Goal: Task Accomplishment & Management: Complete application form

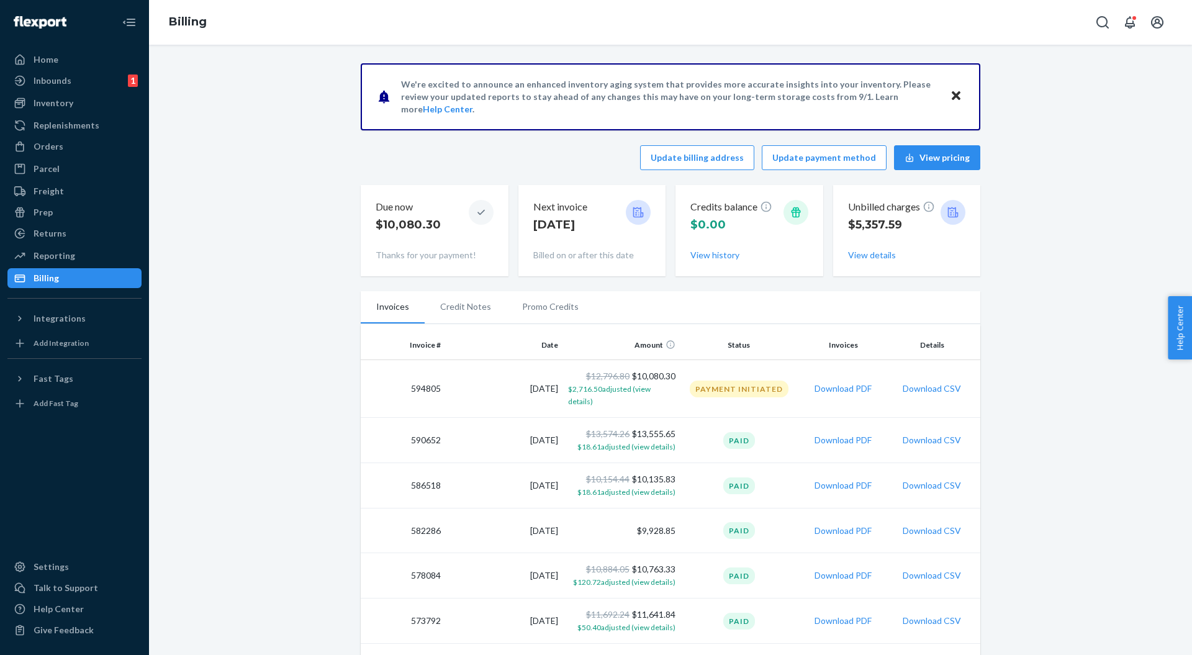
click at [65, 124] on div "Replenishments" at bounding box center [67, 125] width 66 height 12
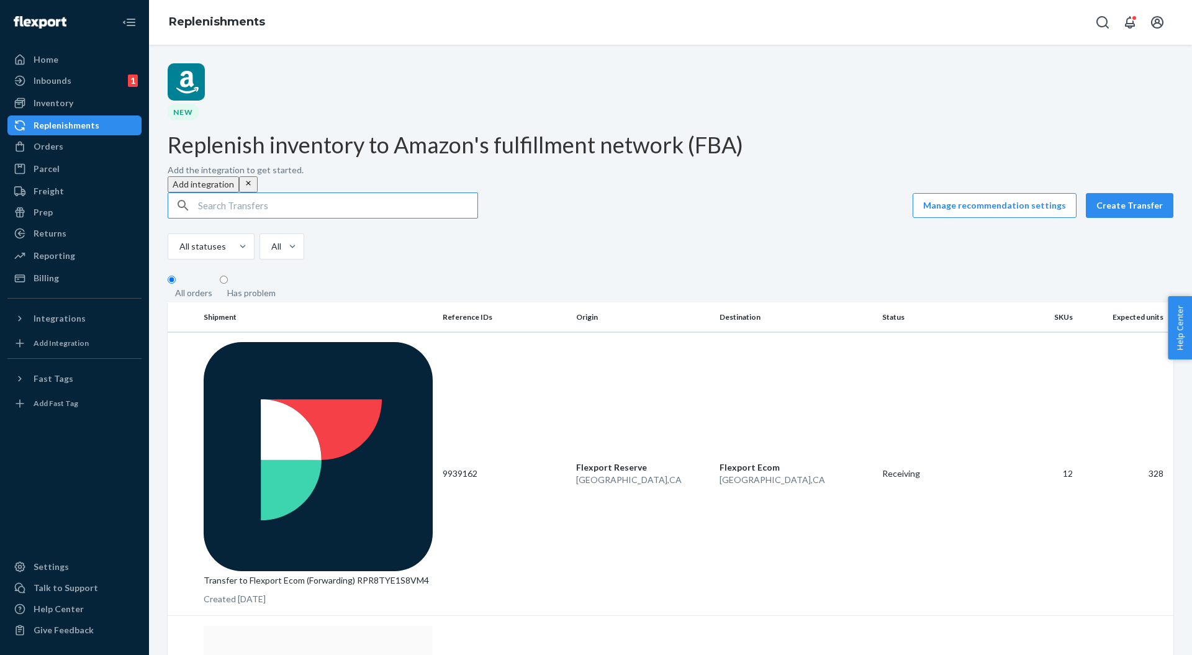
click at [1117, 193] on button "Create Transfer" at bounding box center [1130, 205] width 88 height 25
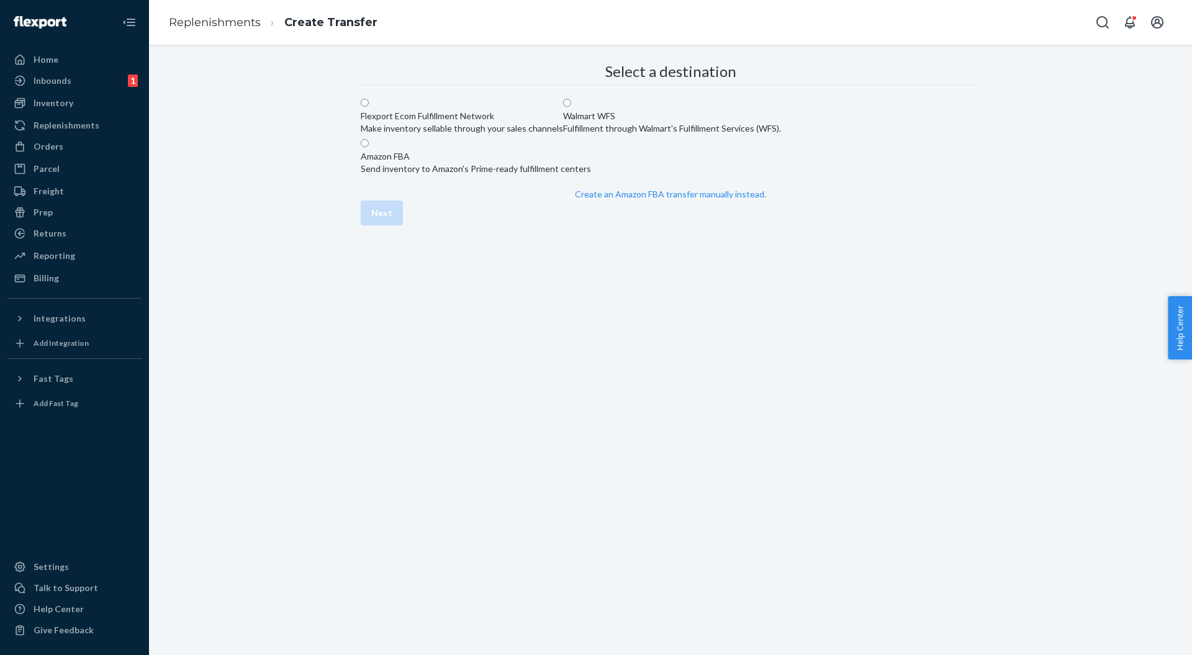
click at [589, 175] on div "Amazon FBA Send inventory to Amazon's Prime-ready fulfillment centers" at bounding box center [476, 162] width 230 height 25
click at [369, 147] on input "Amazon FBA Send inventory to Amazon's Prime-ready fulfillment centers" at bounding box center [365, 143] width 8 height 8
radio input "true"
click at [403, 225] on button "Next" at bounding box center [382, 213] width 42 height 25
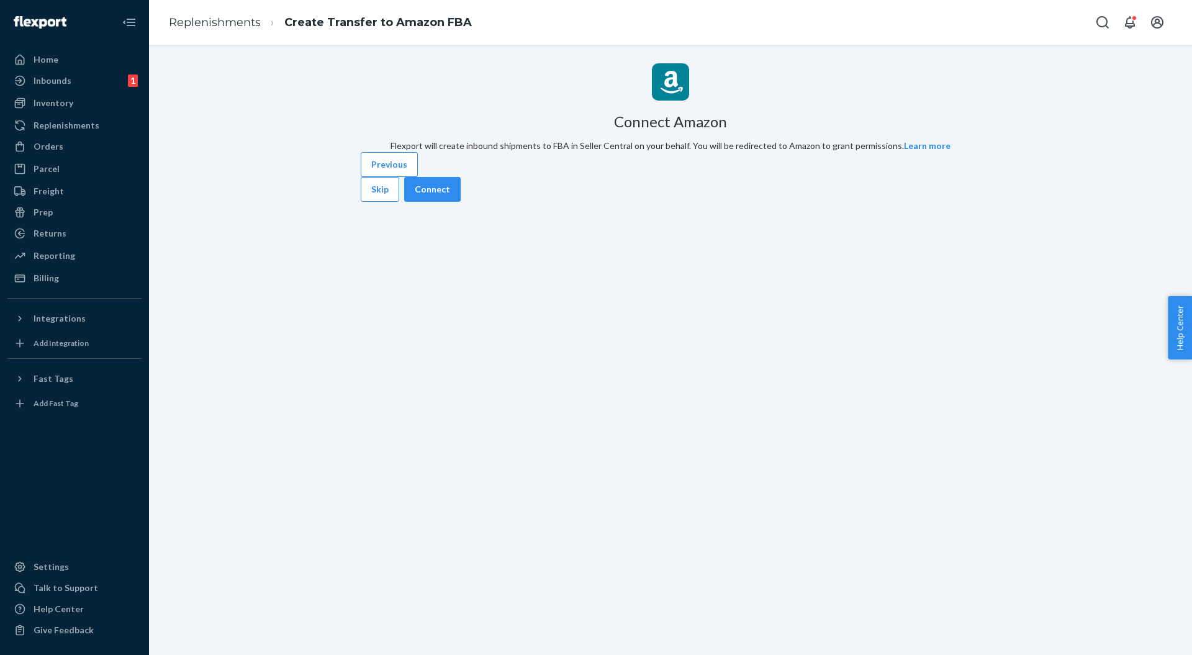
click at [401, 177] on button "Previous" at bounding box center [389, 164] width 57 height 25
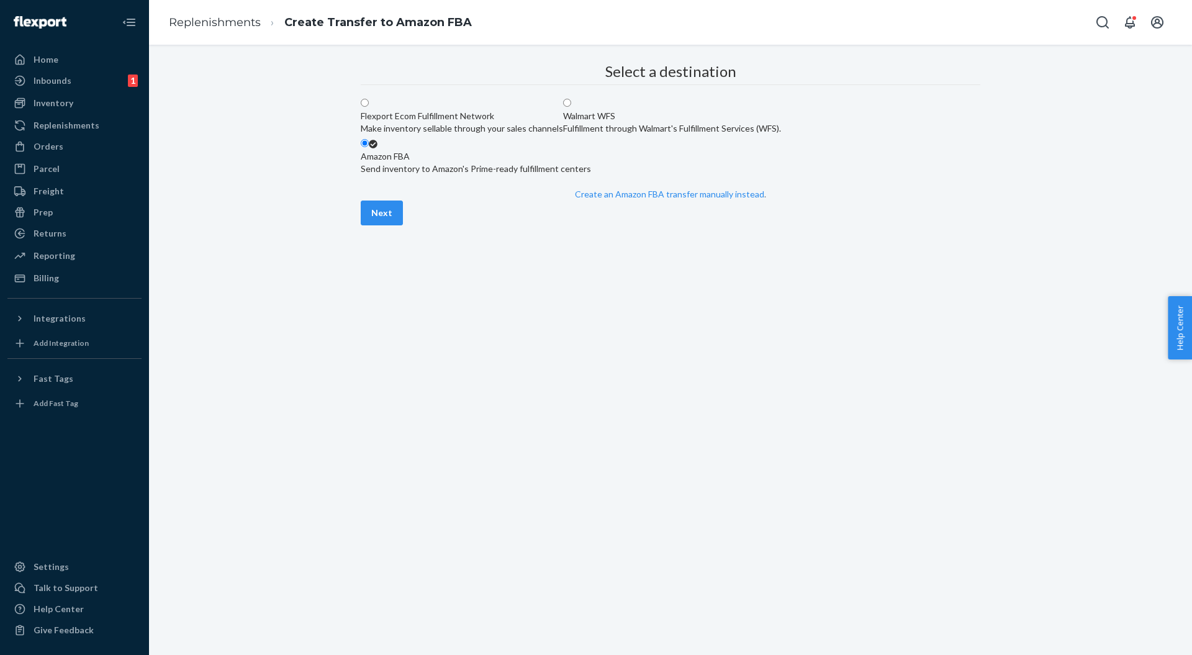
click at [642, 199] on link "Create an Amazon FBA transfer manually instead" at bounding box center [669, 194] width 189 height 11
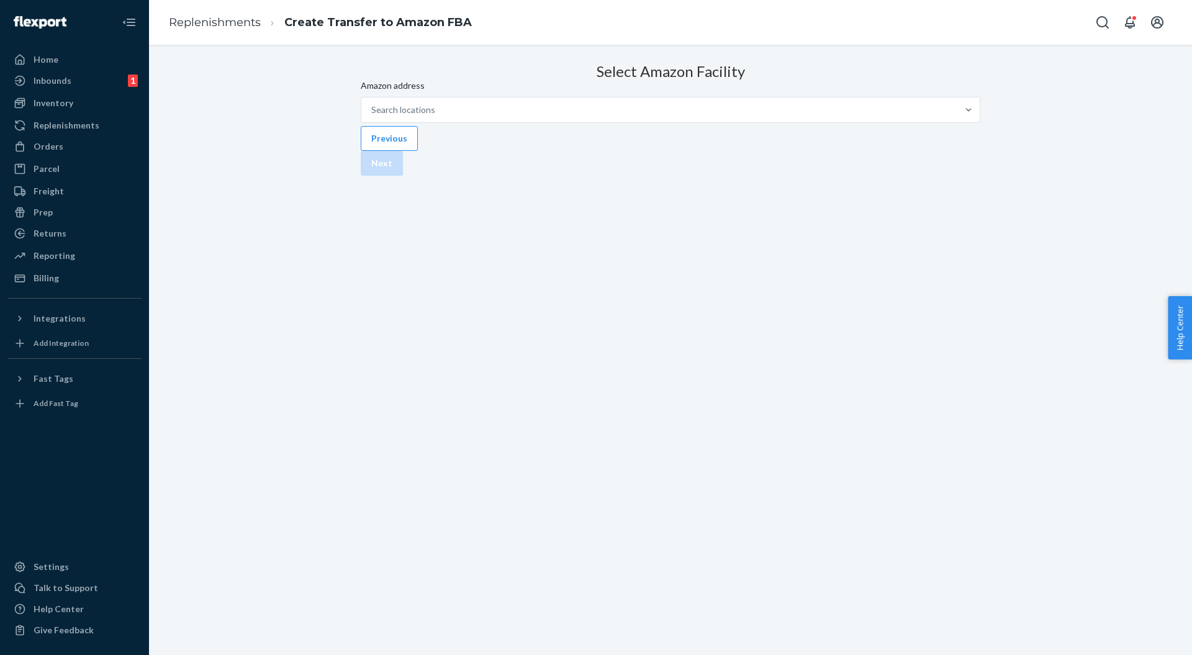
click at [532, 122] on div "Search locations" at bounding box center [659, 110] width 596 height 25
click at [373, 116] on input "Amazon address Search locations" at bounding box center [371, 110] width 1 height 12
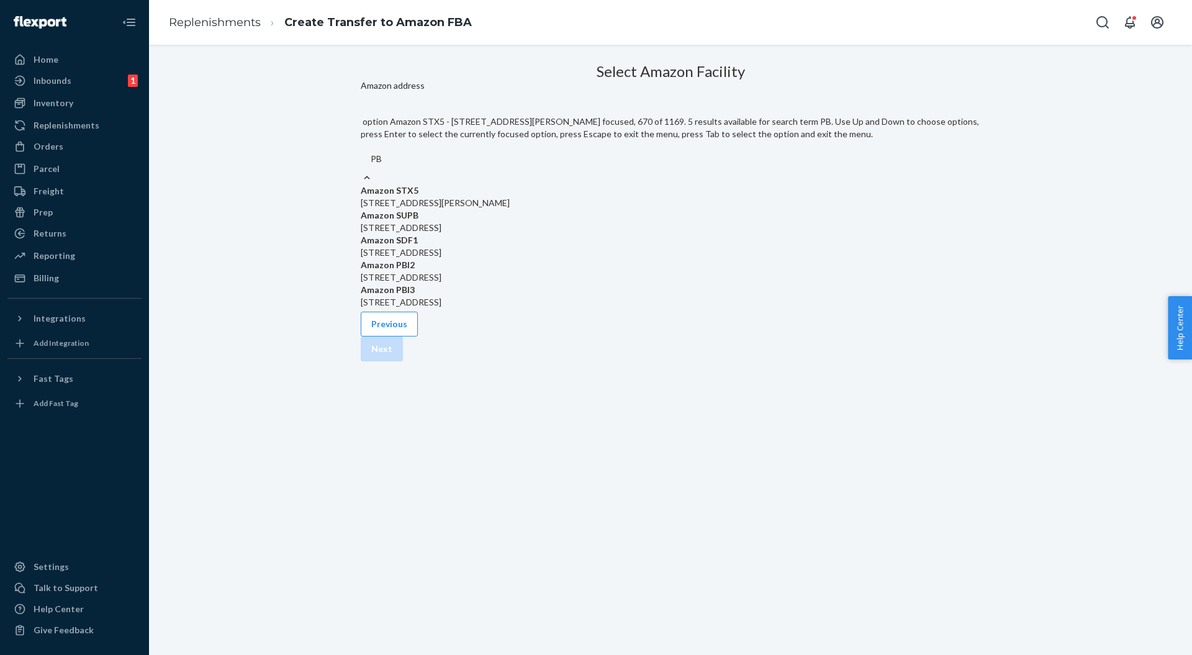
type input "PBI"
click at [517, 232] on p "7600 LTC Parkway 34986, PORT SAINT LUCIE, FL, 34986" at bounding box center [671, 228] width 620 height 12
click at [386, 165] on input "PBI" at bounding box center [378, 159] width 15 height 12
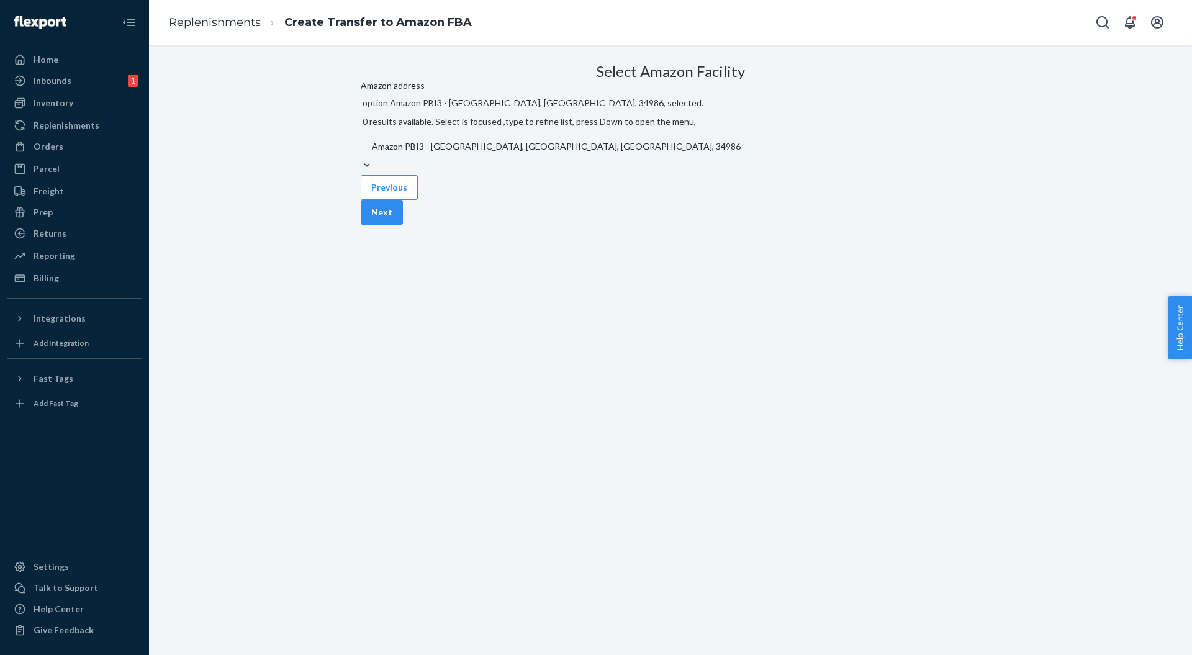
click at [403, 225] on button "Next" at bounding box center [382, 212] width 42 height 25
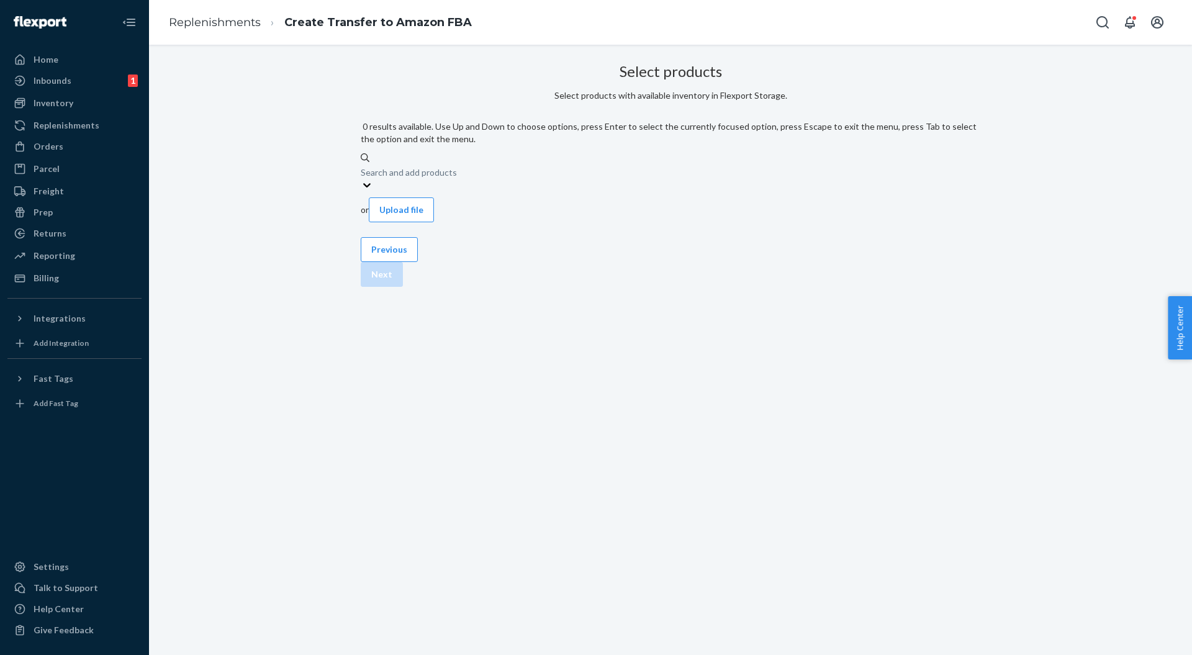
click at [457, 166] on div "Search and add products" at bounding box center [409, 172] width 96 height 12
click at [362, 165] on input "0 results available. Use Up and Down to choose options, press Enter to select t…" at bounding box center [361, 171] width 1 height 12
paste input "RRUBB-RAINFOREST-S"
type input "RRUBB-RAINFOREST-S"
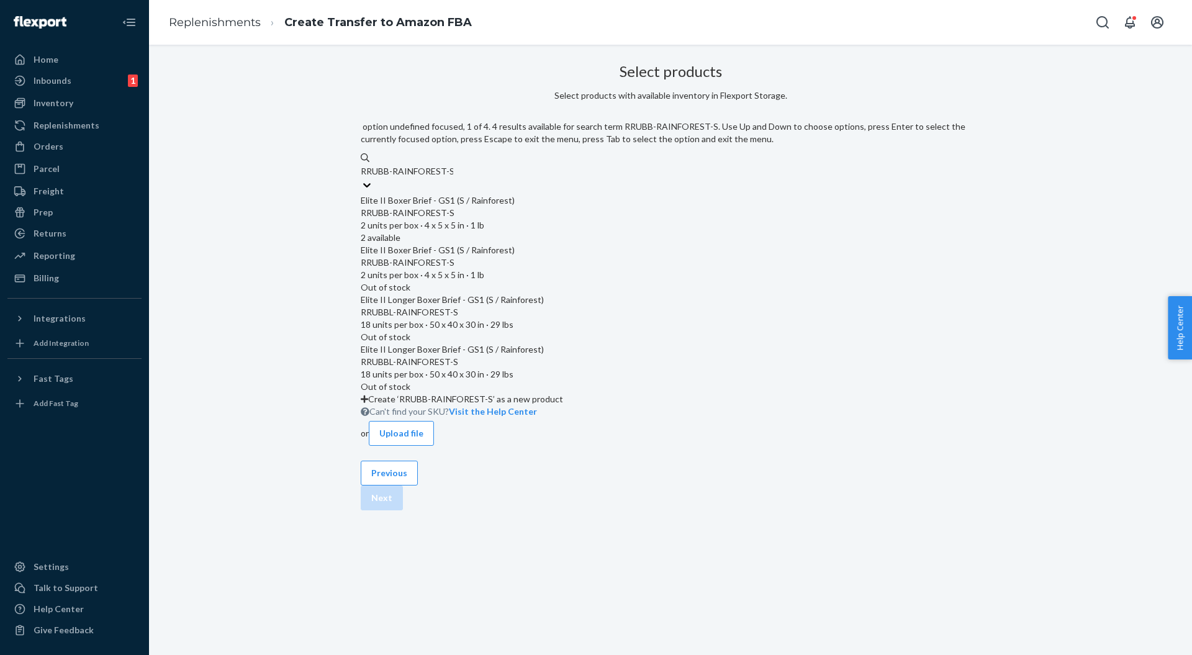
click at [534, 194] on div "Elite II Boxer Brief - GS1 (S / Rainforest)" at bounding box center [671, 200] width 620 height 12
click at [453, 178] on input "RRUBB-RAINFOREST-S" at bounding box center [407, 171] width 93 height 12
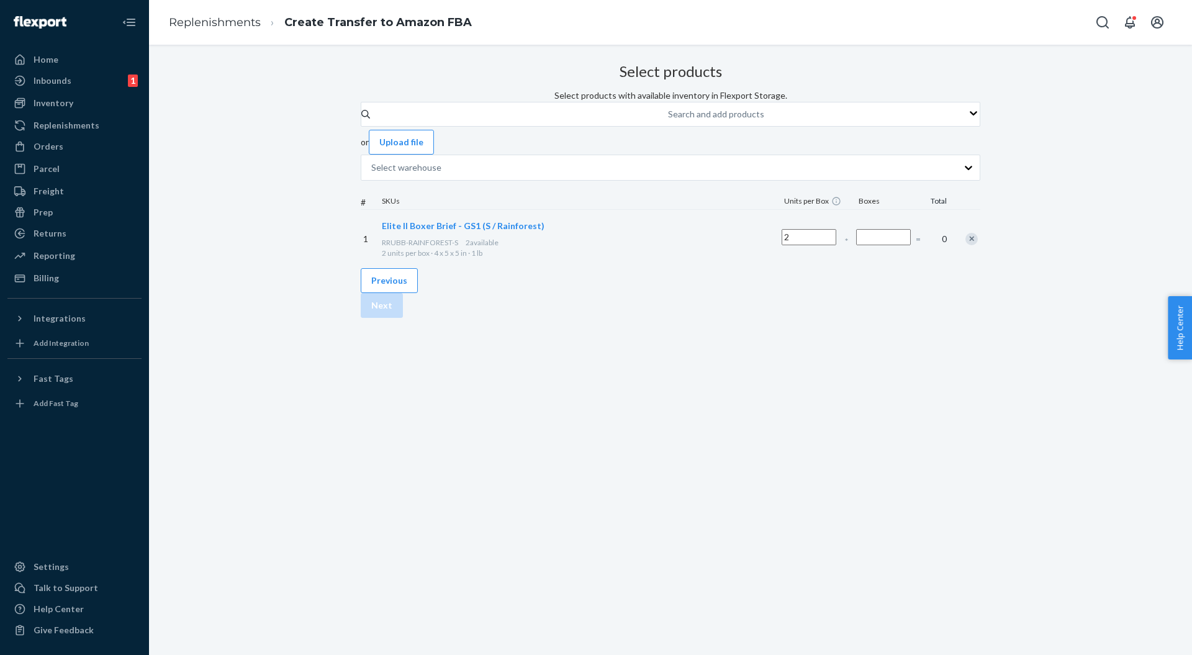
click at [856, 245] on input "Number of boxes" at bounding box center [883, 237] width 55 height 16
type input "1"
drag, startPoint x: 747, startPoint y: 302, endPoint x: 709, endPoint y: 308, distance: 38.3
click at [747, 268] on div "Select products Select products with available inventory in Flexport Storage. S…" at bounding box center [671, 163] width 620 height 210
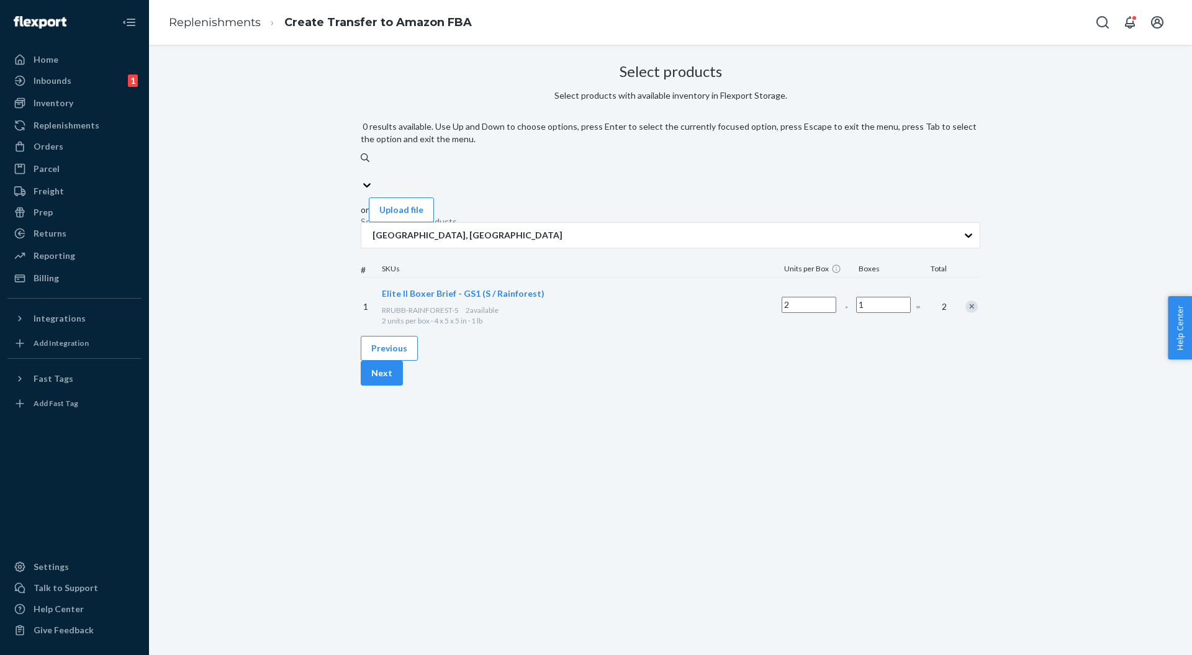
click at [457, 216] on div "Search and add products" at bounding box center [409, 222] width 96 height 12
click at [362, 165] on input "0 results available. Use Up and Down to choose options, press Enter to select t…" at bounding box center [361, 171] width 1 height 12
paste input "RRUBBL-BRIGHTNAVY-M"
type input "RRUBBL-BRIGHTNAVY-M"
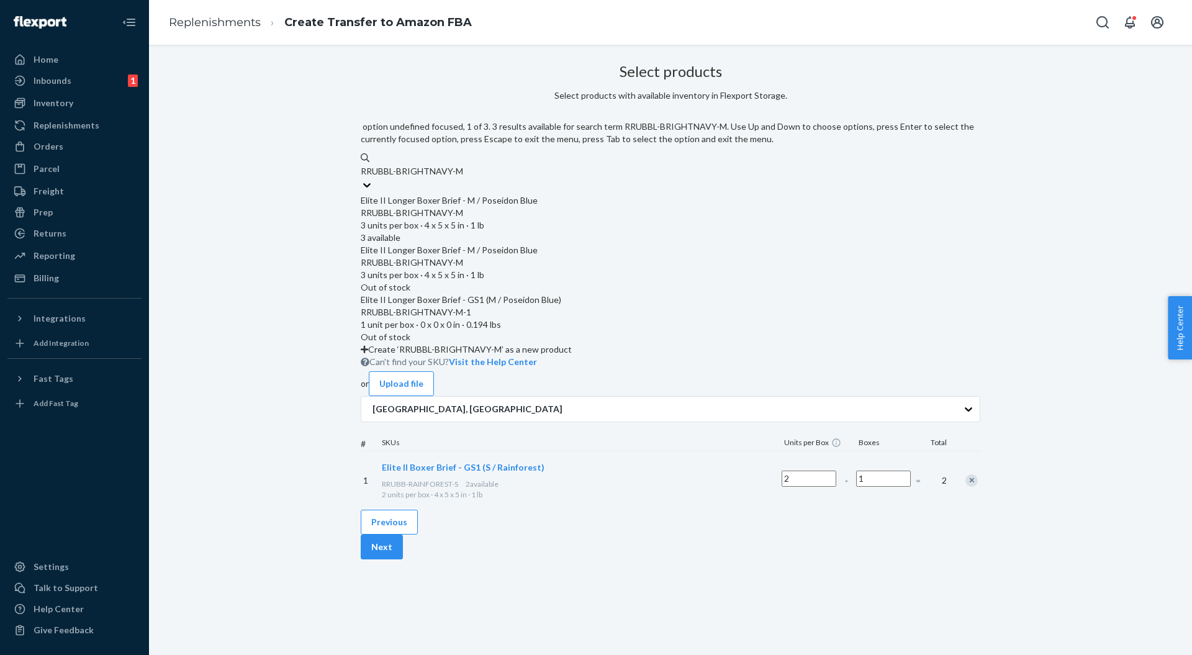
click at [589, 194] on div "Elite II Longer Boxer Brief - M / Poseidon Blue" at bounding box center [671, 200] width 620 height 12
click at [463, 178] on input "RRUBBL-BRIGHTNAVY-M" at bounding box center [412, 171] width 102 height 12
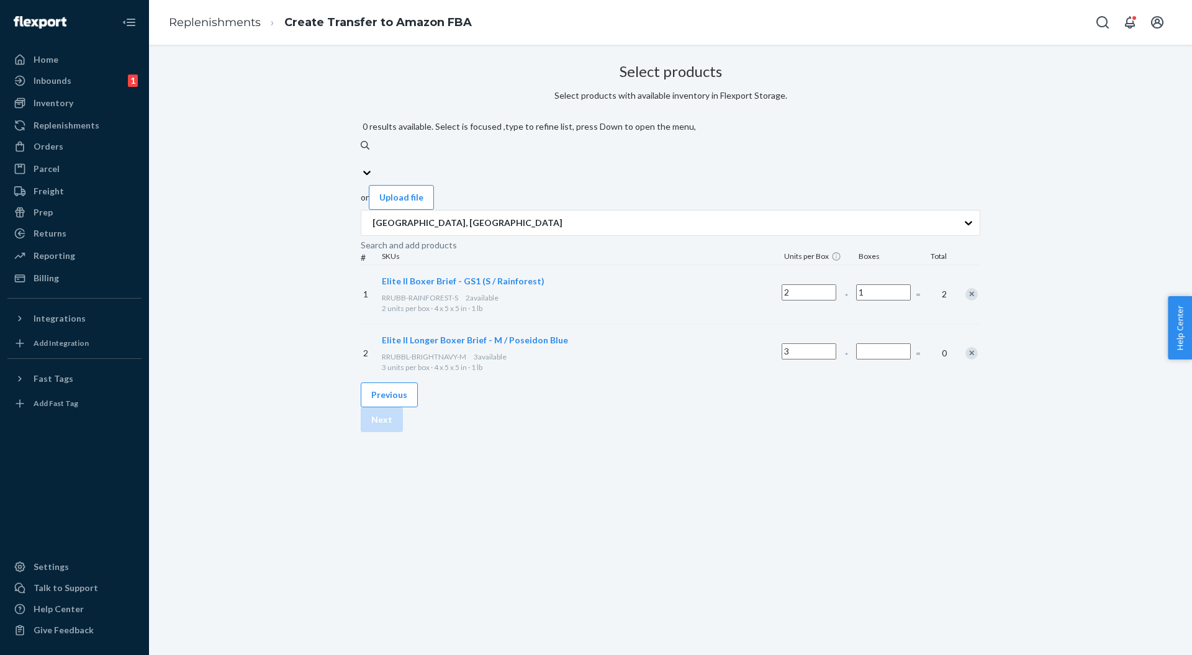
click at [856, 343] on input "Number of boxes" at bounding box center [883, 351] width 55 height 16
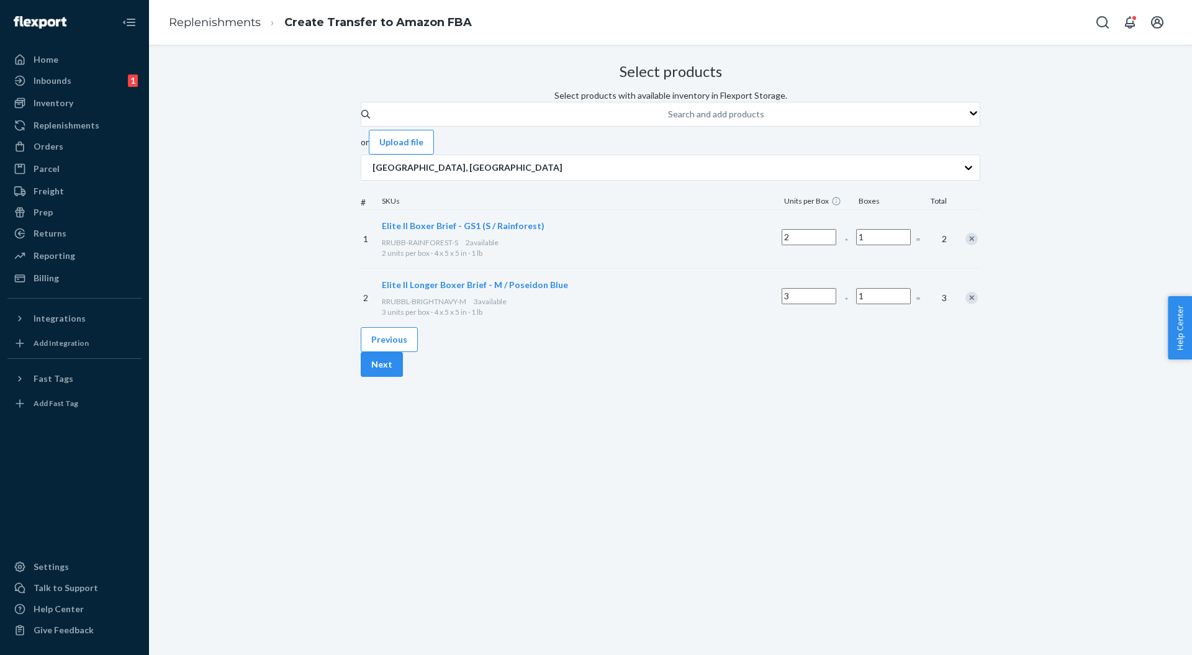
type input "1"
click at [752, 327] on div "Select products Select products with available inventory in Flexport Storage. S…" at bounding box center [671, 192] width 620 height 269
click at [502, 174] on p "[GEOGRAPHIC_DATA], [GEOGRAPHIC_DATA]" at bounding box center [468, 167] width 190 height 12
click at [373, 174] on input "[GEOGRAPHIC_DATA], [GEOGRAPHIC_DATA]" at bounding box center [371, 167] width 1 height 12
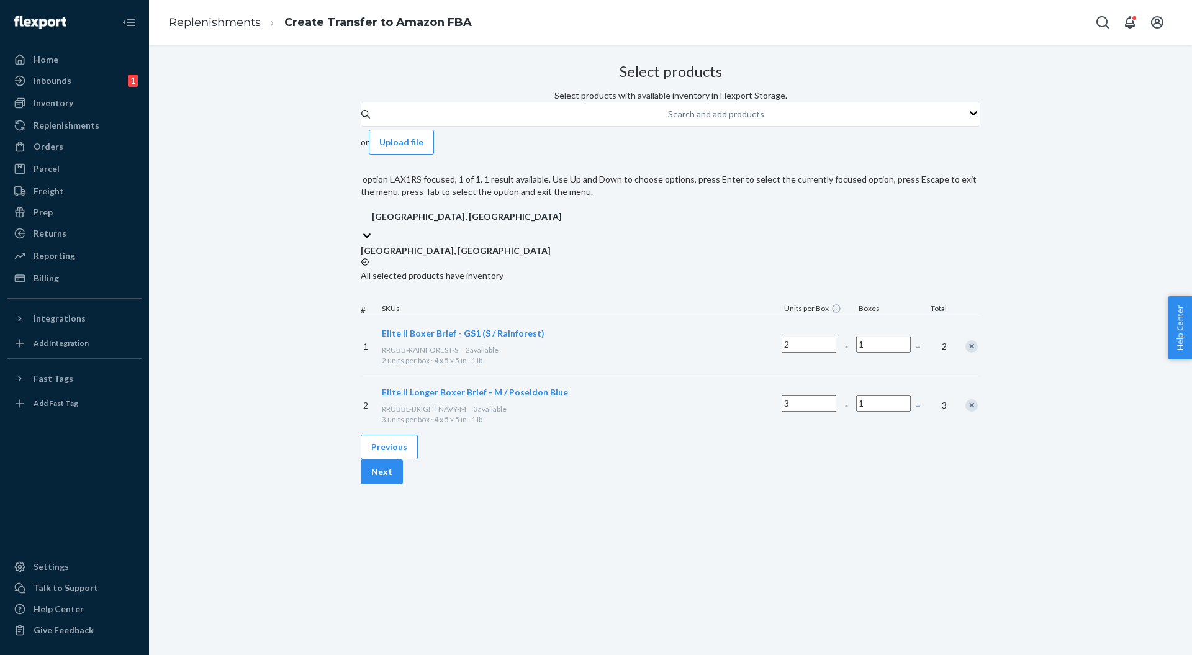
click at [668, 120] on div "Search and add products" at bounding box center [716, 114] width 96 height 12
click at [668, 120] on input "Search and add products" at bounding box center [668, 114] width 1 height 12
paste input "RRUBBL-OXBLOOD-3XL"
type input "RRUBBL-OXBLOOD-3XL"
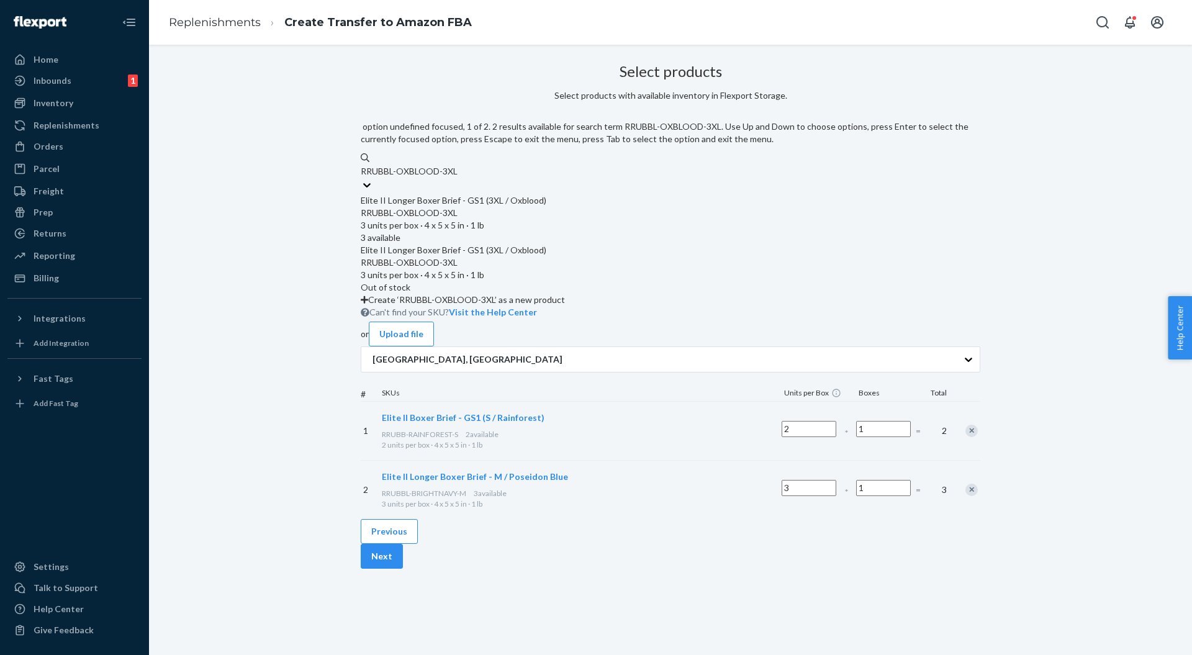
click at [505, 194] on div "Elite II Longer Boxer Brief - GS1 (3XL / Oxblood)" at bounding box center [671, 200] width 620 height 12
click at [458, 178] on input "RRUBBL-OXBLOOD-3XL" at bounding box center [409, 171] width 97 height 12
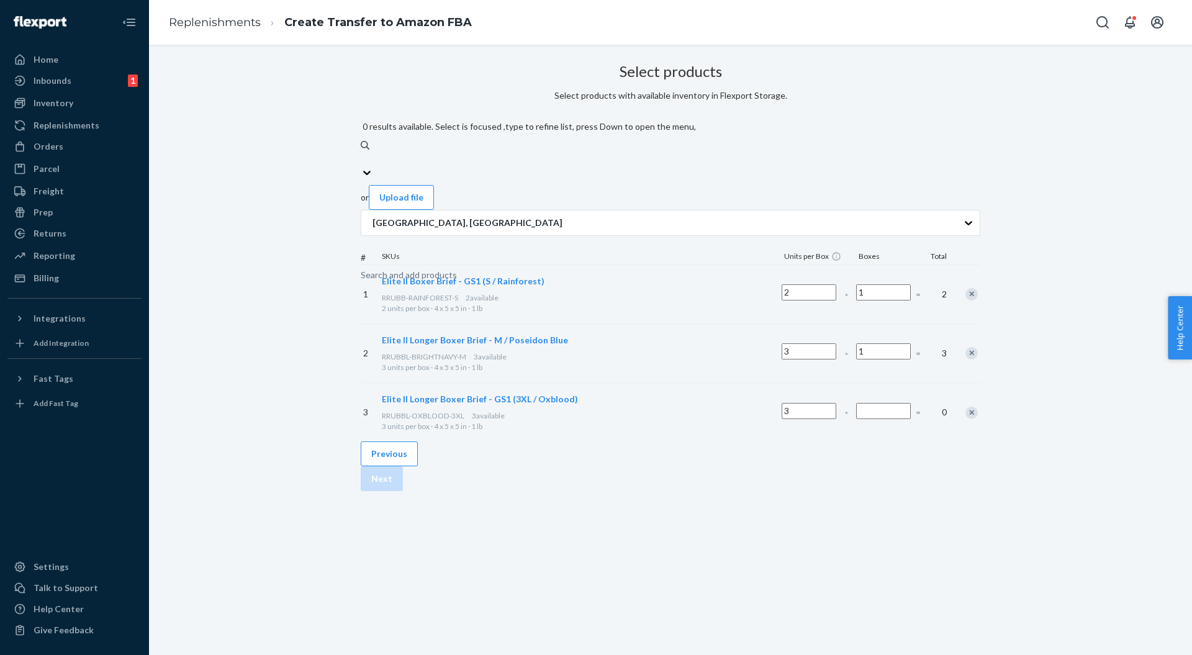
click at [856, 403] on input "Number of boxes" at bounding box center [883, 411] width 55 height 16
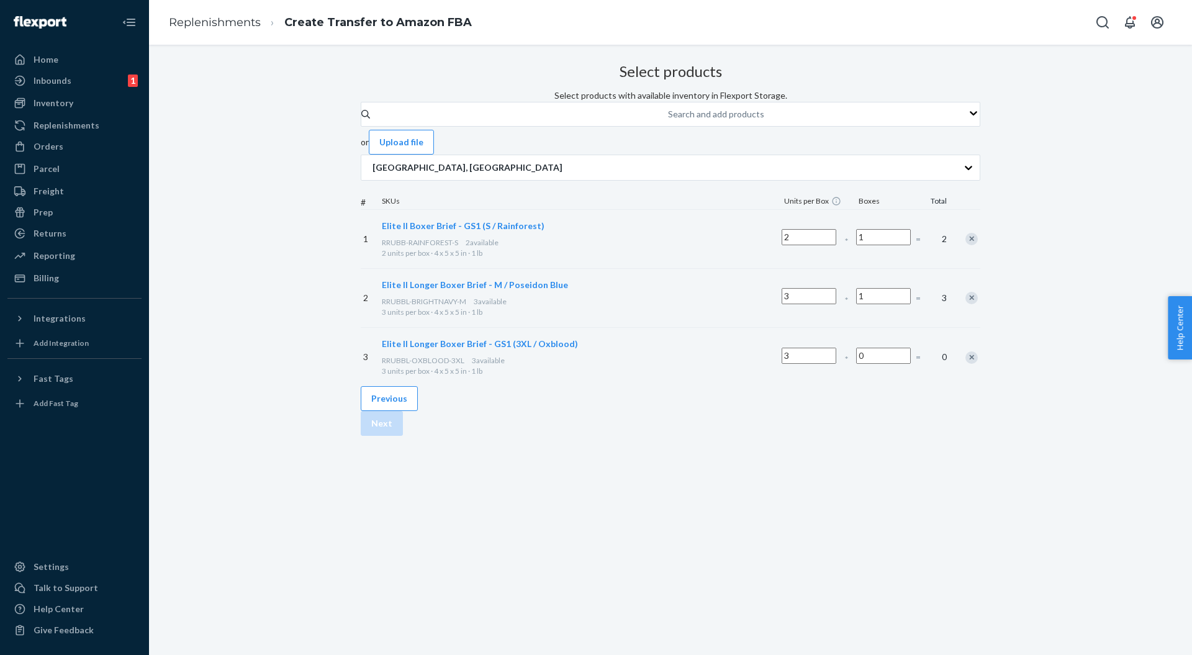
click at [756, 386] on div "Select products Select products with available inventory in Flexport Storage. S…" at bounding box center [671, 222] width 620 height 328
type input "1"
click at [781, 386] on div "3 Elite II Longer Boxer Brief - GS1 (3XL / Oxblood) RRUBBL-OXBLOOD-3XL 3 availa…" at bounding box center [671, 356] width 620 height 59
click at [668, 120] on div "Search and add products" at bounding box center [716, 114] width 96 height 12
click at [668, 120] on input "Search and add products" at bounding box center [668, 114] width 1 height 12
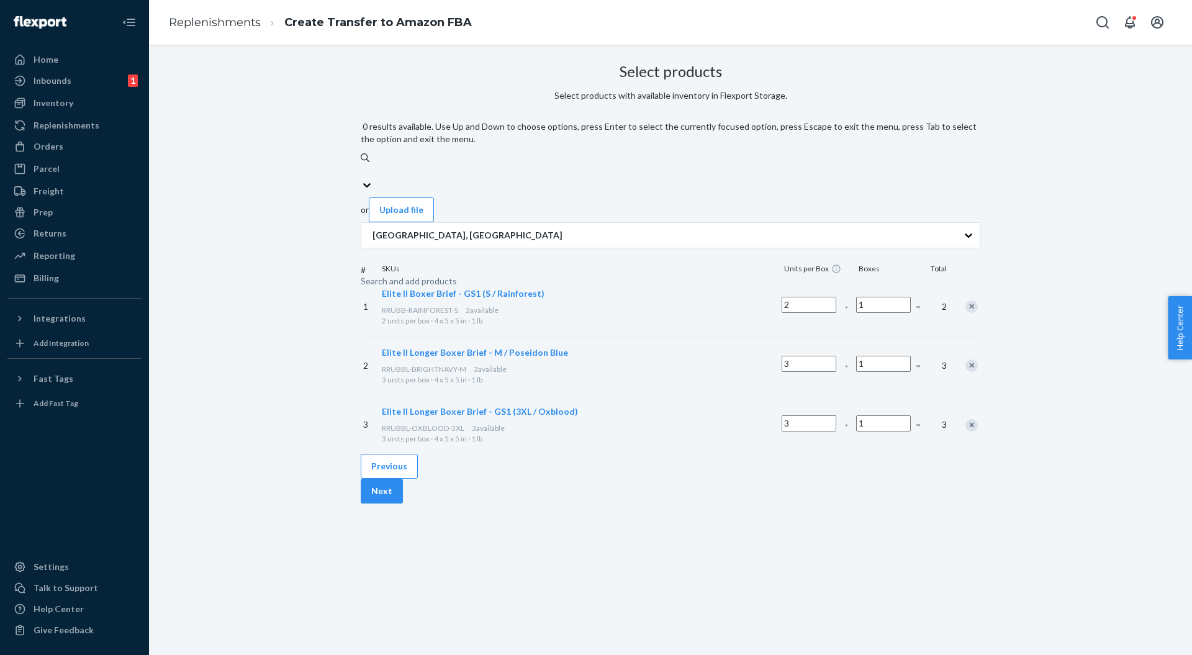
paste input "RRUBBL-RAINFOREST-3XL"
type input "RRUBBL-RAINFOREST-3XL"
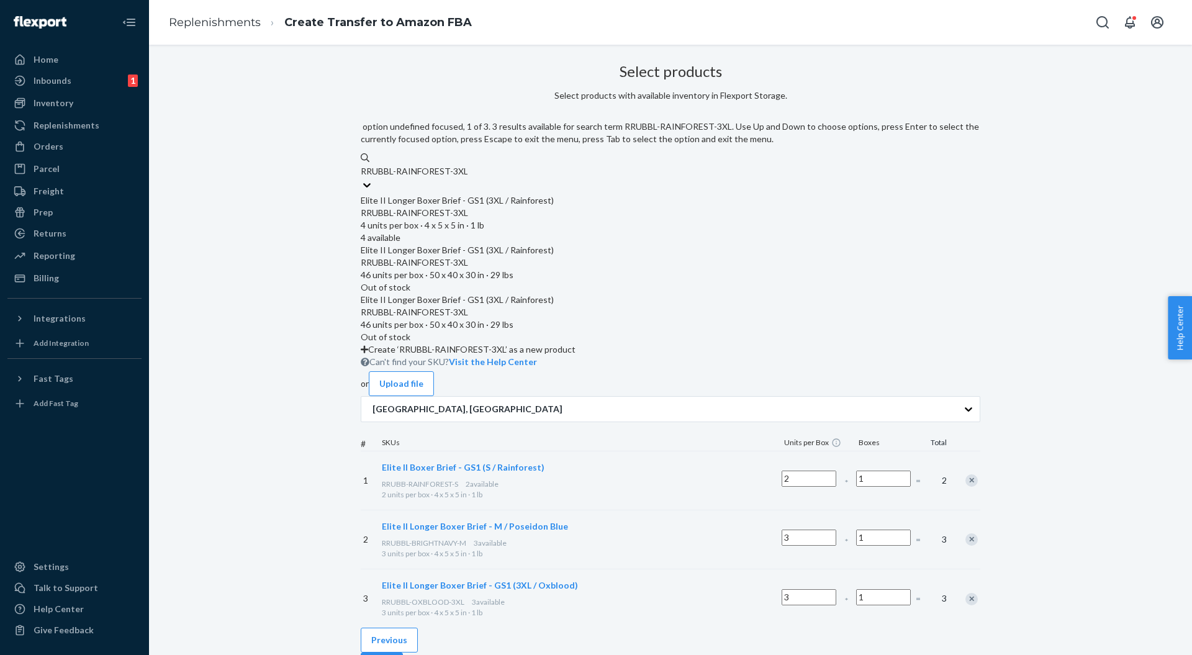
click at [537, 207] on div "RRUBBL-RAINFOREST-3XL" at bounding box center [671, 213] width 620 height 12
click at [468, 178] on input "RRUBBL-RAINFOREST-3XL" at bounding box center [414, 171] width 107 height 12
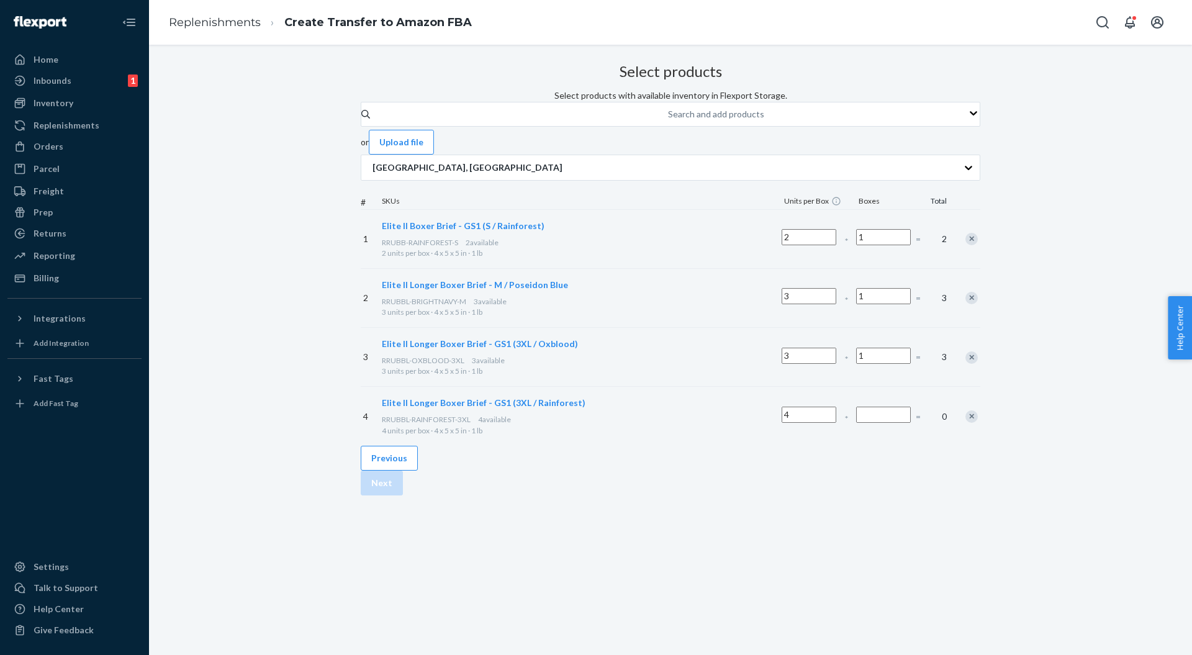
click at [856, 423] on input "Number of boxes" at bounding box center [883, 415] width 55 height 16
click at [779, 440] on div "4 *" at bounding box center [816, 417] width 75 height 48
click at [781, 446] on div "Select products Select products with available inventory in Flexport Storage. S…" at bounding box center [671, 252] width 620 height 388
drag, startPoint x: 796, startPoint y: 440, endPoint x: 757, endPoint y: 448, distance: 39.8
click at [772, 445] on div "4 Elite II Longer Boxer Brief - GS1 (3XL / Rainforest) RRUBBL-RAINFOREST-3XL 4 …" at bounding box center [671, 415] width 620 height 59
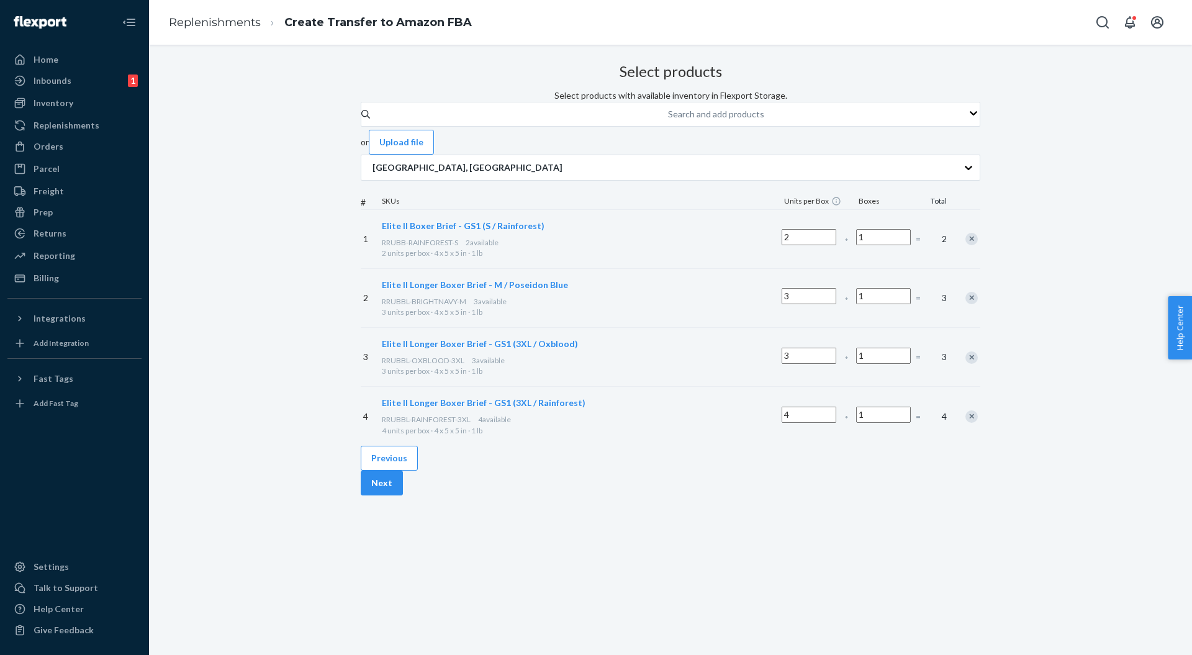
type input "1"
click at [854, 440] on div "1" at bounding box center [884, 417] width 60 height 48
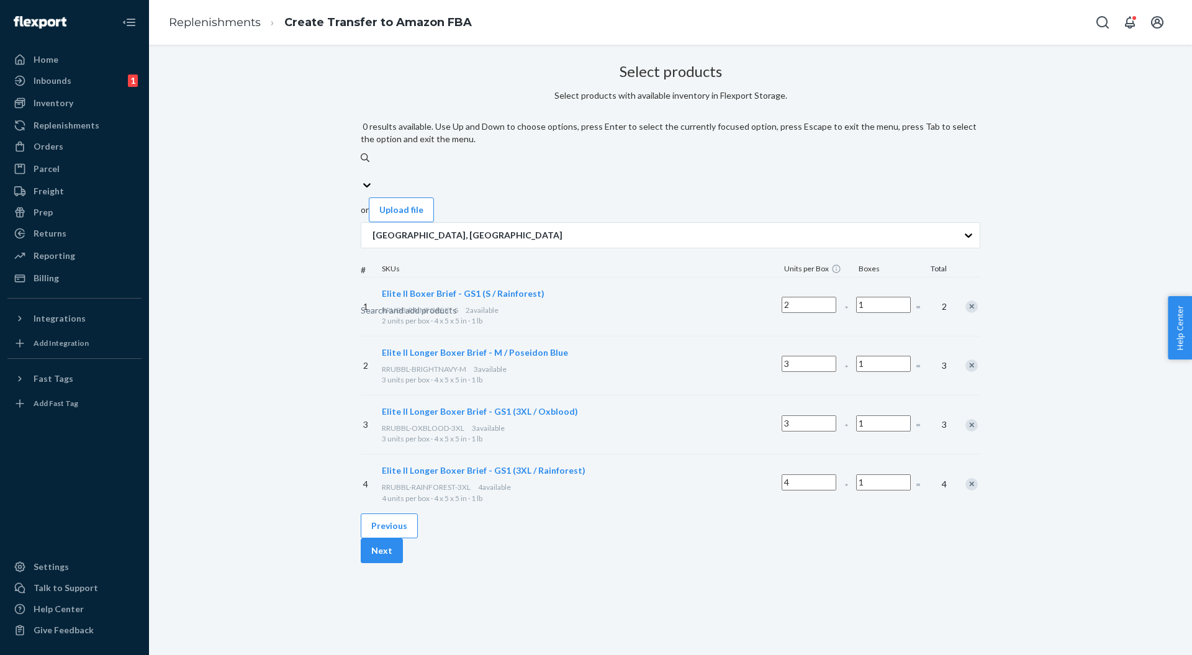
click at [576, 164] on div "Search and add products" at bounding box center [671, 171] width 620 height 15
click at [362, 165] on input "0 results available. Use Up and Down to choose options, press Enter to select t…" at bounding box center [361, 171] width 1 height 12
paste input "RRUBBL-DARKGRAY-4XL"
type input "RRUBBL-DARKGRAY-4XL"
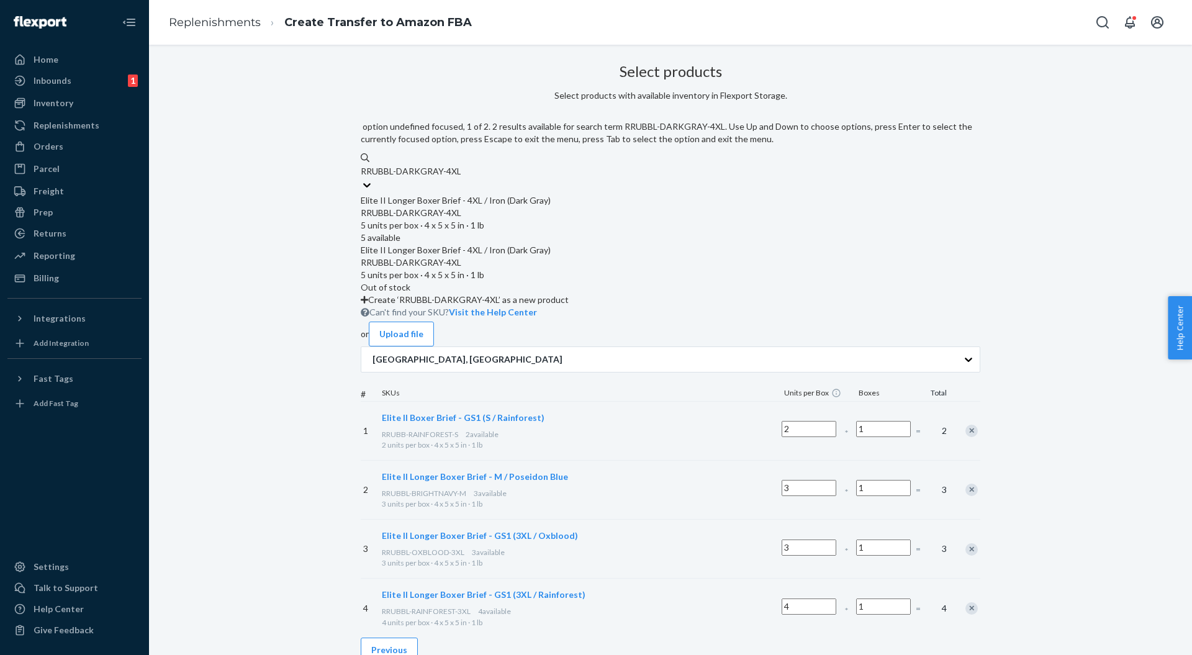
click at [518, 194] on div "Elite II Longer Boxer Brief - 4XL / Iron (Dark Gray)" at bounding box center [671, 200] width 620 height 12
click at [461, 178] on input "RRUBBL-DARKGRAY-4XL" at bounding box center [411, 171] width 100 height 12
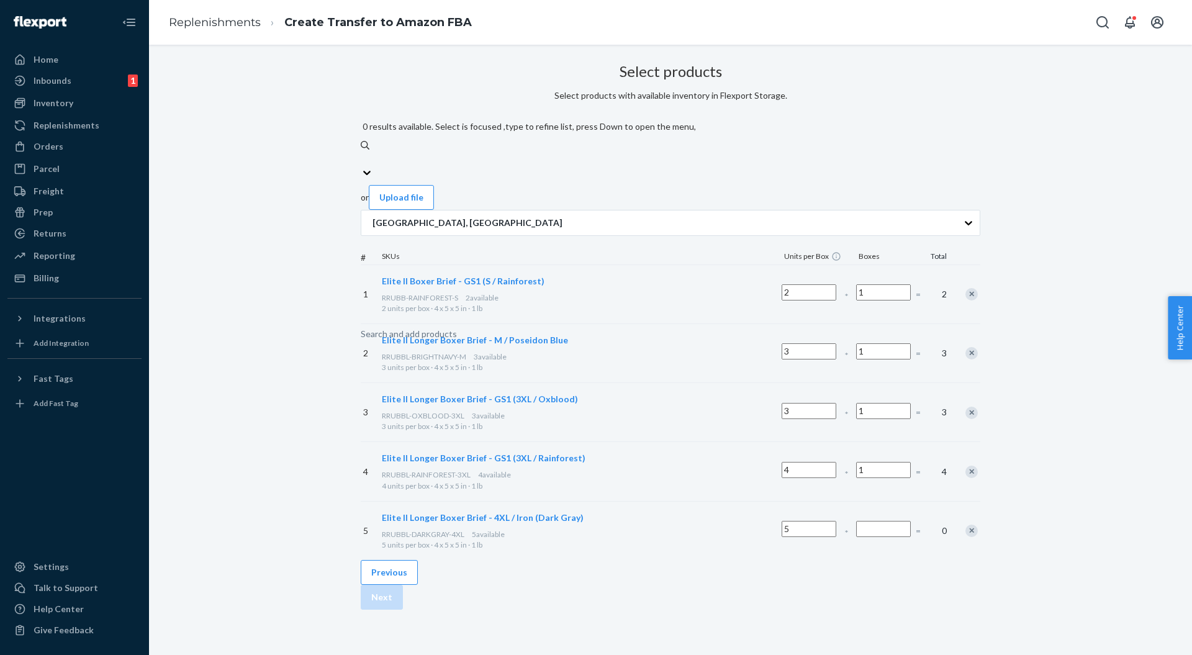
click at [856, 521] on input "Number of boxes" at bounding box center [883, 529] width 55 height 16
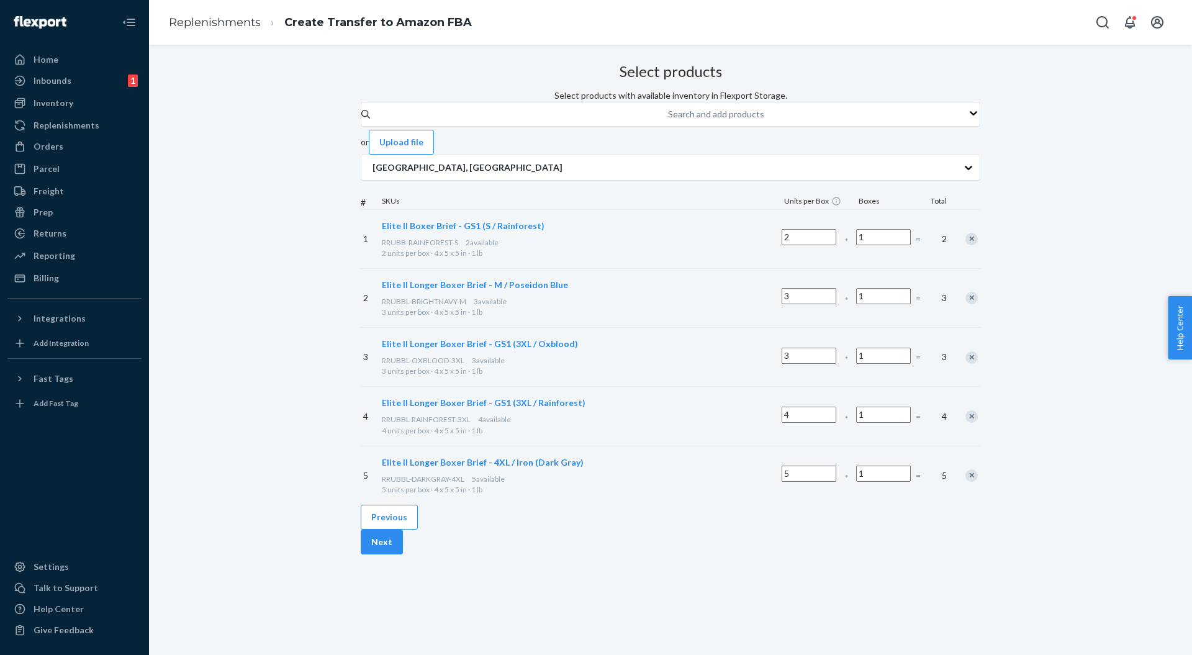
type input "1"
click at [668, 122] on div "Search and add products" at bounding box center [668, 114] width 1 height 15
click at [668, 120] on input "Search and add products" at bounding box center [668, 114] width 1 height 12
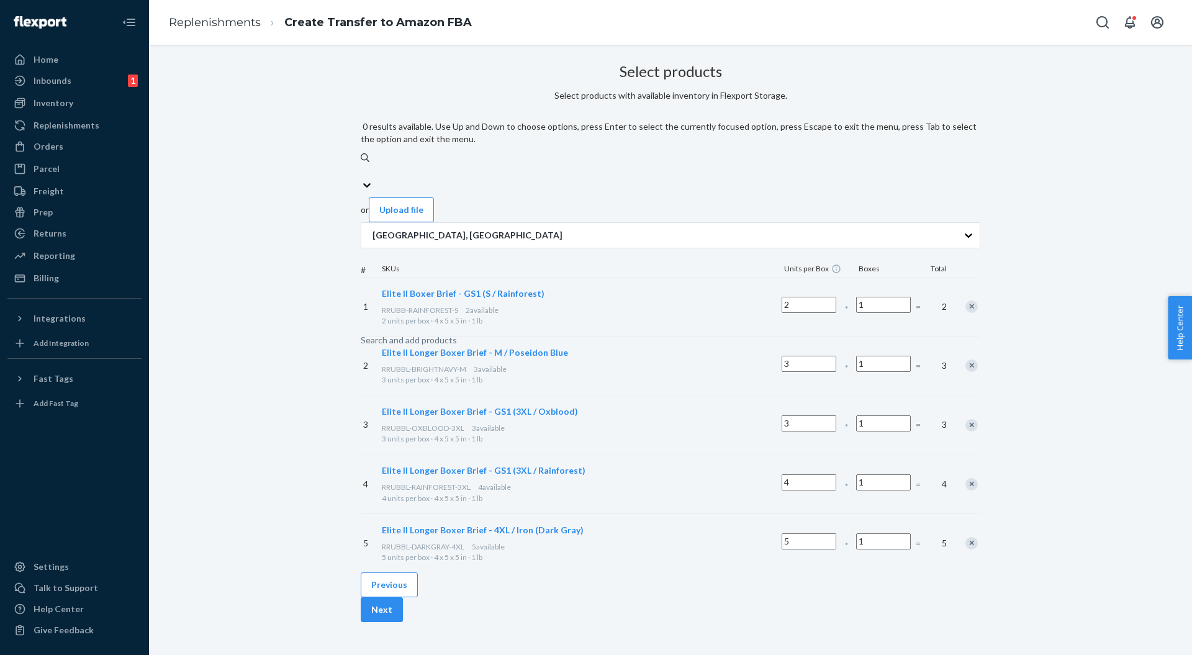
paste input "RRUBBL-OXBLOOD-M"
type input "RRUBBL-OXBLOOD-M"
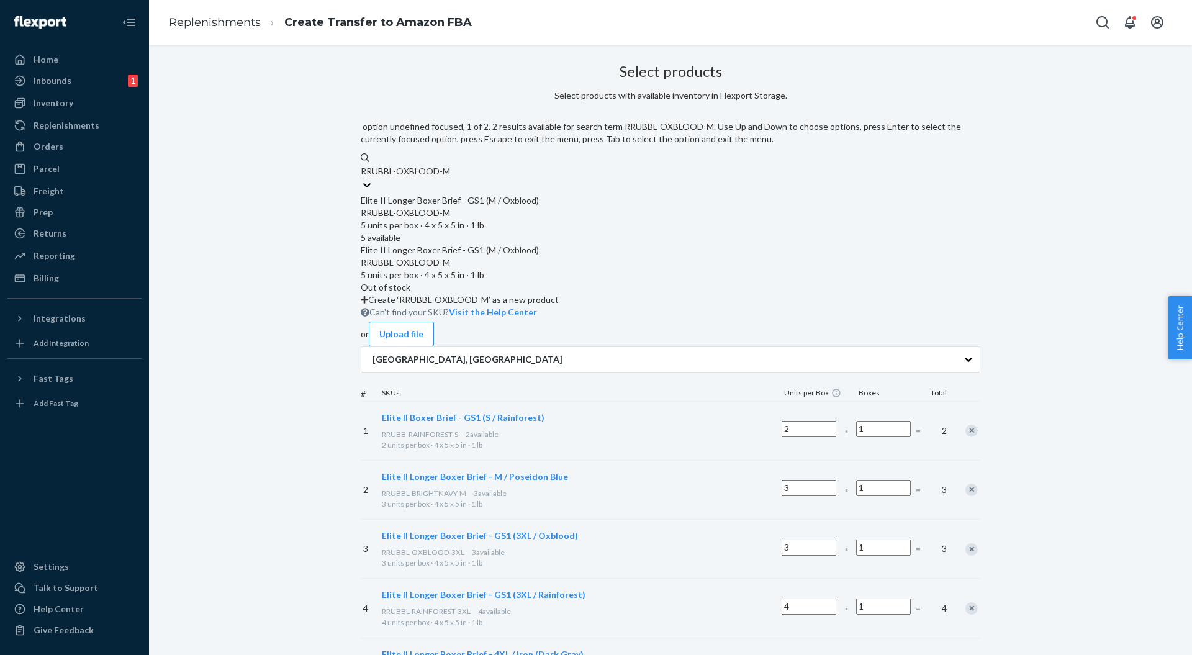
click at [493, 194] on div "Elite II Longer Boxer Brief - GS1 (M / Oxblood)" at bounding box center [671, 200] width 620 height 12
click at [451, 178] on input "RRUBBL-OXBLOOD-M" at bounding box center [406, 171] width 90 height 12
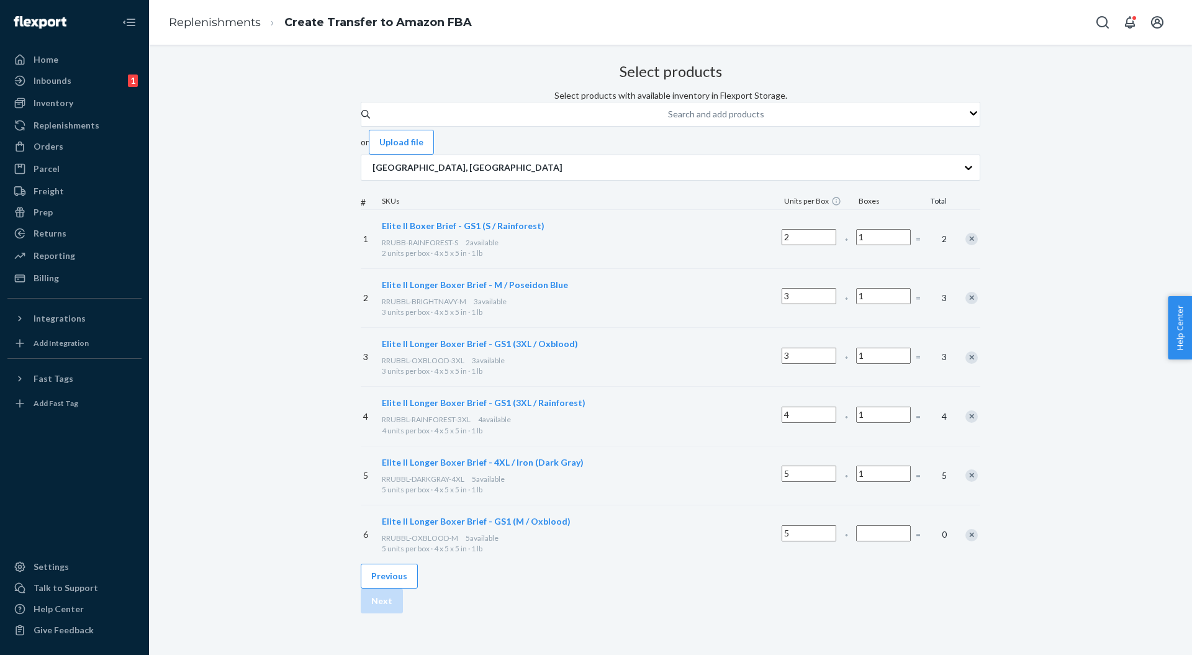
drag, startPoint x: 795, startPoint y: 558, endPoint x: 773, endPoint y: 566, distance: 23.4
click at [856, 542] on input "Number of boxes" at bounding box center [883, 533] width 55 height 16
drag, startPoint x: 819, startPoint y: 574, endPoint x: 773, endPoint y: 568, distance: 46.3
click at [773, 564] on div "6 Elite II Longer Boxer Brief - GS1 (M / Oxblood) RRUBBL-OXBLOOD-M 5 available …" at bounding box center [671, 534] width 620 height 59
type input "1"
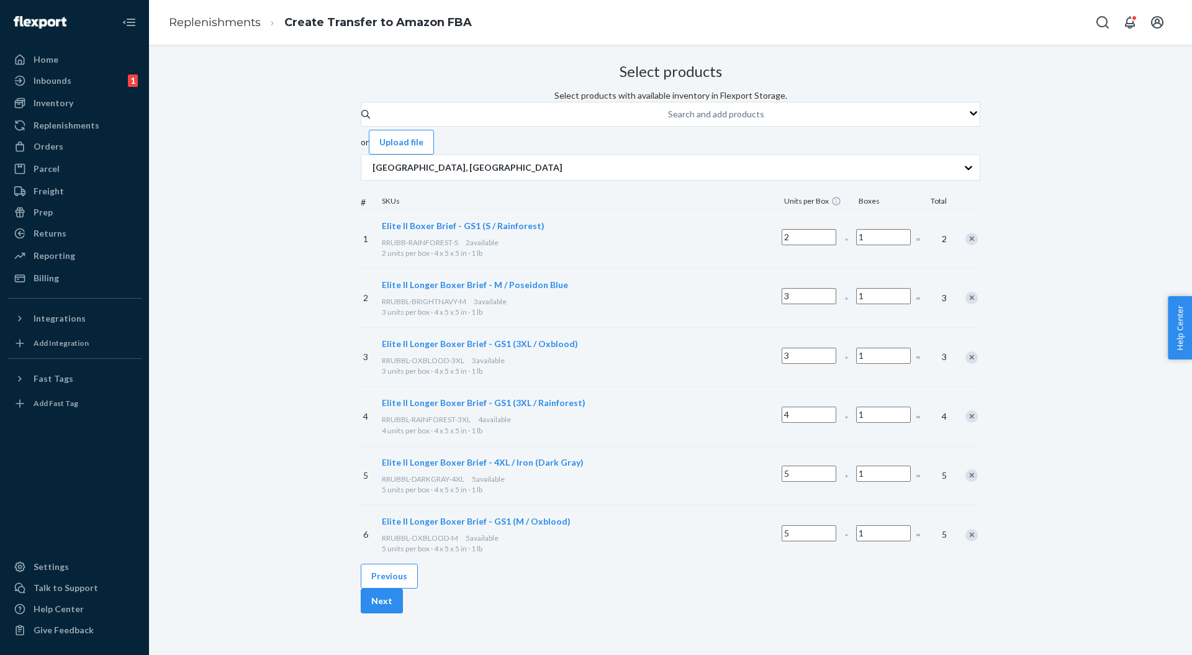
click at [854, 559] on div "1" at bounding box center [884, 535] width 60 height 48
click at [668, 120] on div "Search and add products" at bounding box center [716, 114] width 96 height 12
click at [668, 120] on input "Search and add products" at bounding box center [668, 114] width 1 height 12
paste input "RRUBBL-BRIGHTNAVY-4XL"
type input "RRUBBL-BRIGHTNAVY-4XL"
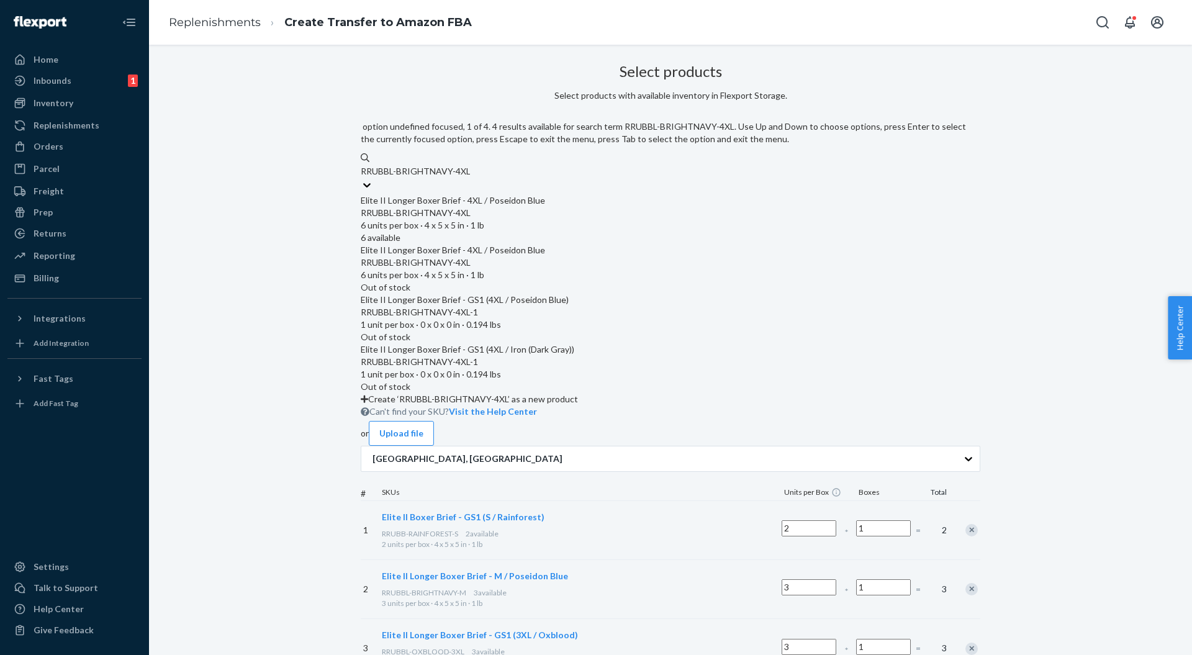
click at [486, 194] on div "Elite II Longer Boxer Brief - 4XL / Poseidon Blue" at bounding box center [671, 200] width 620 height 12
click at [470, 178] on input "RRUBBL-BRIGHTNAVY-4XL" at bounding box center [415, 171] width 109 height 12
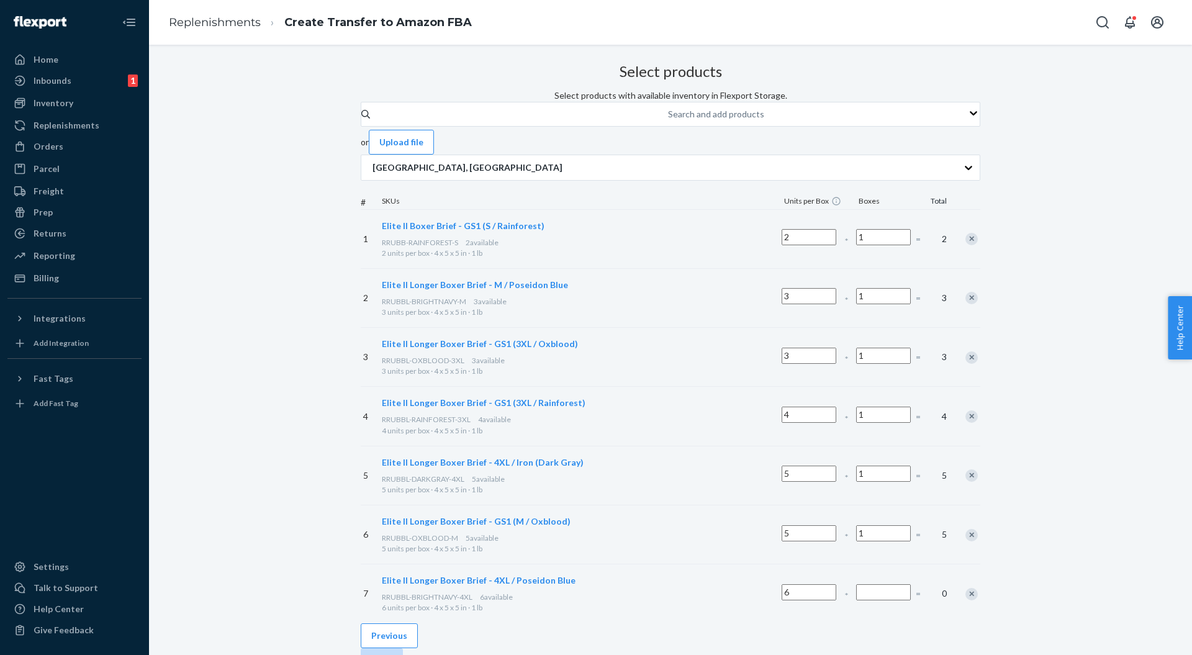
click at [856, 601] on input "Number of boxes" at bounding box center [883, 592] width 55 height 16
drag, startPoint x: 802, startPoint y: 622, endPoint x: 774, endPoint y: 626, distance: 28.9
click at [774, 623] on div "7 Elite II Longer Boxer Brief - 4XL / Poseidon Blue RRUBBL-BRIGHTNAVY-4XL 6 ava…" at bounding box center [671, 593] width 620 height 59
click at [856, 601] on input "0" at bounding box center [883, 592] width 55 height 16
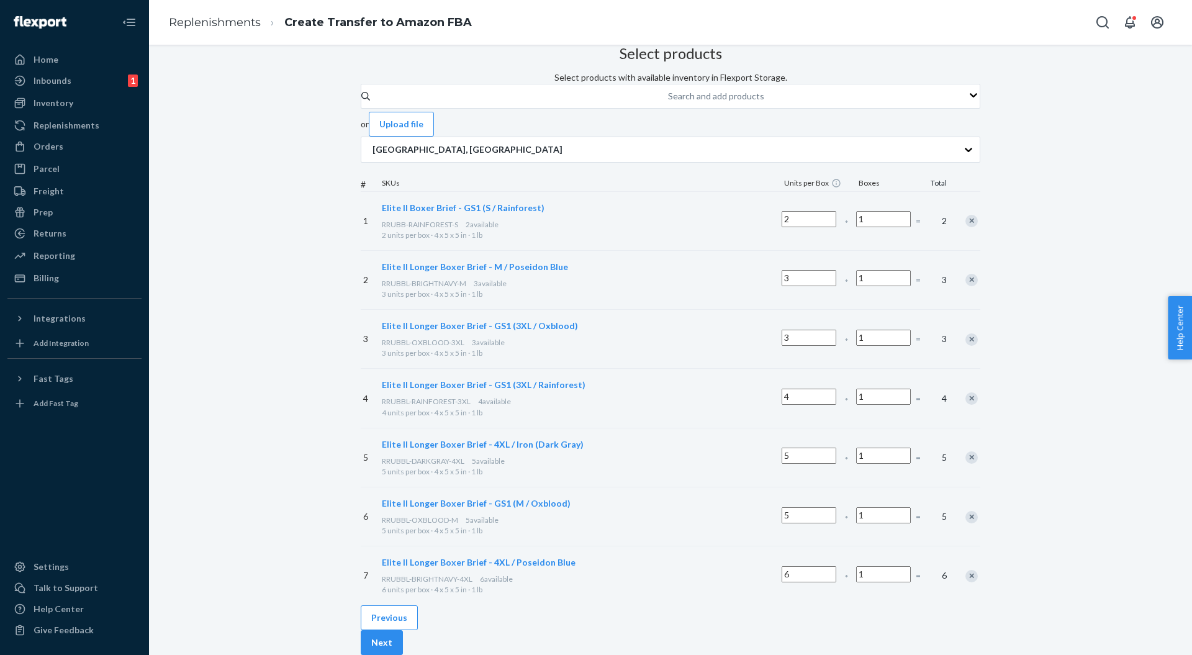
scroll to position [102, 0]
type input "1"
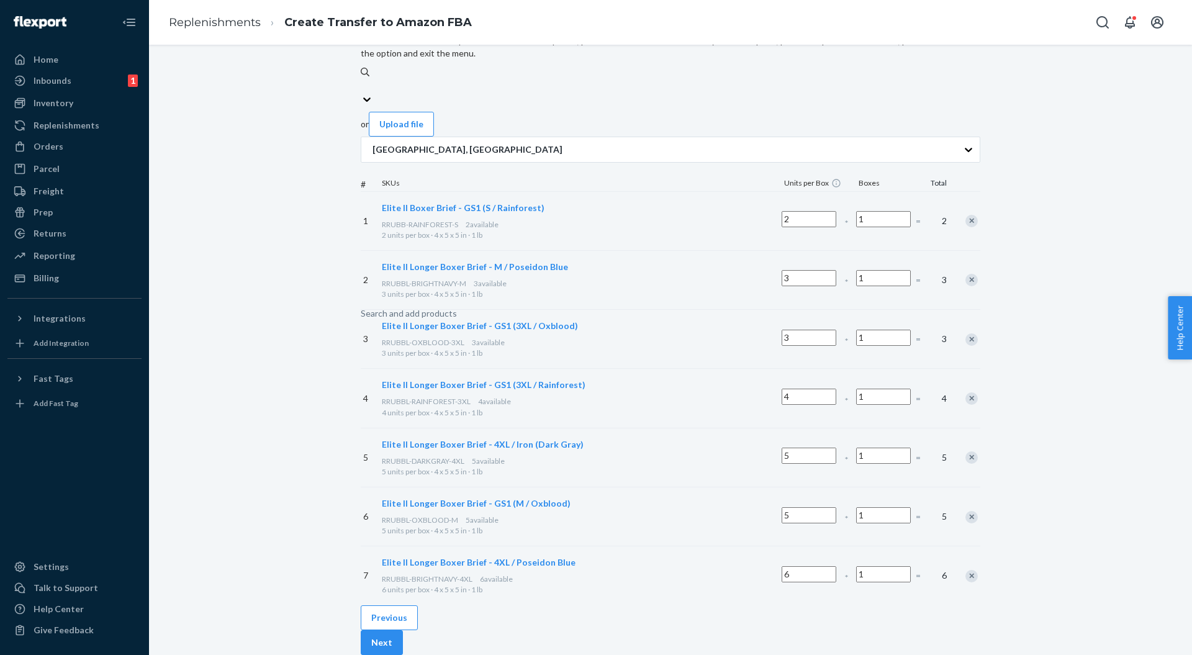
click at [457, 307] on div "Search and add products" at bounding box center [409, 313] width 96 height 12
click at [362, 79] on input "0 results available. Use Up and Down to choose options, press Enter to select t…" at bounding box center [361, 85] width 1 height 12
paste input "RRUBB-CAMOBLACK-XS"
type input "RRUBB-CAMOBLACK-XS"
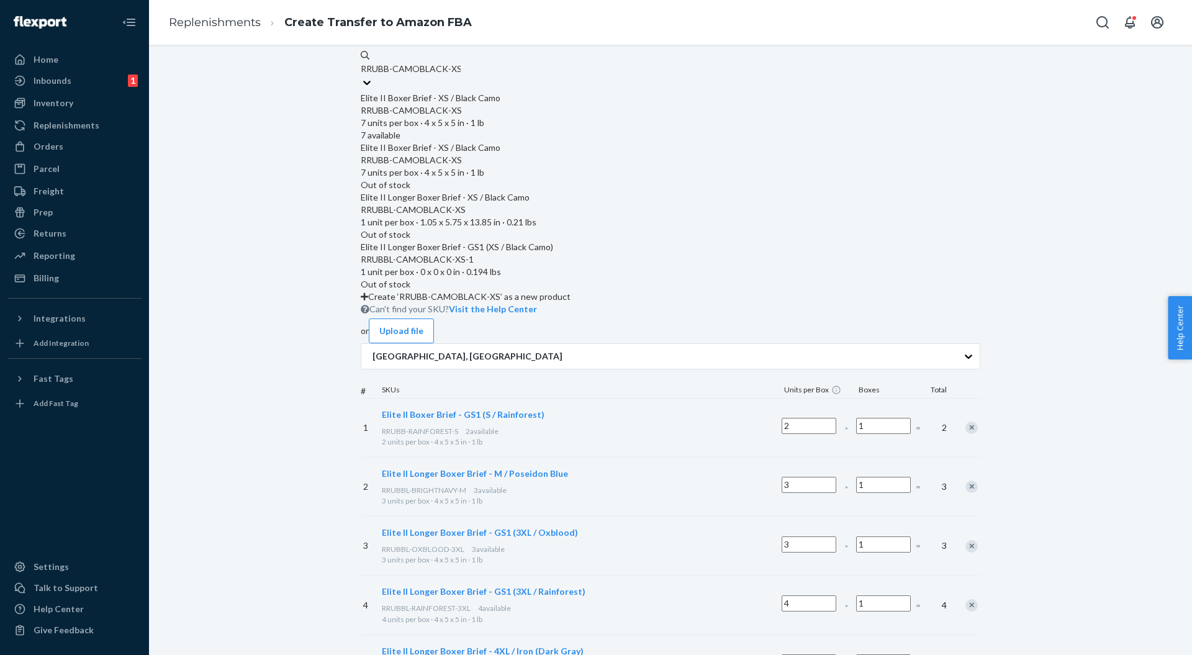
click at [482, 92] on div "Elite II Boxer Brief - XS / Black Camo" at bounding box center [671, 98] width 620 height 12
click at [461, 75] on input "RRUBB-CAMOBLACK-XS" at bounding box center [411, 69] width 100 height 12
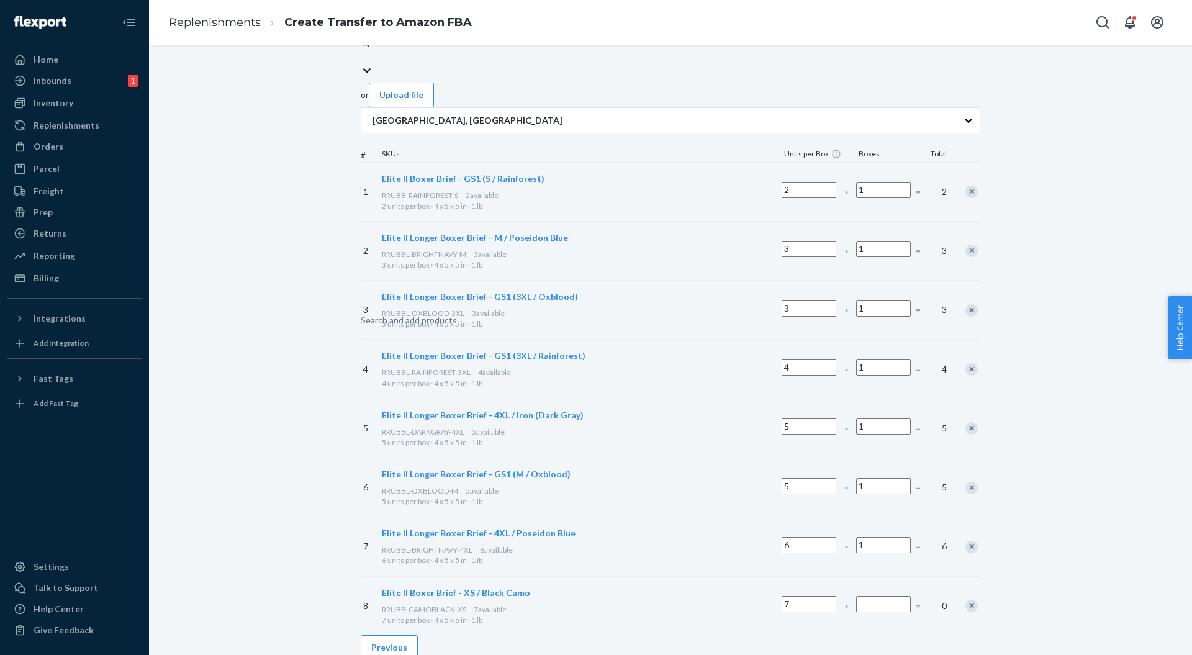
click at [856, 596] on input "Number of boxes" at bounding box center [883, 604] width 55 height 16
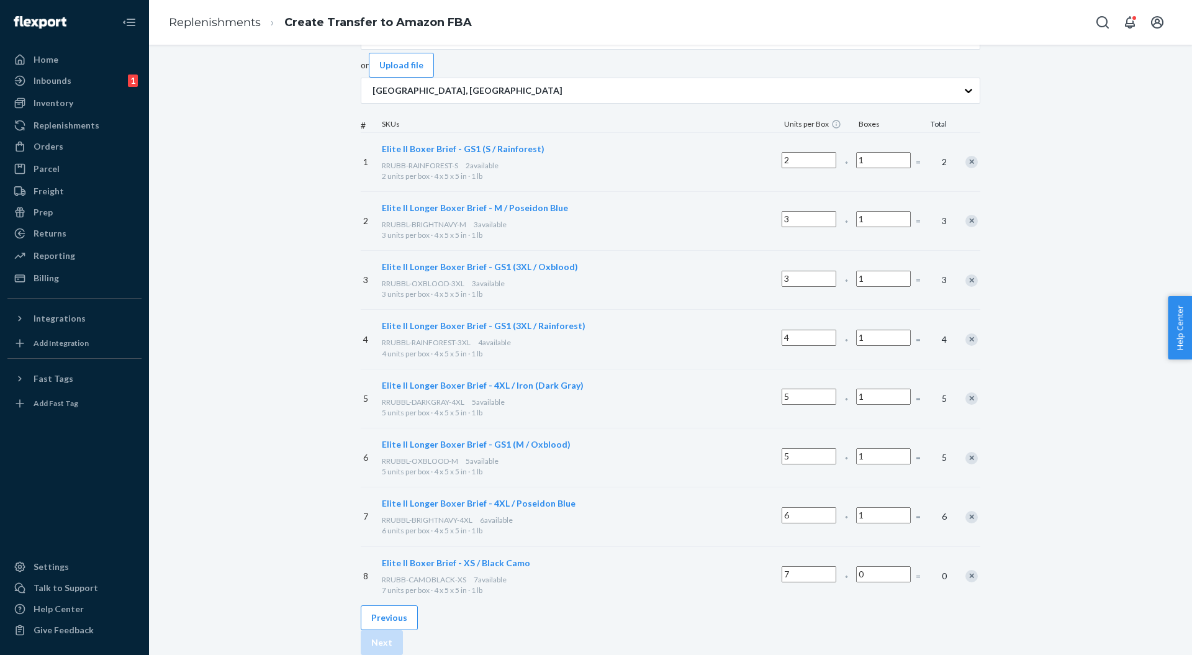
drag, startPoint x: 796, startPoint y: 579, endPoint x: 817, endPoint y: 593, distance: 24.6
click at [765, 583] on div "8 Elite II Boxer Brief - XS / Black Camo RRUBB-CAMOBLACK-XS 7 available 7 units…" at bounding box center [671, 576] width 620 height 59
type input "1"
click at [854, 594] on div "1" at bounding box center [884, 576] width 60 height 48
click at [668, 43] on div "Search and add products" at bounding box center [716, 37] width 96 height 12
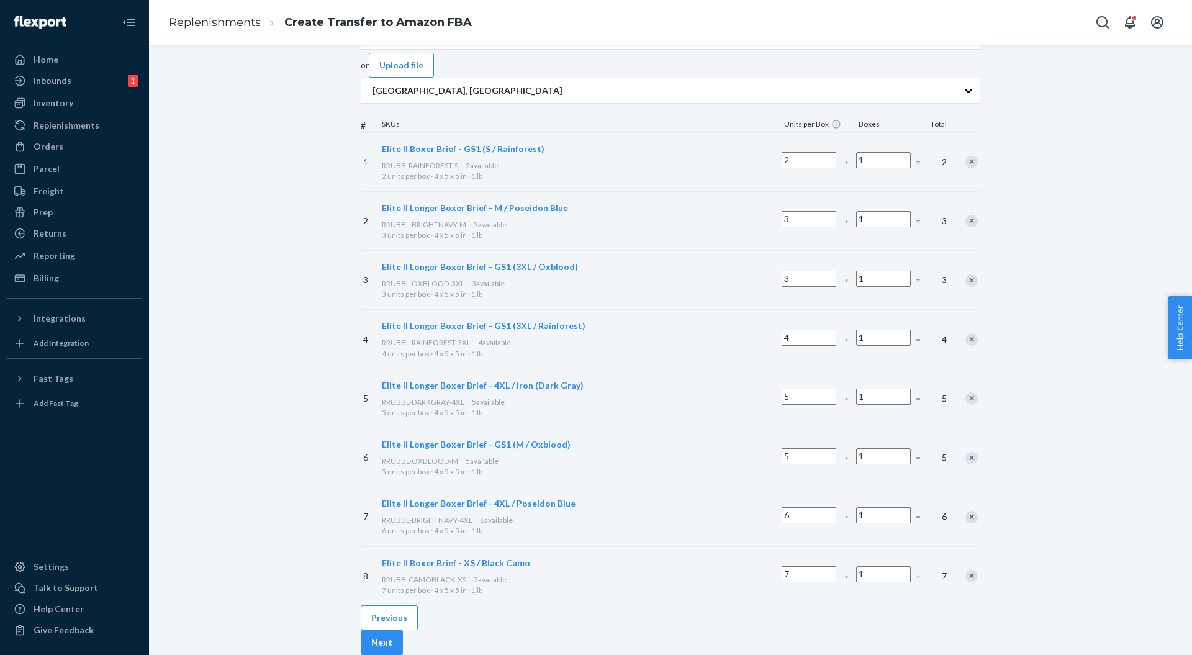
click at [668, 43] on input "Search and add products" at bounding box center [668, 37] width 1 height 12
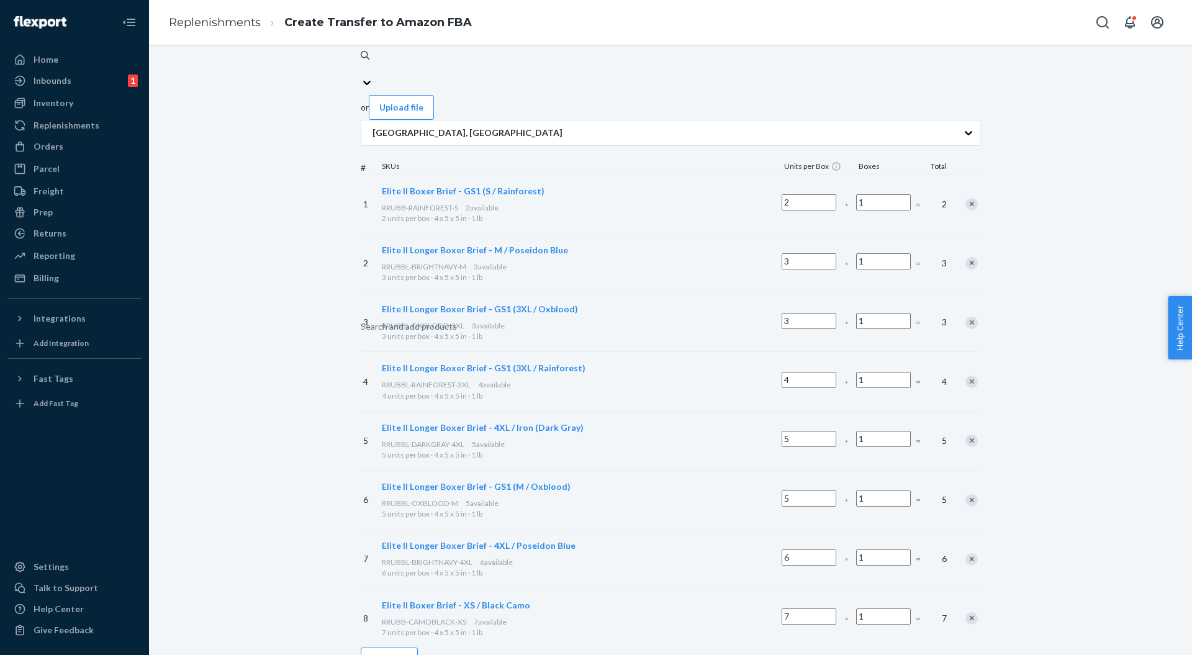
paste input "RRUBBL-DARKGRAY-XL"
type input "RRUBBL-DARKGRAY-XL"
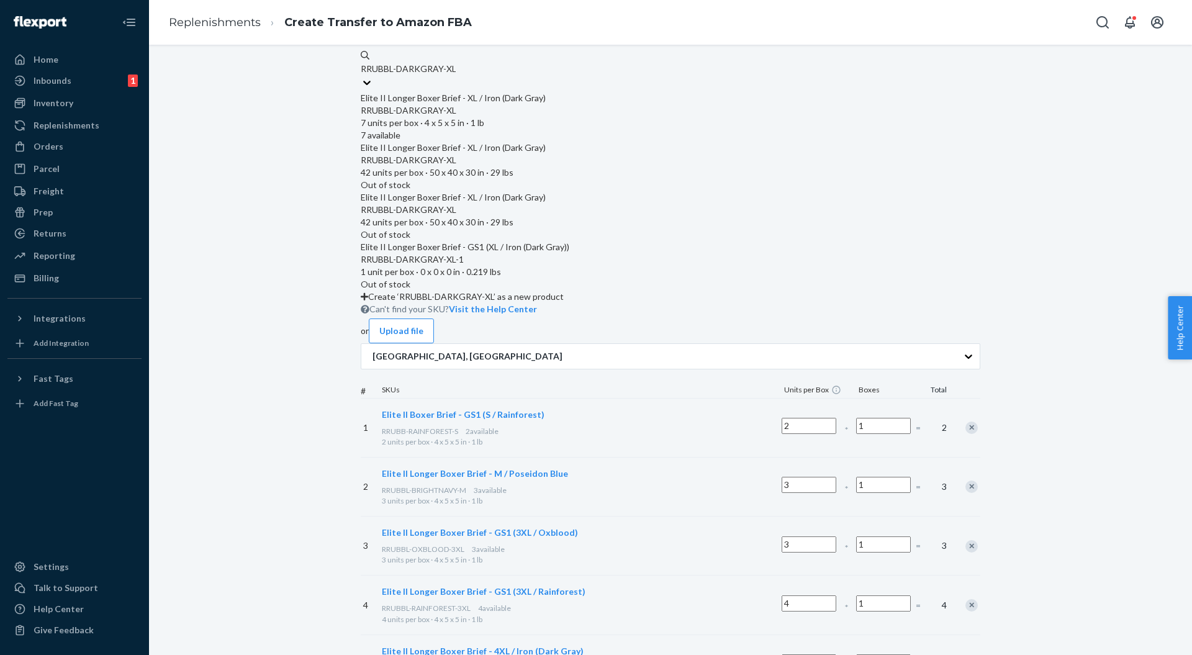
click at [484, 92] on div "Elite II Longer Boxer Brief - XL / Iron (Dark Gray)" at bounding box center [671, 98] width 620 height 12
click at [456, 75] on input "RRUBBL-DARKGRAY-XL" at bounding box center [408, 69] width 95 height 12
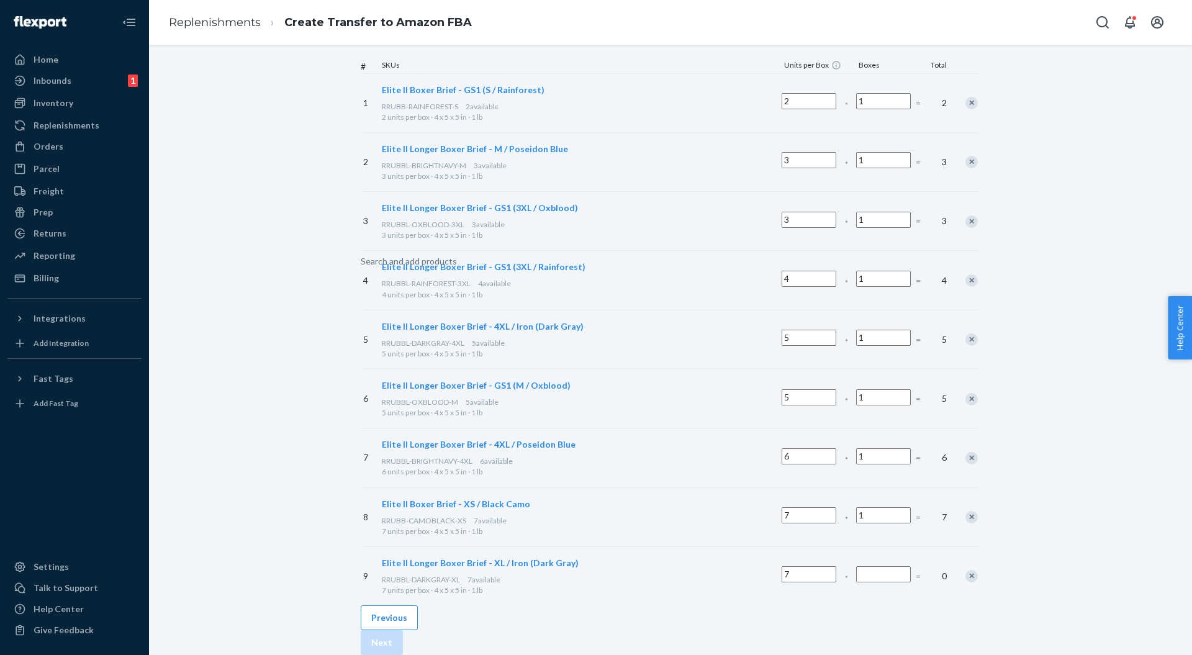
scroll to position [220, 0]
click at [856, 566] on input "Number of boxes" at bounding box center [883, 574] width 55 height 16
type input "1"
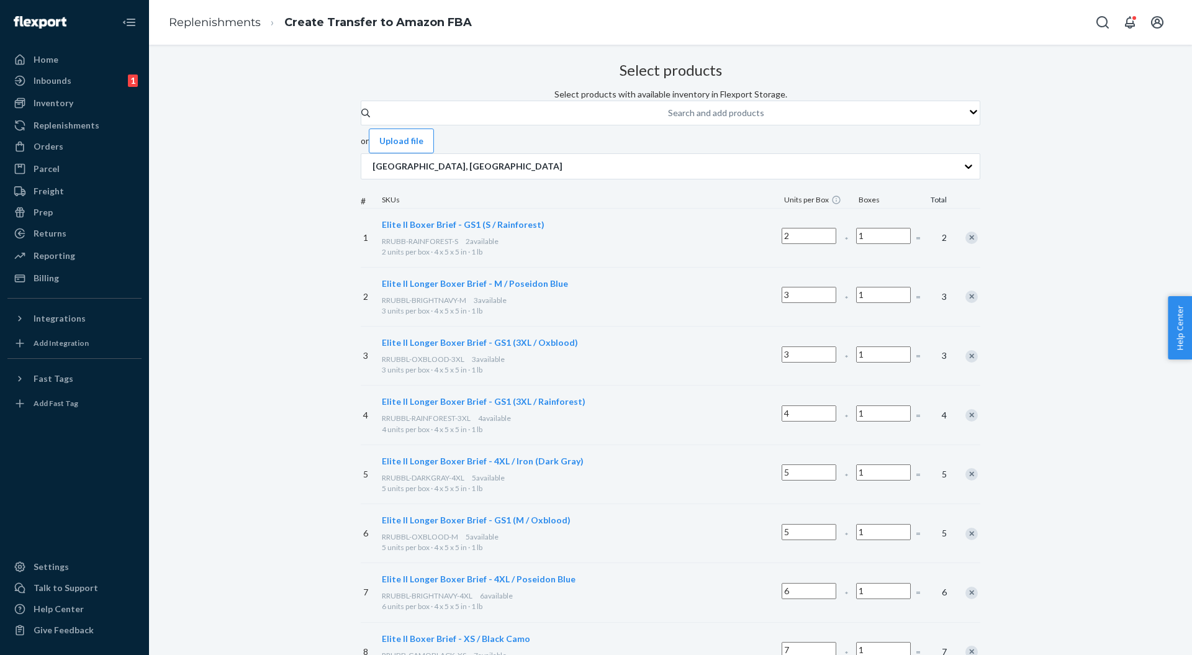
scroll to position [0, 0]
click at [668, 120] on div "Search and add products" at bounding box center [716, 114] width 96 height 12
click at [668, 120] on input "Search and add products" at bounding box center [668, 114] width 1 height 12
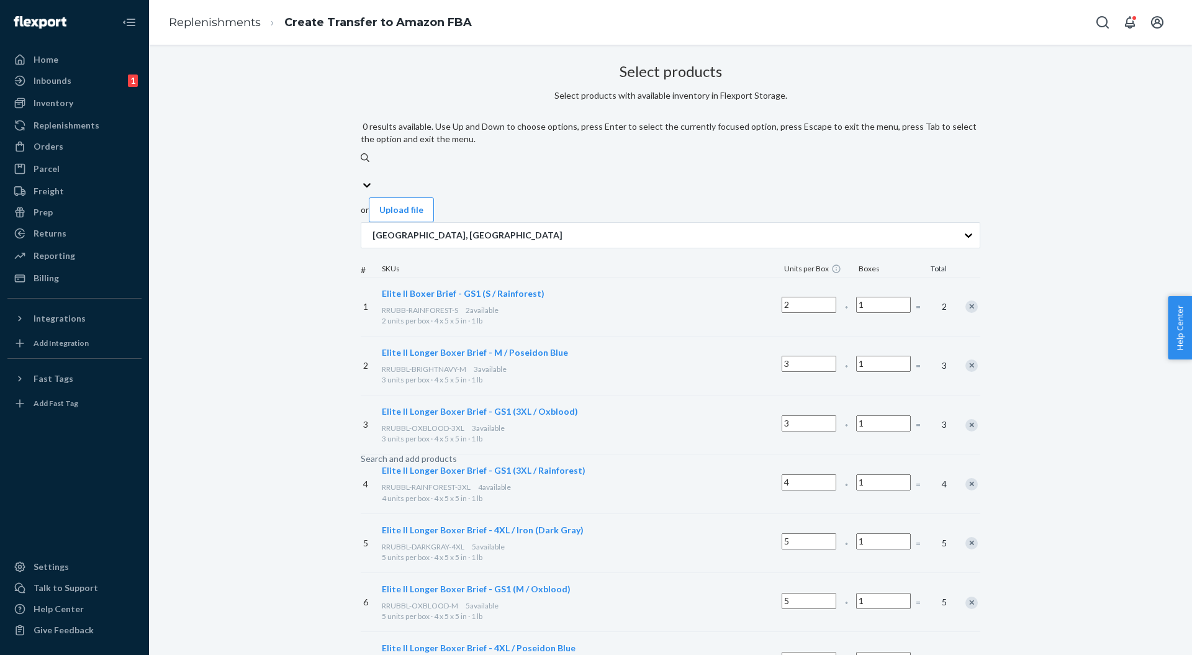
paste input "RRUBBL-OXBLOOD-4XL"
type input "RRUBBL-OXBLOOD-4XL"
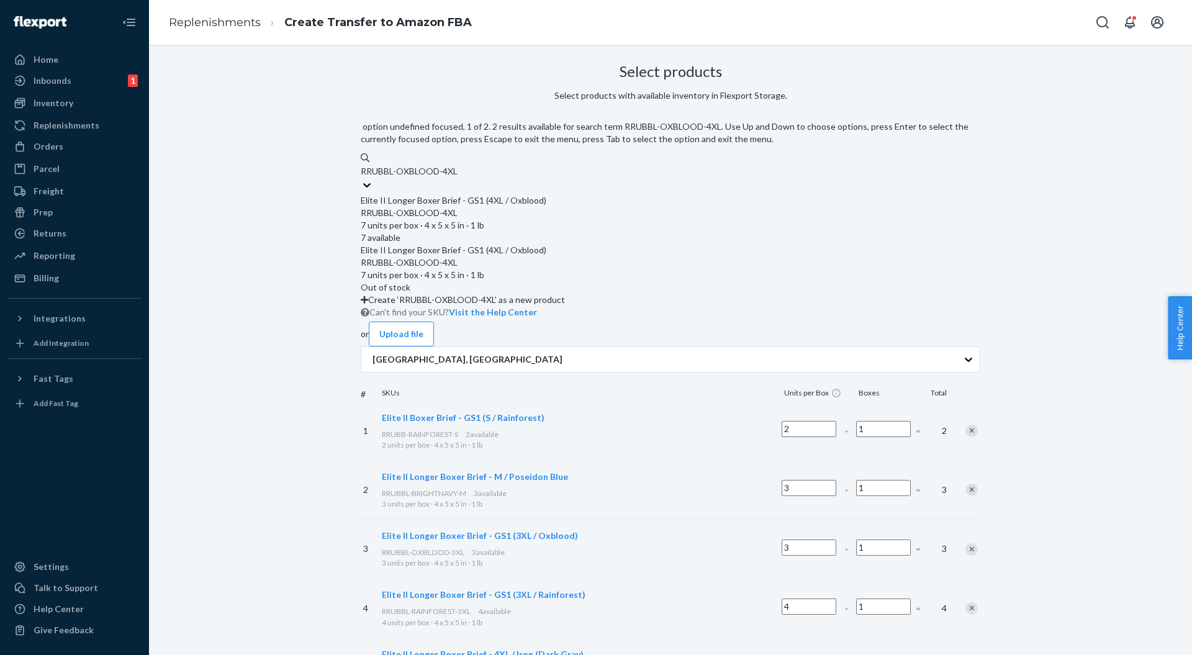
click at [502, 194] on div "Elite II Longer Boxer Brief - GS1 (4XL / Oxblood)" at bounding box center [671, 200] width 620 height 12
click at [458, 178] on input "RRUBBL-OXBLOOD-4XL" at bounding box center [409, 171] width 97 height 12
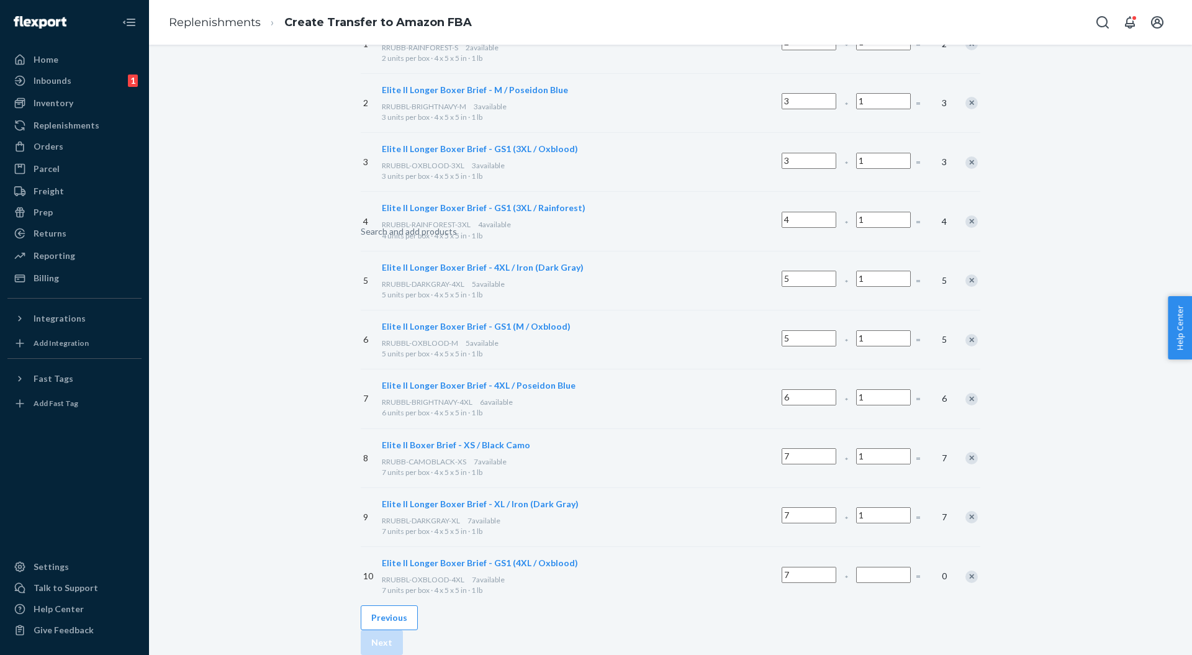
scroll to position [279, 0]
click at [856, 567] on input "Number of boxes" at bounding box center [883, 575] width 55 height 16
type input "1"
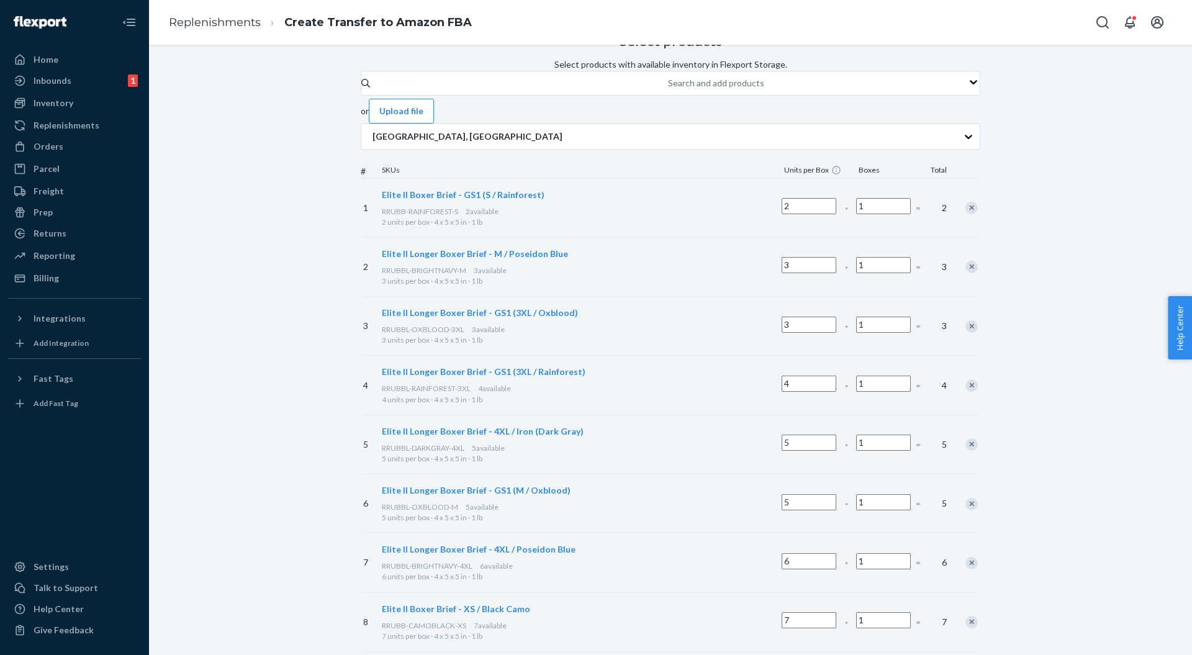
click at [668, 89] on div "Search and add products" at bounding box center [716, 83] width 96 height 12
click at [668, 89] on input "Search and add products" at bounding box center [668, 83] width 1 height 12
paste input "RRUBBL-RAINFOREST-M"
type input "RRUBBL-RAINFOREST-M"
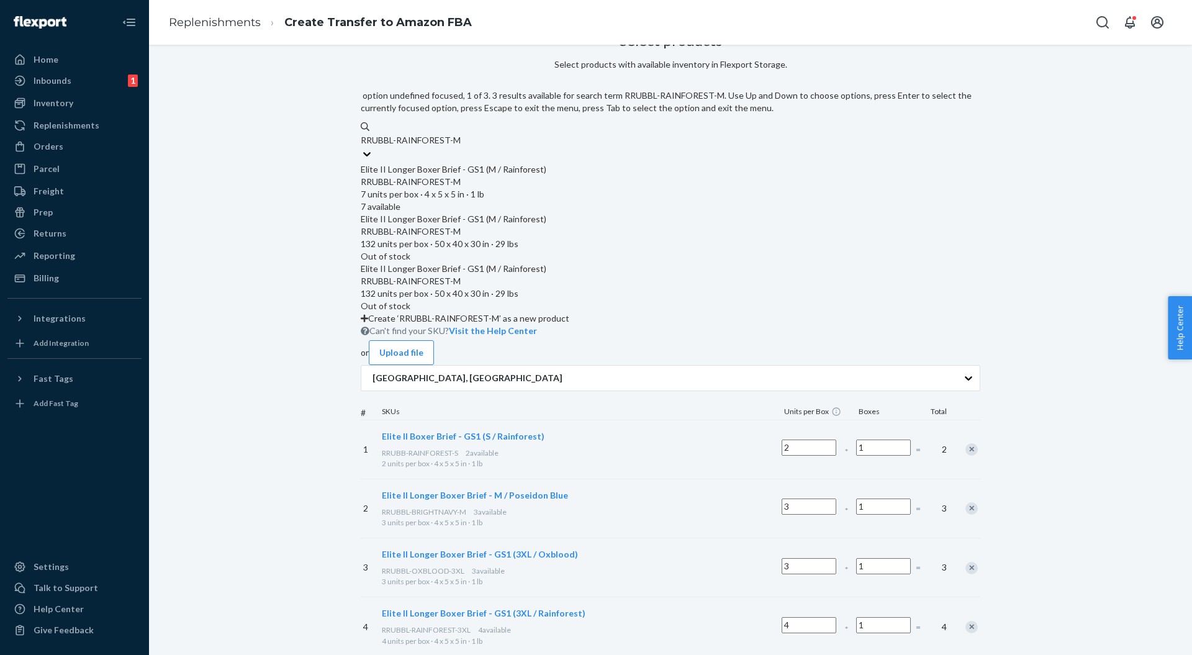
click at [477, 163] on div "Elite II Longer Boxer Brief - GS1 (M / Rainforest)" at bounding box center [671, 169] width 620 height 12
click at [461, 147] on input "RRUBBL-RAINFOREST-M" at bounding box center [411, 140] width 100 height 12
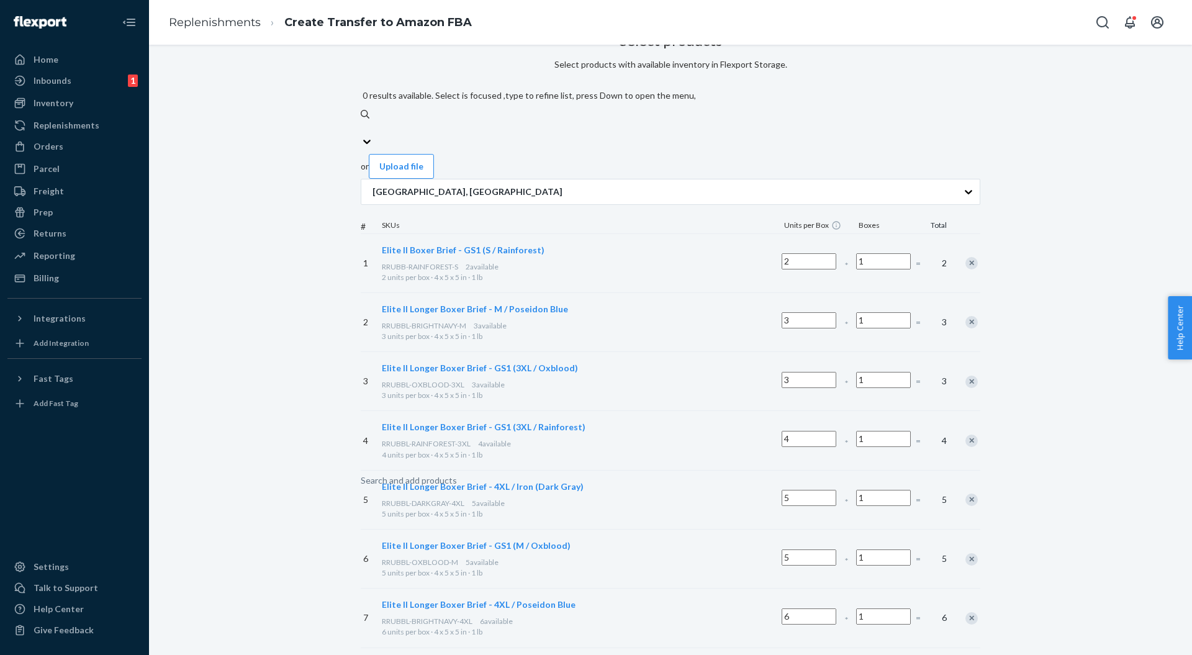
scroll to position [338, 0]
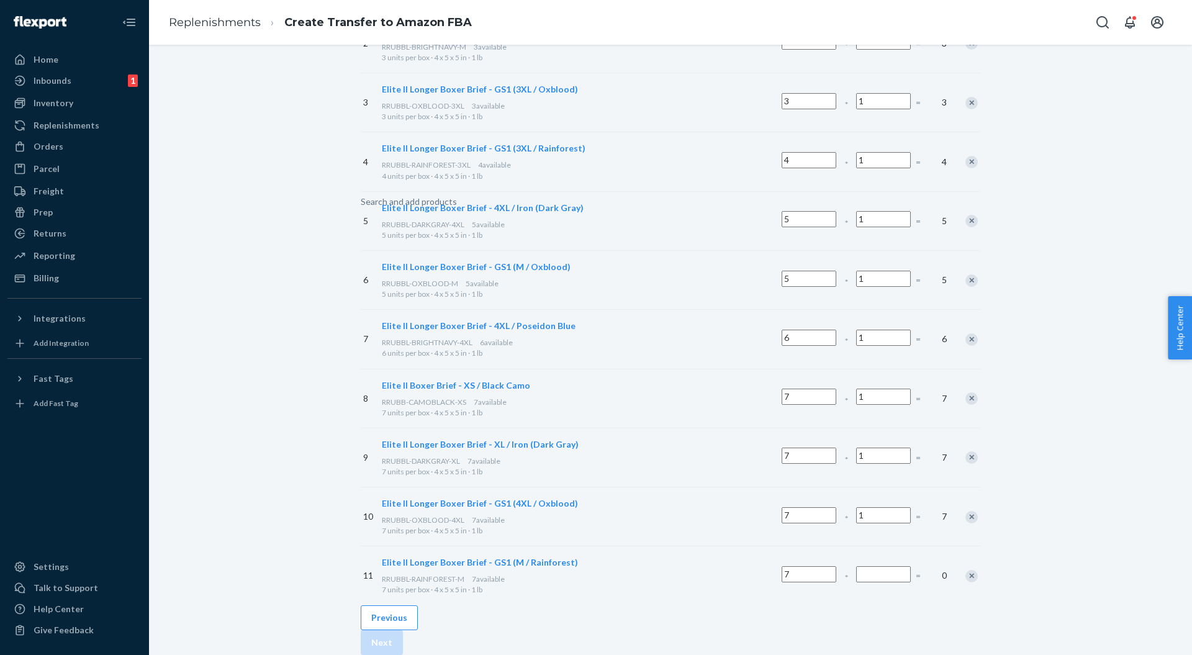
click at [856, 566] on input "Number of boxes" at bounding box center [883, 574] width 55 height 16
drag, startPoint x: 802, startPoint y: 515, endPoint x: 785, endPoint y: 527, distance: 21.4
click at [761, 546] on div "11 Elite II Longer Boxer Brief - GS1 (M / Rainforest) RRUBBL-RAINFOREST-M 7 ava…" at bounding box center [671, 575] width 620 height 59
type input "1"
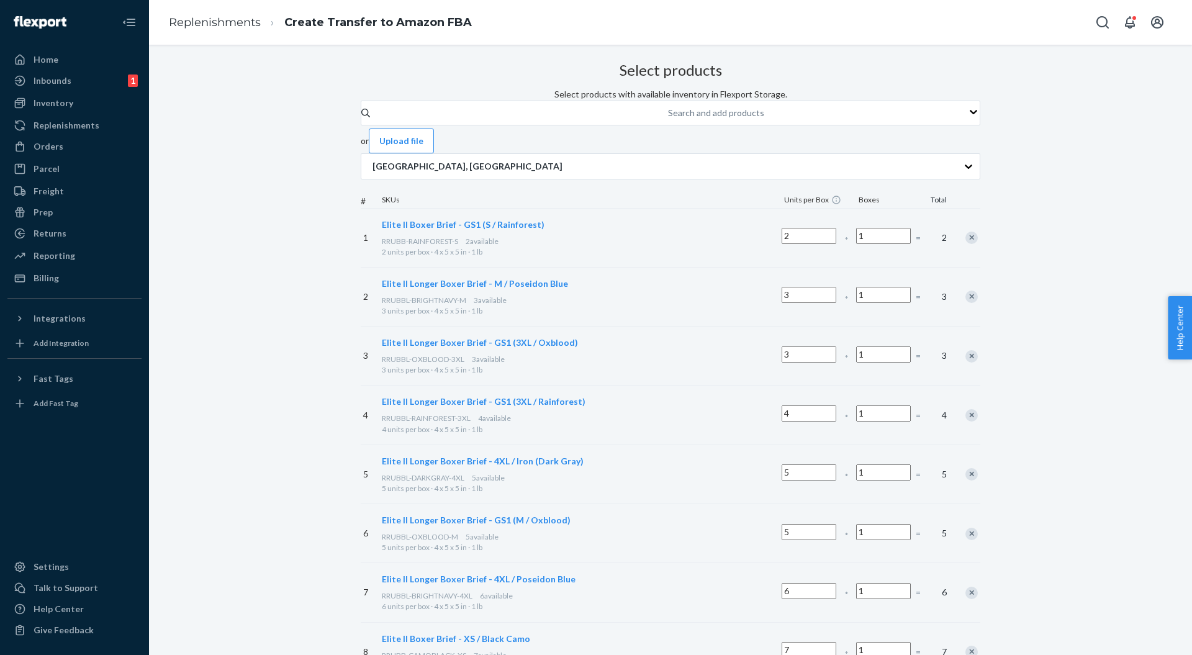
scroll to position [0, 0]
click at [668, 120] on div "Search and add products" at bounding box center [716, 114] width 96 height 12
click at [668, 120] on input "Search and add products" at bounding box center [668, 114] width 1 height 12
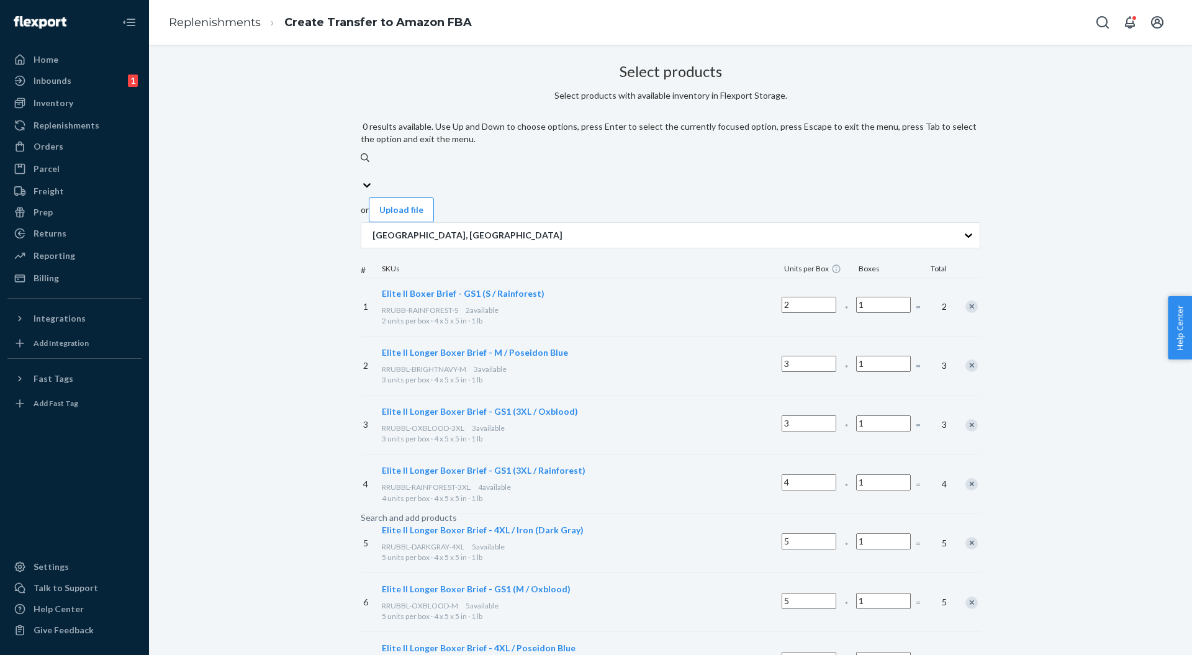
paste input "RRUBBL-RAINFOREST-4XL"
type input "RRUBBL-RAINFOREST-4XL"
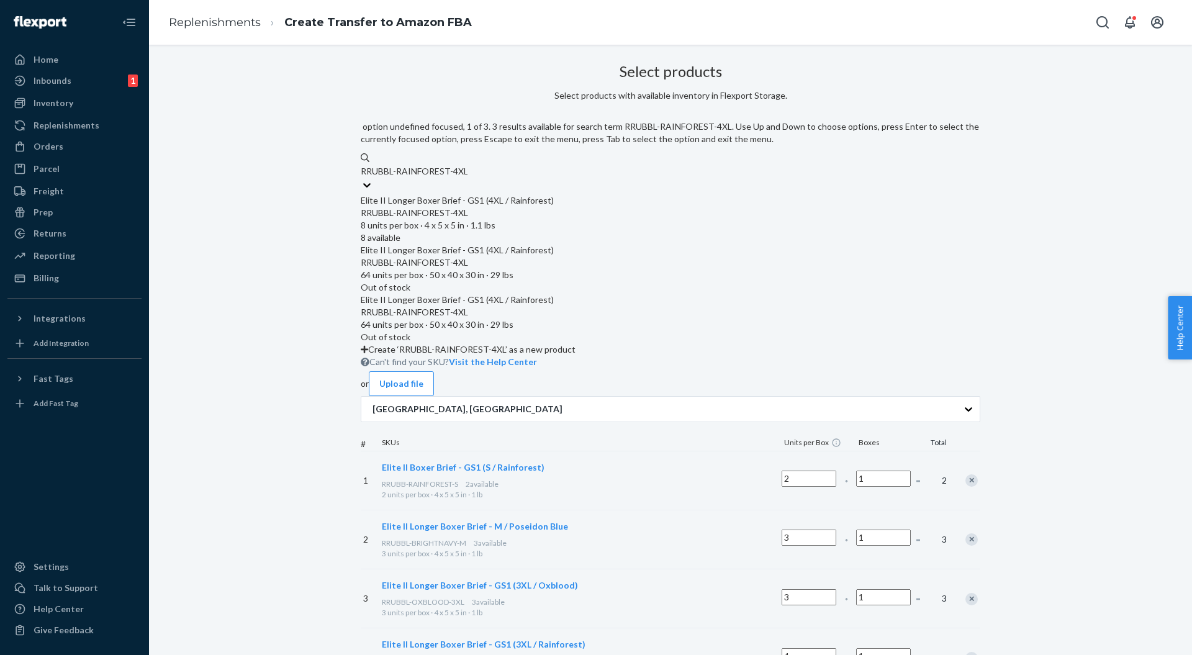
click at [485, 194] on div "Elite II Longer Boxer Brief - GS1 (4XL / Rainforest)" at bounding box center [671, 200] width 620 height 12
click at [468, 178] on input "RRUBBL-RAINFOREST-4XL" at bounding box center [414, 171] width 107 height 12
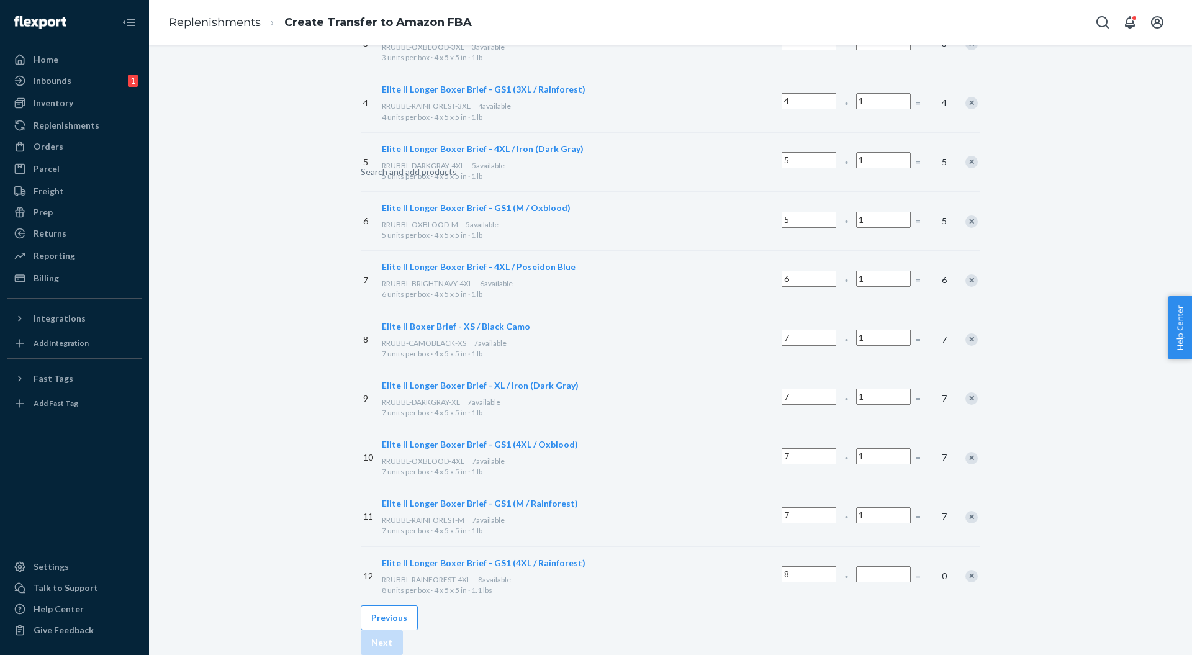
scroll to position [397, 0]
click at [856, 566] on input "Number of boxes" at bounding box center [883, 574] width 55 height 16
type input "1"
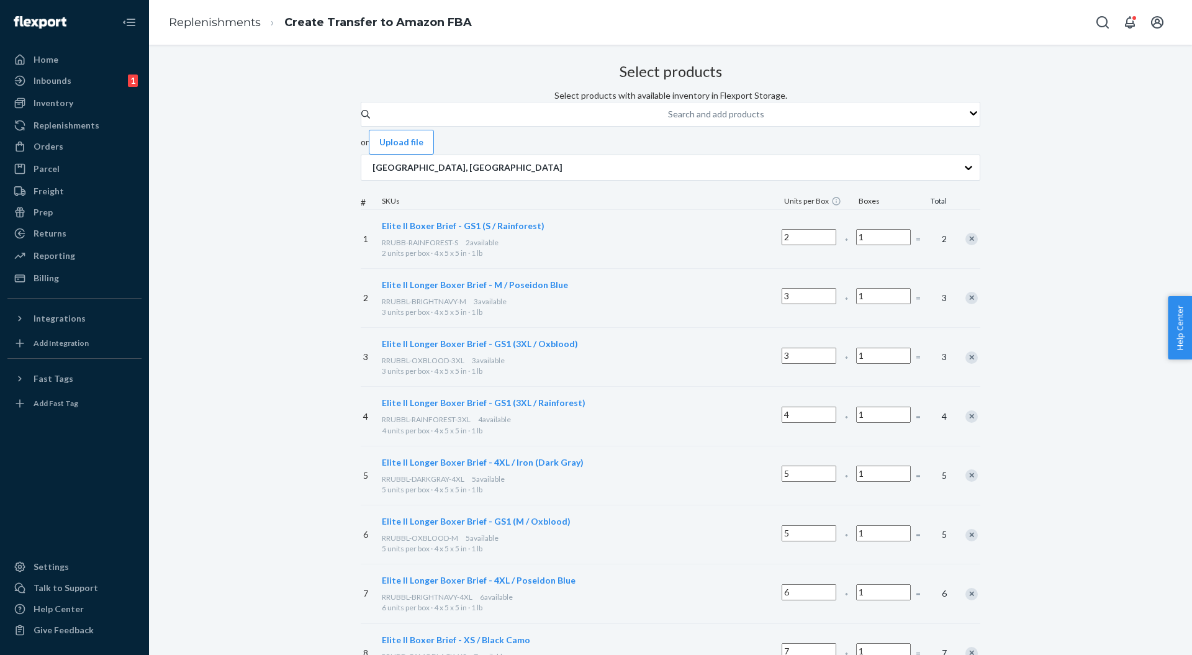
click at [668, 122] on div "Search and add products" at bounding box center [668, 114] width 1 height 15
click at [668, 120] on input "Search and add products" at bounding box center [668, 114] width 1 height 12
paste input "RRUBBL-BRIGHTNAVY-3XL"
type input "RRUBBL-BRIGHTNAVY-3XL"
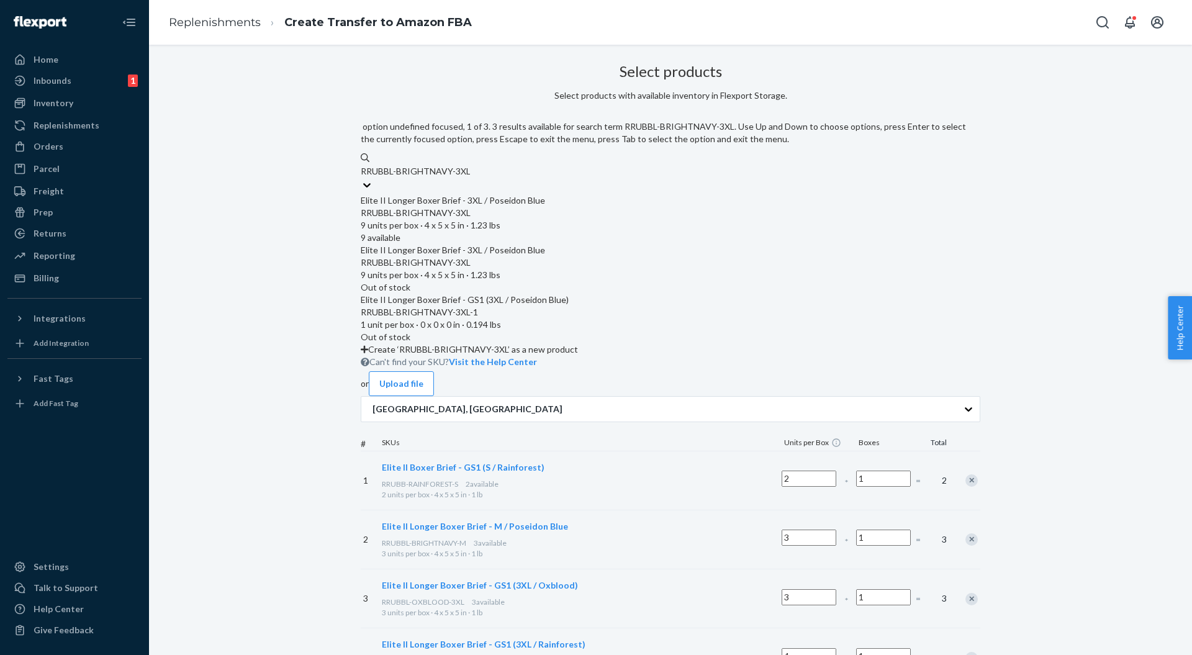
click at [487, 194] on div "Elite II Longer Boxer Brief - 3XL / Poseidon Blue" at bounding box center [671, 200] width 620 height 12
click at [470, 178] on input "RRUBBL-BRIGHTNAVY-3XL" at bounding box center [415, 171] width 109 height 12
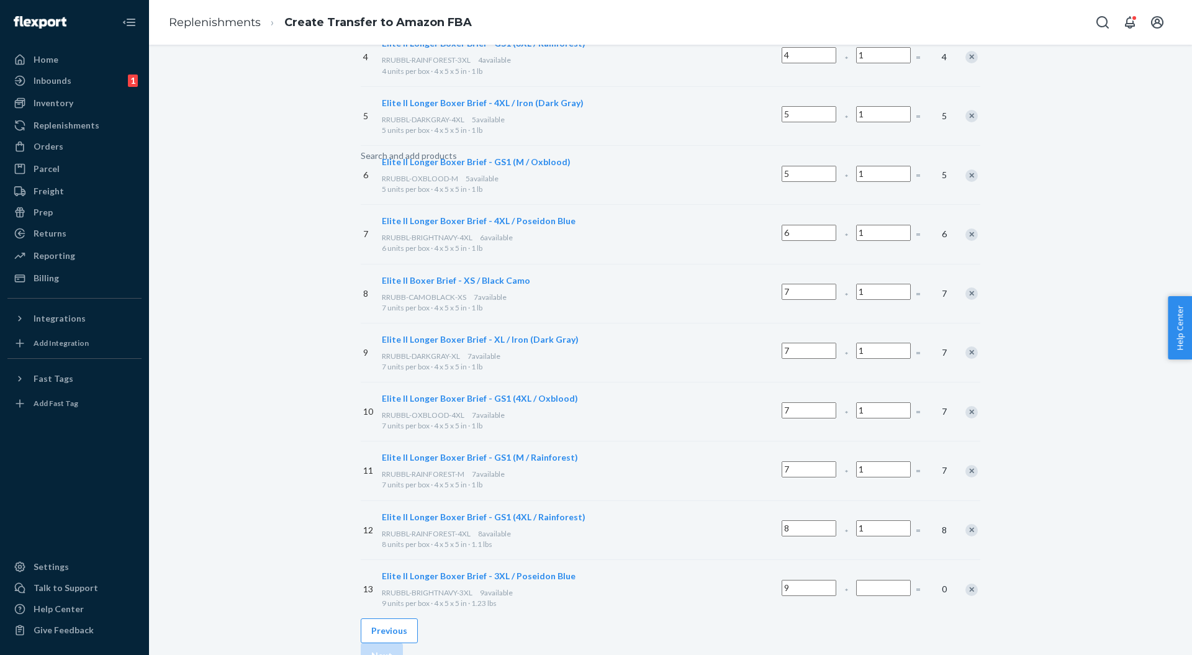
scroll to position [456, 0]
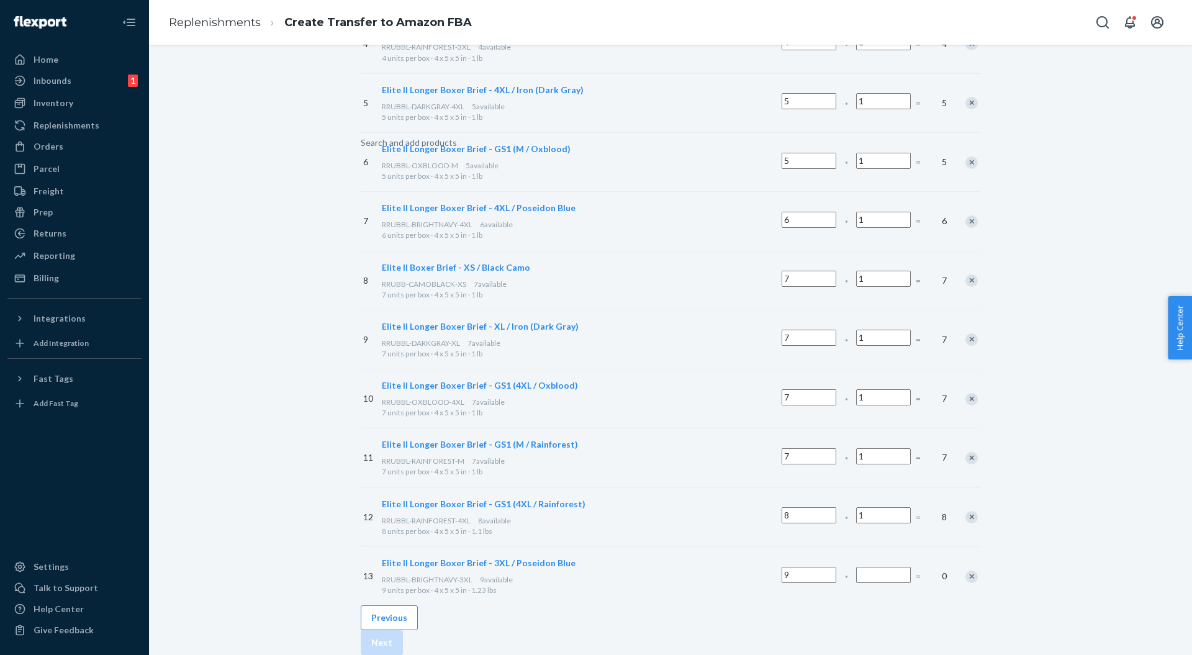
click at [856, 567] on input "Number of boxes" at bounding box center [883, 575] width 55 height 16
type input "1"
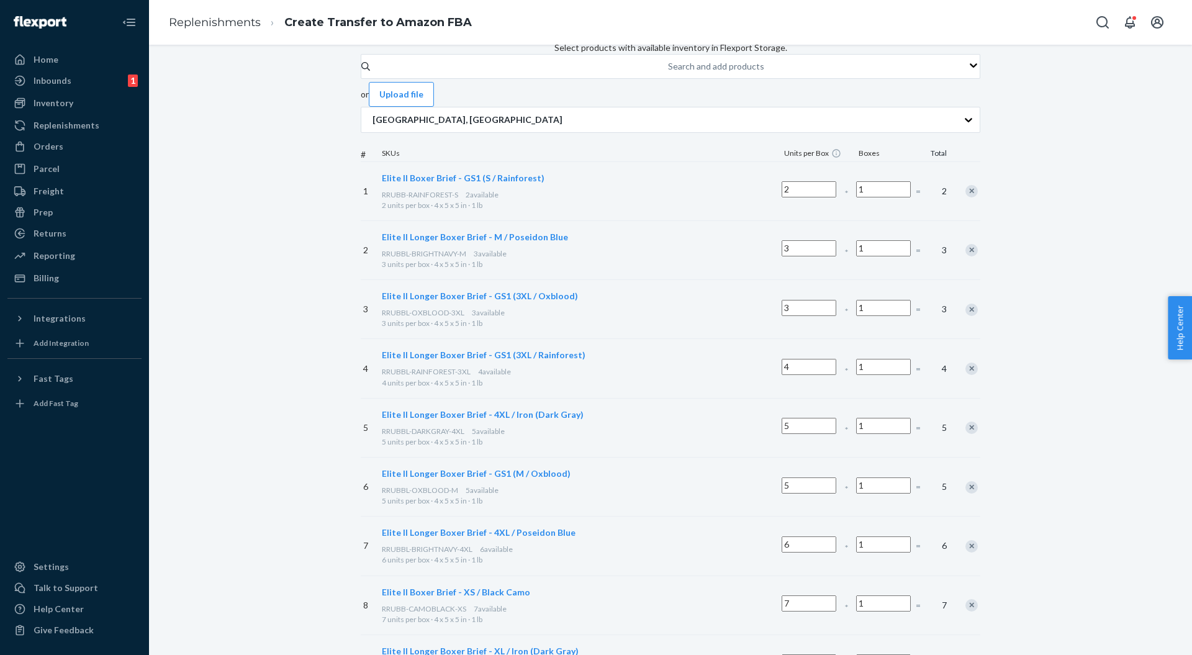
scroll to position [0, 0]
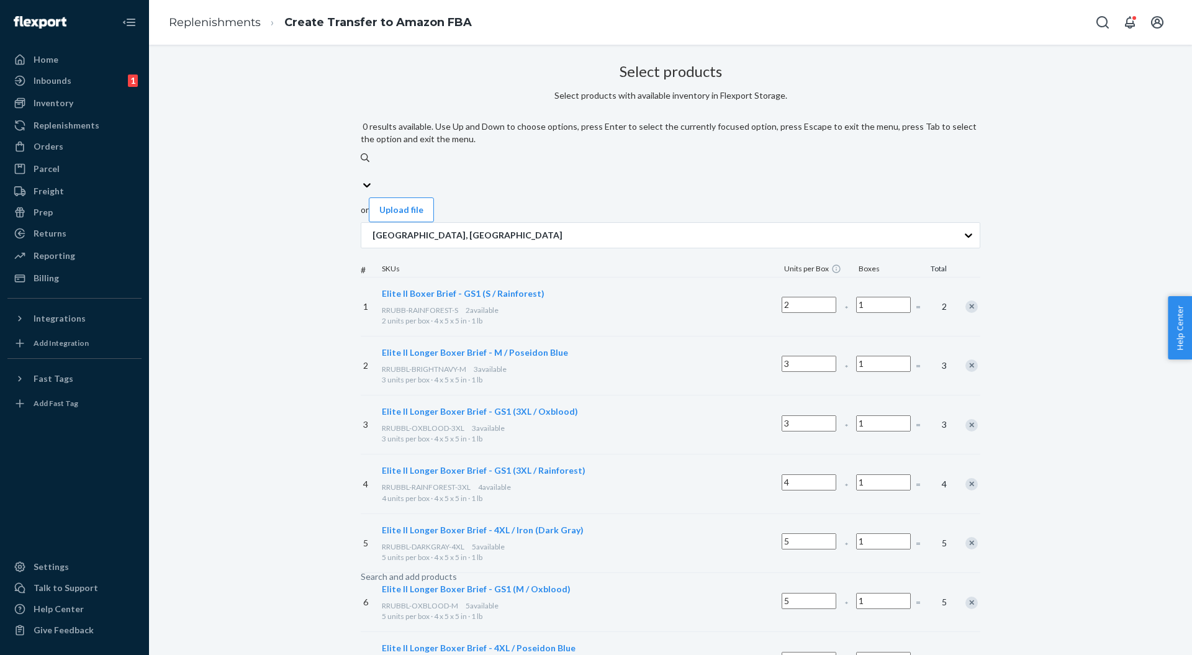
click at [457, 571] on div "Search and add products" at bounding box center [409, 577] width 96 height 12
click at [362, 165] on input "0 results available. Use Up and Down to choose options, press Enter to select t…" at bounding box center [361, 171] width 1 height 12
paste input "RRUBBL-RAINFOREST-XXL"
type input "RRUBBL-RAINFOREST-XXL"
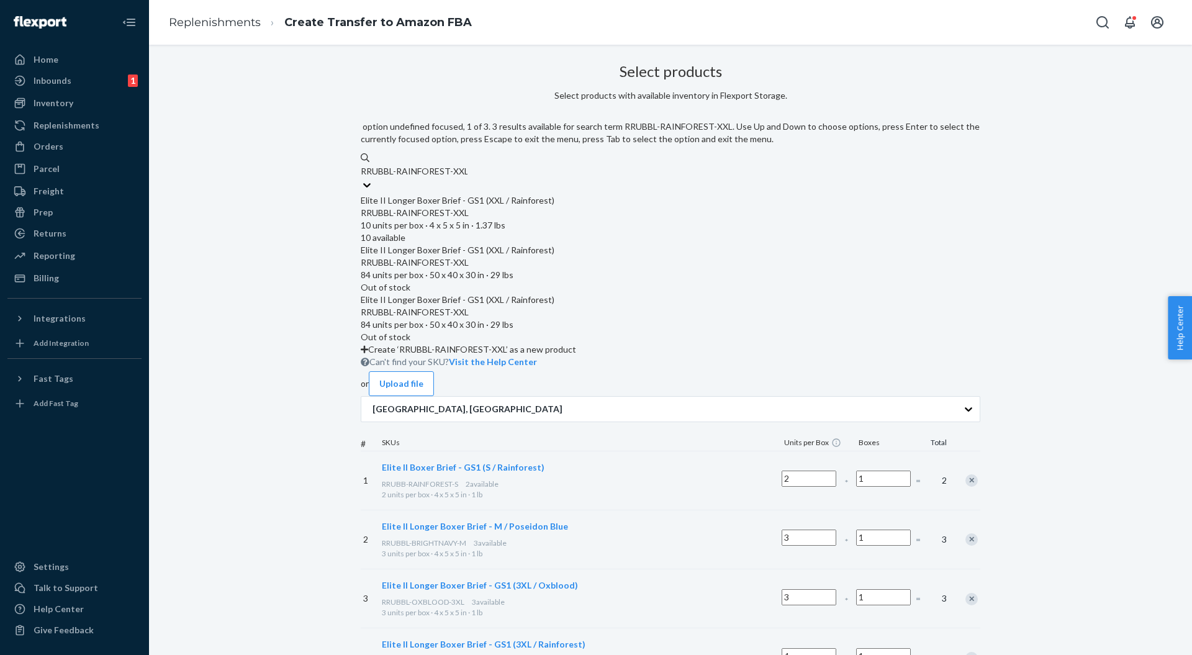
click at [492, 194] on div "Elite II Longer Boxer Brief - GS1 (XXL / Rainforest)" at bounding box center [671, 200] width 620 height 12
click at [468, 178] on input "RRUBBL-RAINFOREST-XXL" at bounding box center [414, 171] width 107 height 12
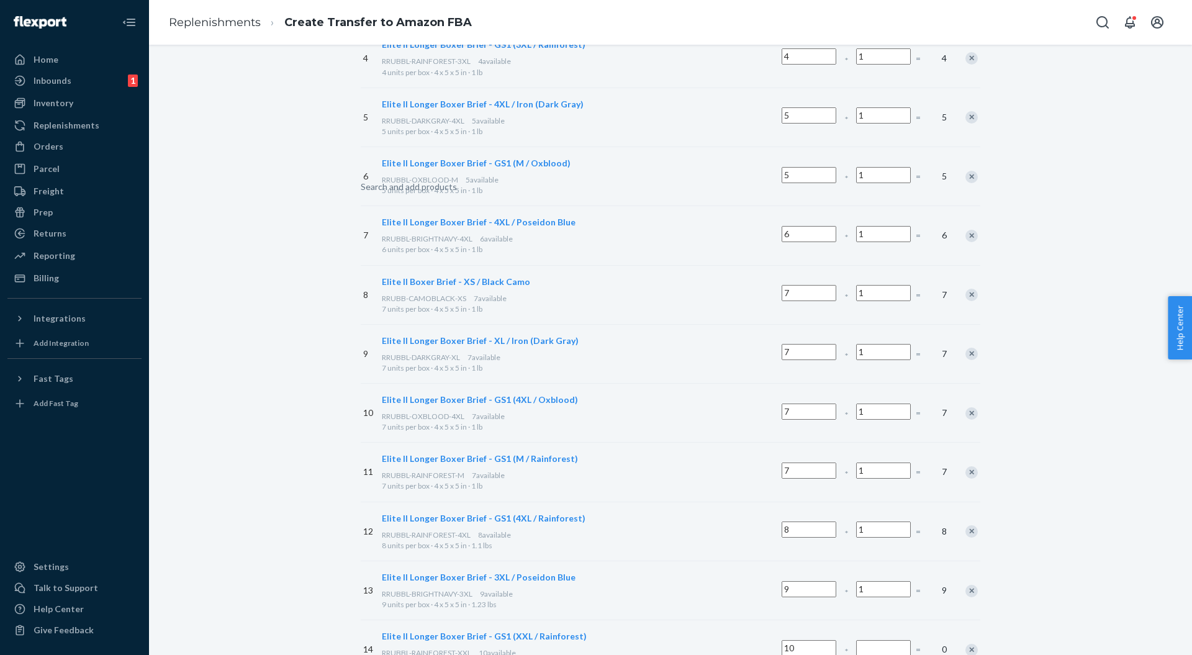
scroll to position [515, 0]
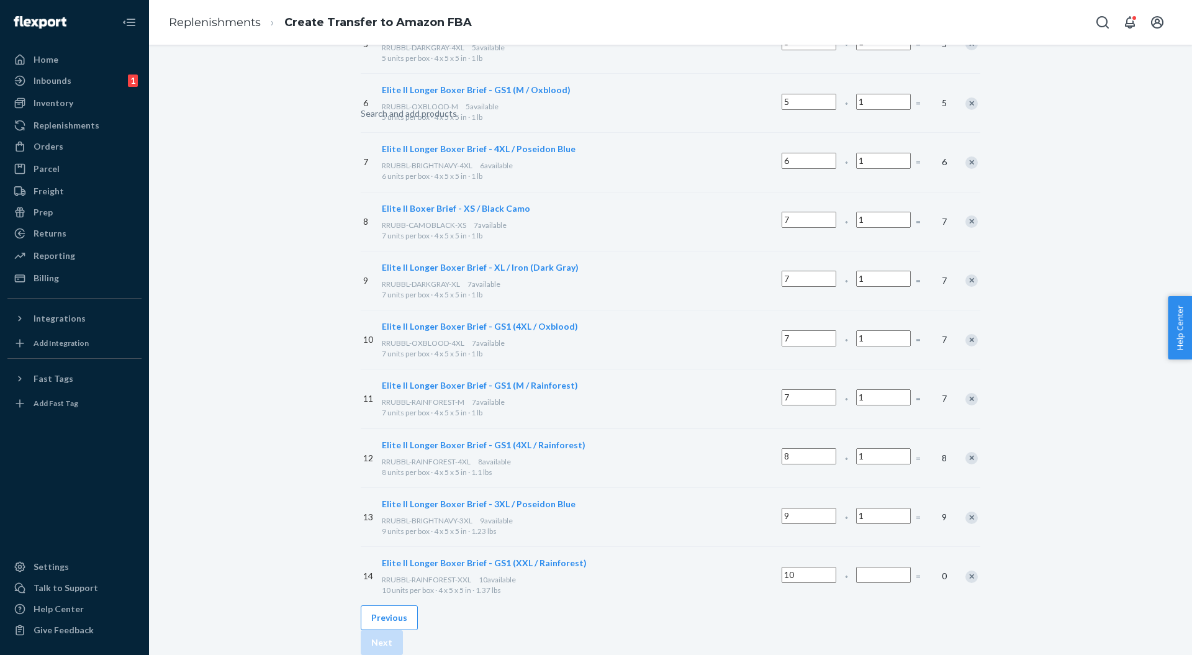
click at [856, 567] on input "Number of boxes" at bounding box center [883, 575] width 55 height 16
type input "1"
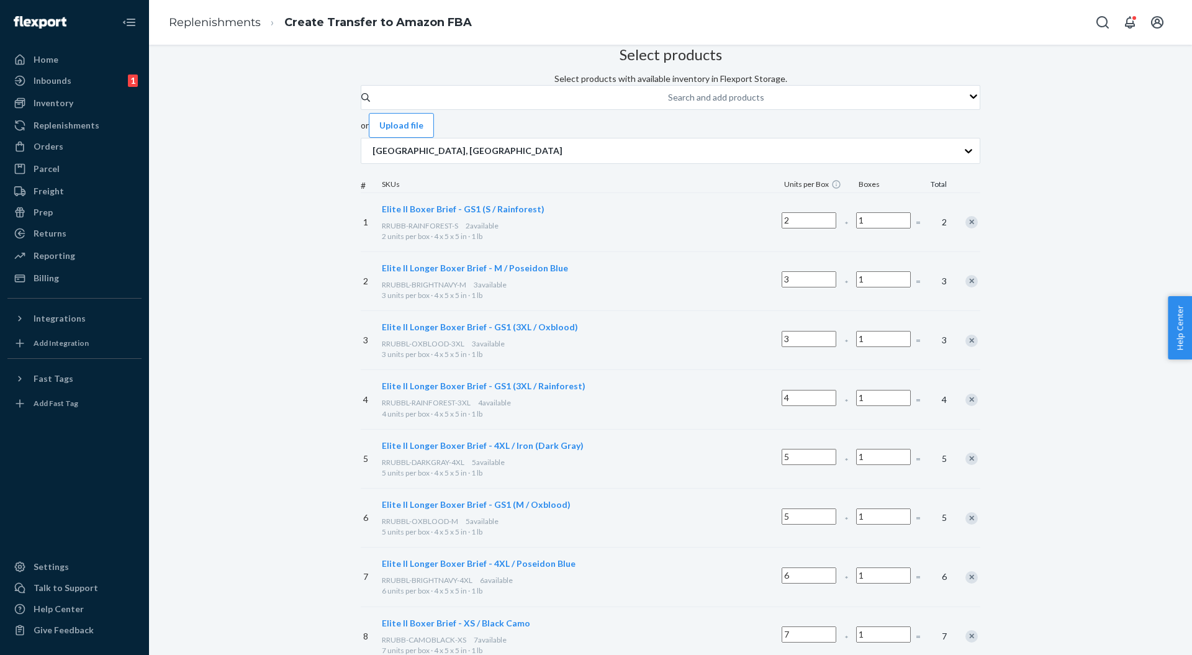
scroll to position [0, 0]
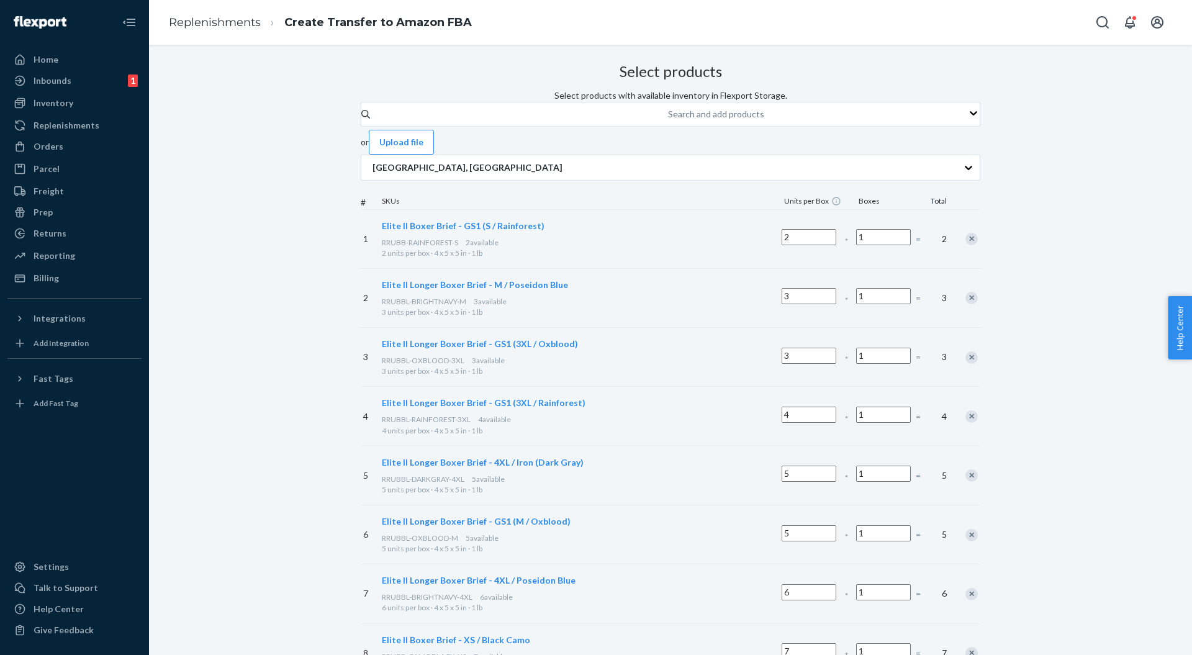
click at [668, 120] on div "Search and add products" at bounding box center [716, 114] width 96 height 12
click at [668, 120] on input "Search and add products" at bounding box center [668, 114] width 1 height 12
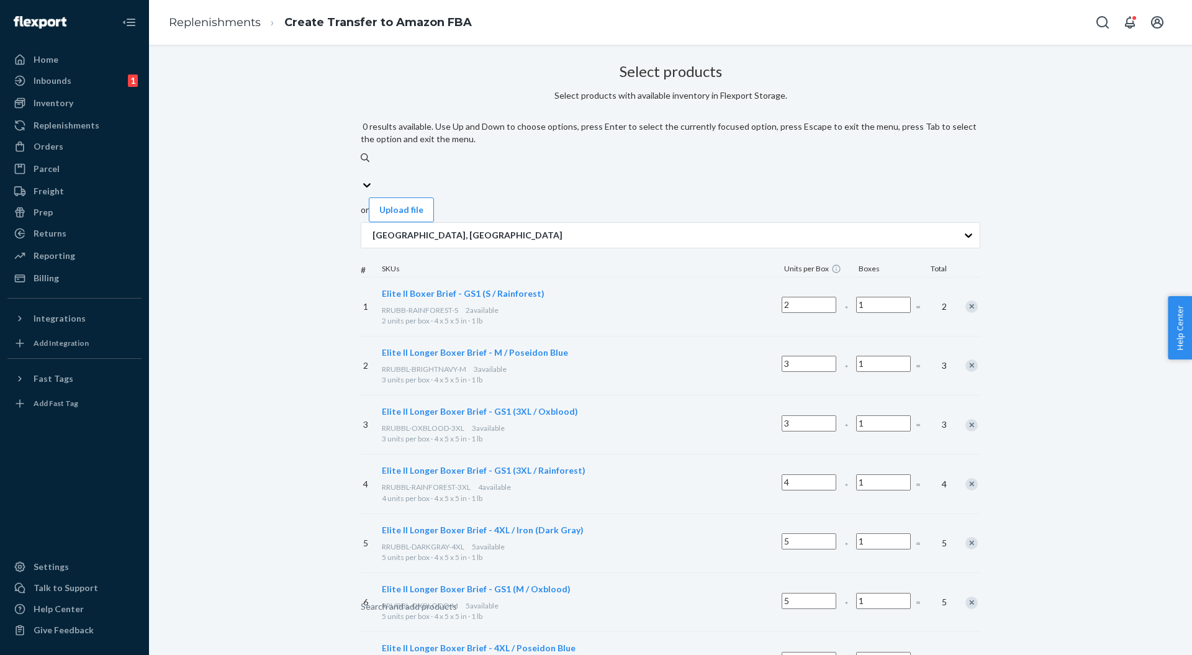
paste input "RRUBBL-DARKGRAY-3XL"
type input "RRUBBL-DARKGRAY-3XL"
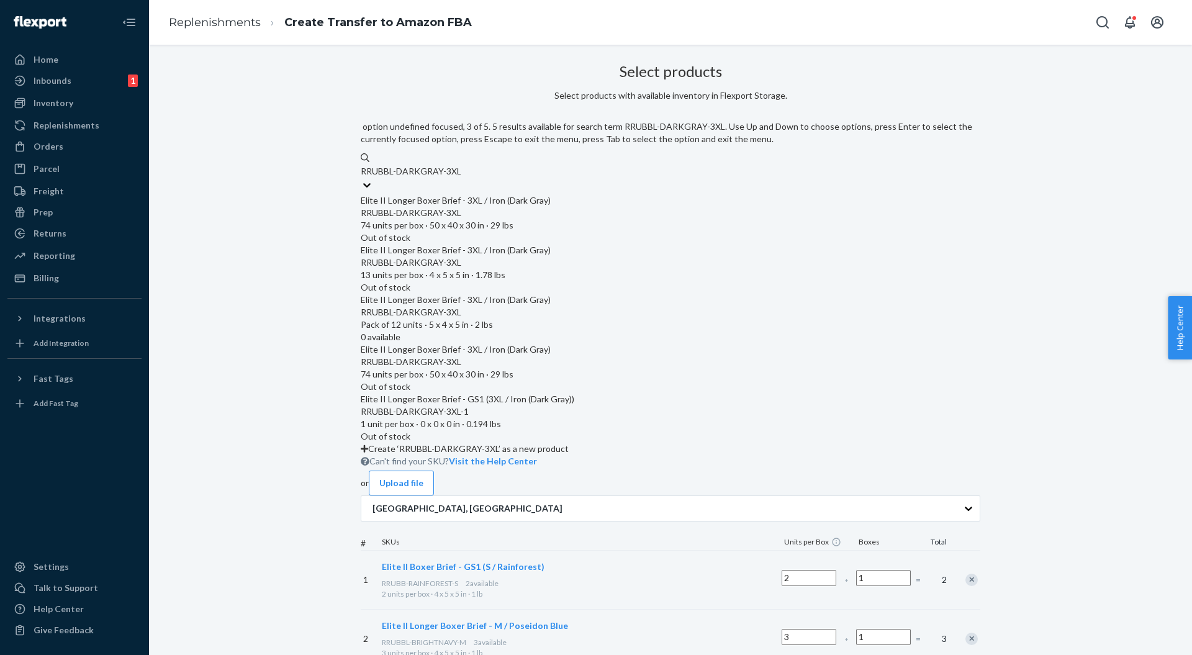
click at [537, 306] on div "RRUBBL-DARKGRAY-3XL" at bounding box center [671, 312] width 620 height 12
click at [461, 178] on input "RRUBBL-DARKGRAY-3XL" at bounding box center [411, 171] width 100 height 12
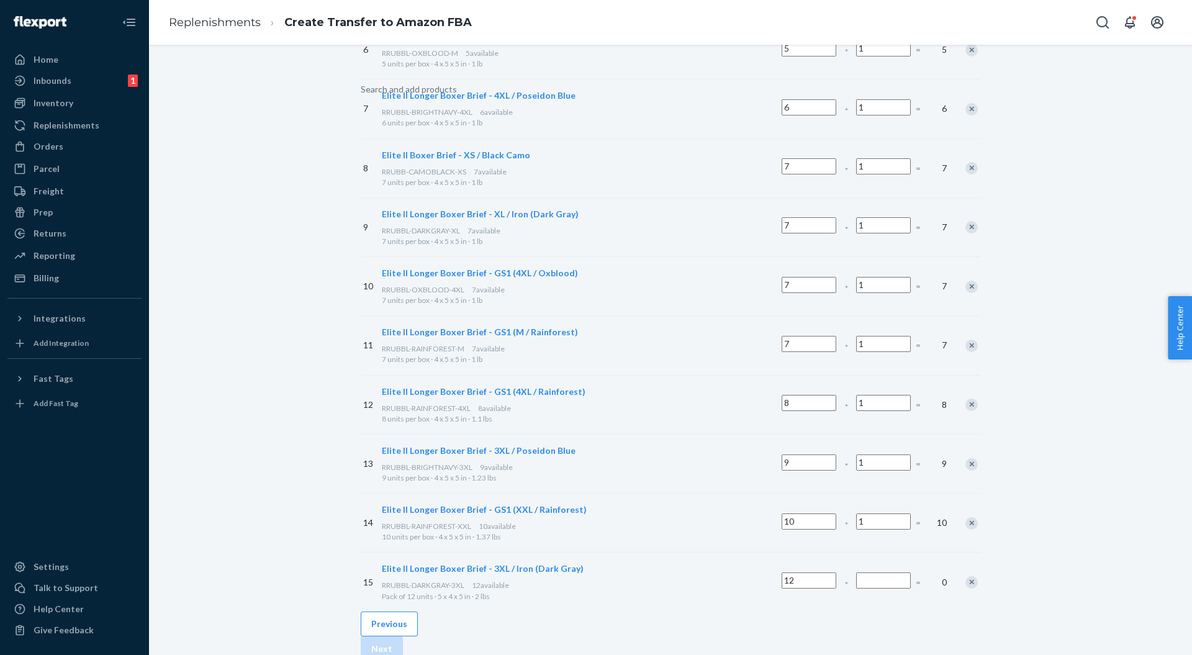
scroll to position [574, 0]
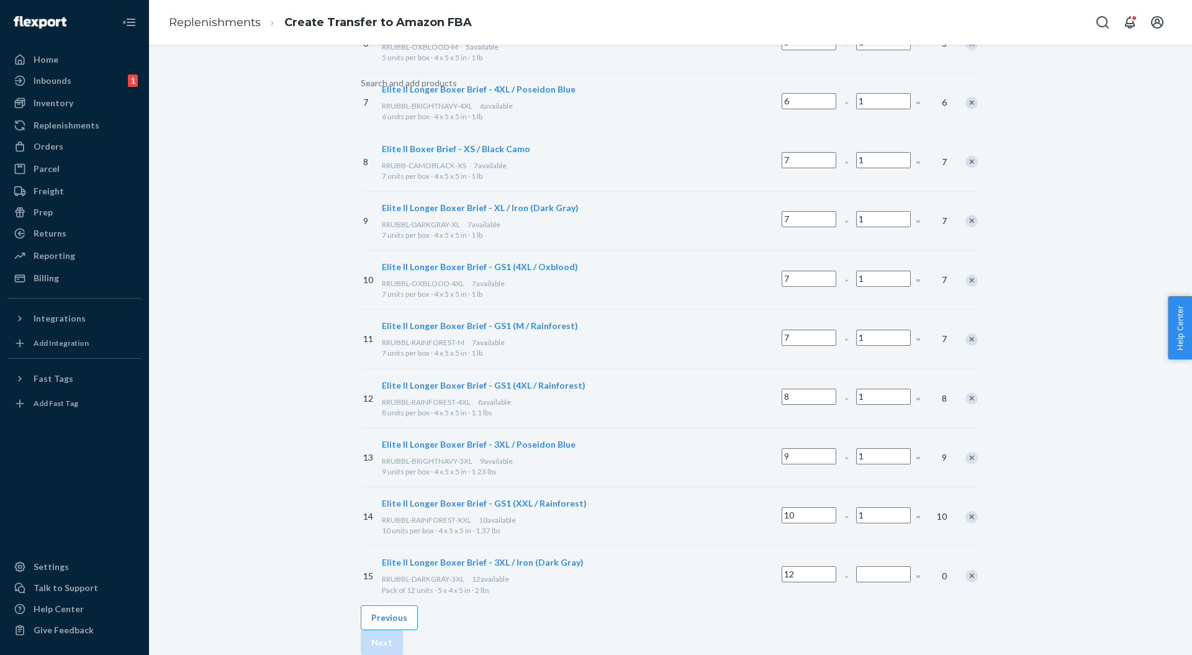
click at [779, 552] on div "12 *" at bounding box center [816, 576] width 75 height 48
click at [856, 566] on input "Number of boxes" at bounding box center [883, 574] width 55 height 16
type input "1"
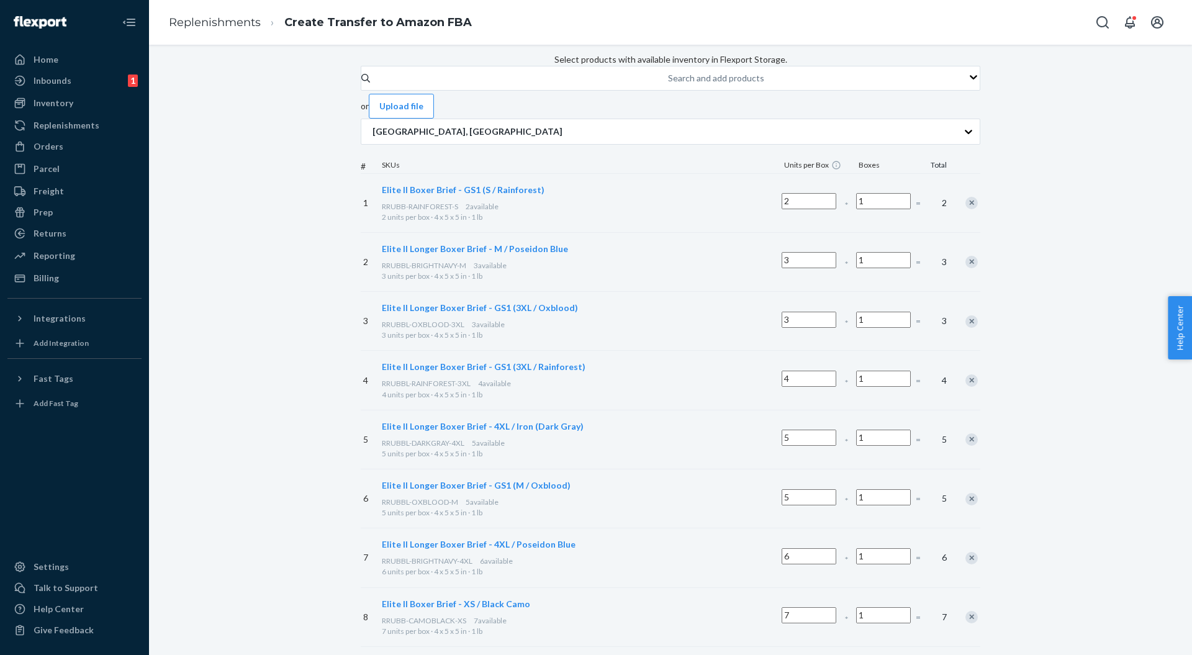
scroll to position [0, 0]
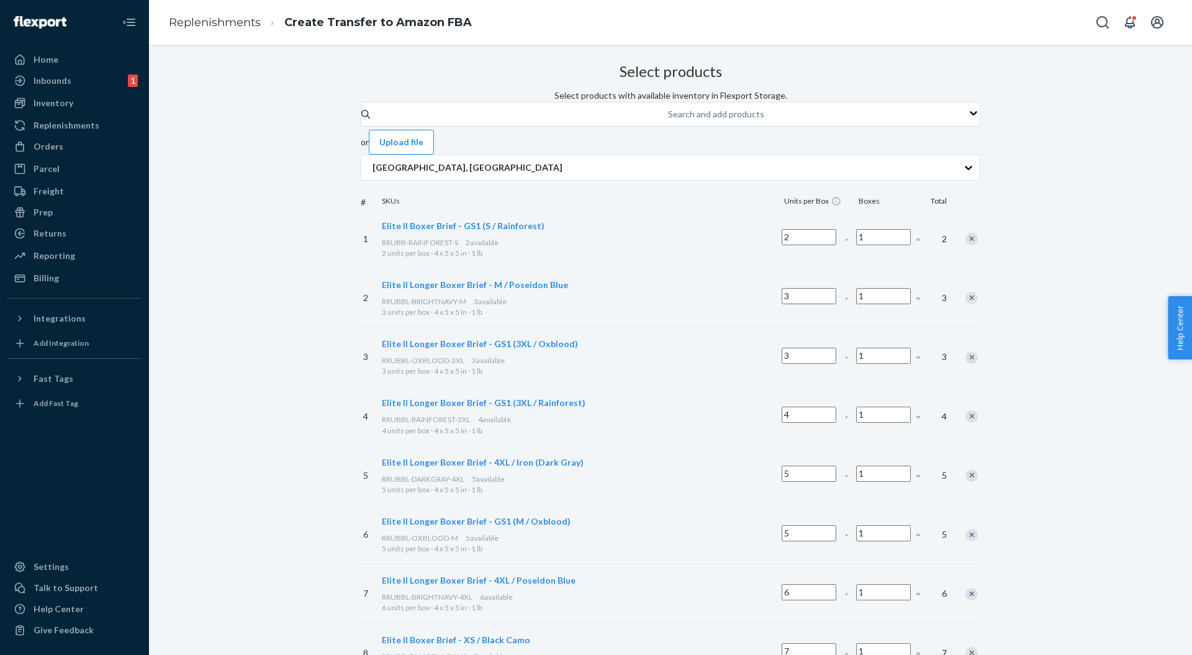
click at [668, 120] on div "Search and add products" at bounding box center [716, 114] width 96 height 12
click at [668, 120] on input "Search and add products" at bounding box center [668, 114] width 1 height 12
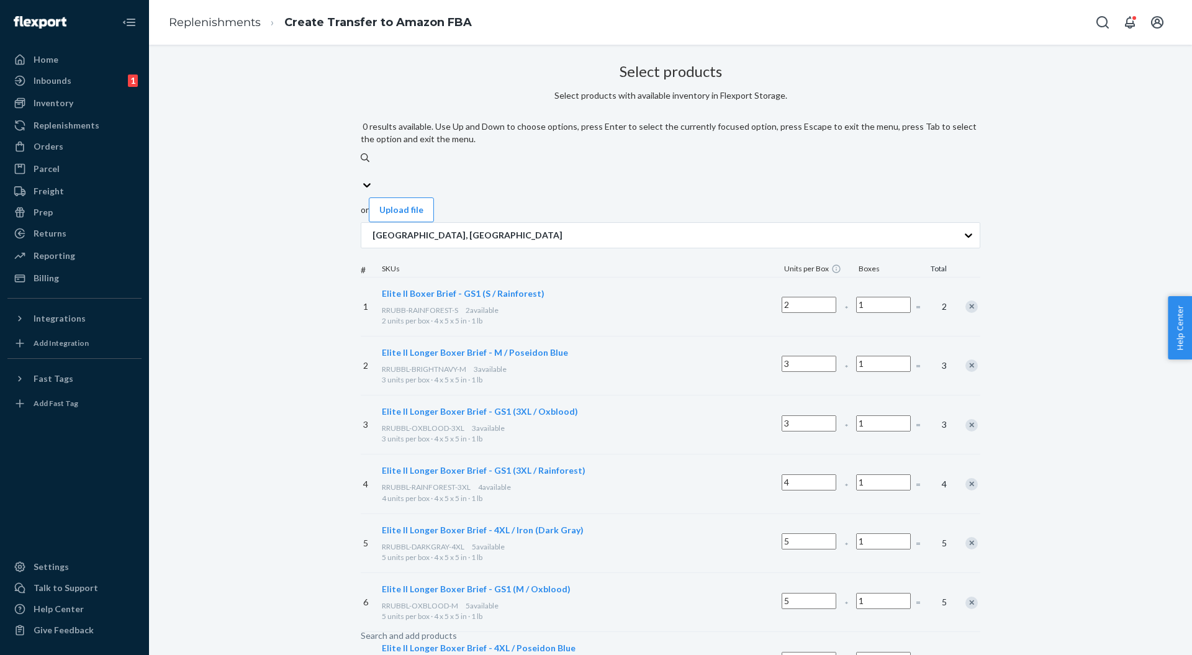
paste input "RRUBB-REDWAVES-XXL"
type input "RRUBB-REDWAVES-XXL"
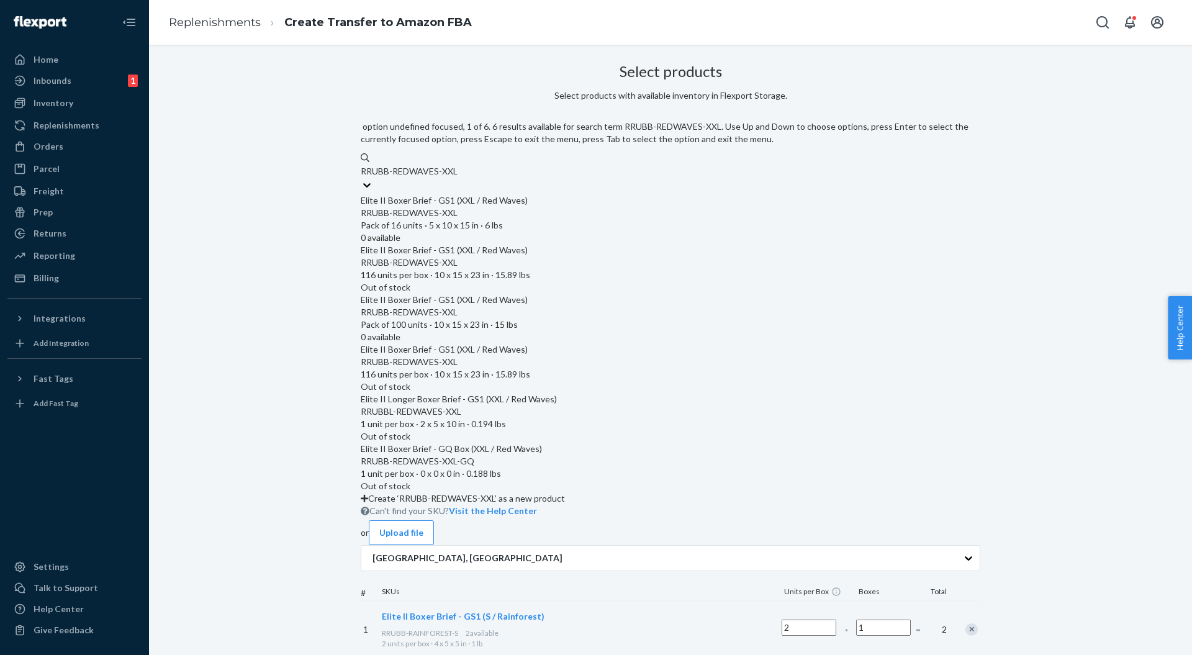
click at [564, 194] on div "Elite II Boxer Brief - GS1 (XXL / Red Waves)" at bounding box center [671, 200] width 620 height 12
click at [459, 178] on input "RRUBB-REDWAVES-XXL" at bounding box center [410, 171] width 98 height 12
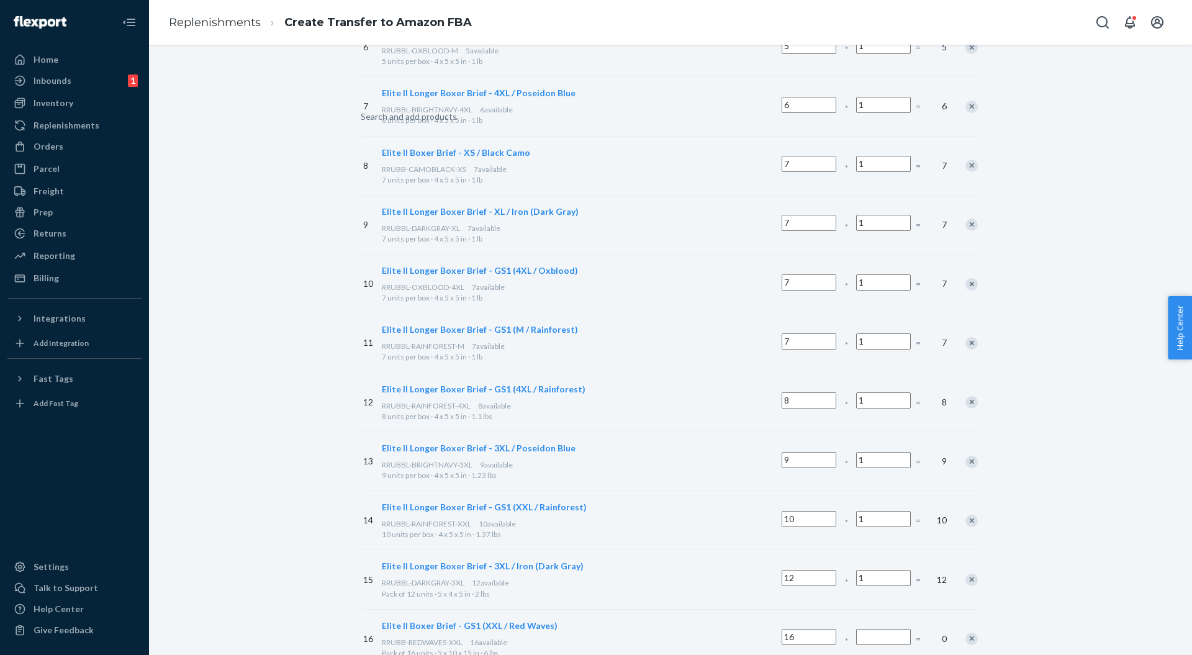
scroll to position [633, 0]
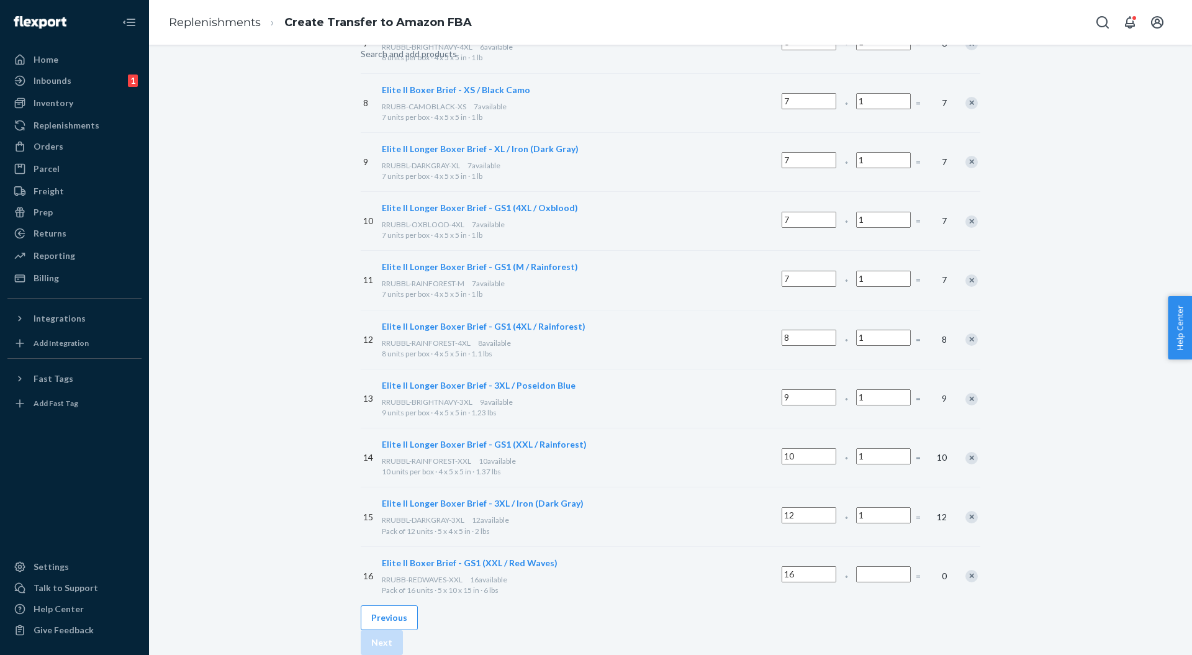
click at [856, 566] on input "Number of boxes" at bounding box center [883, 574] width 55 height 16
type input "1"
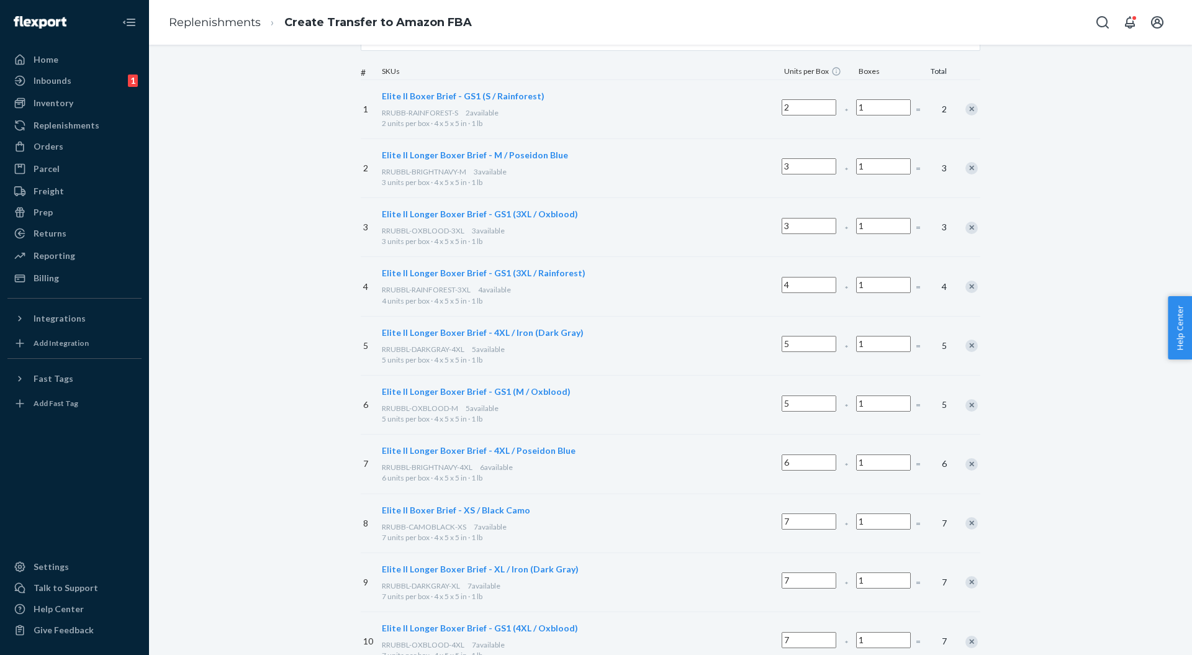
scroll to position [53, 0]
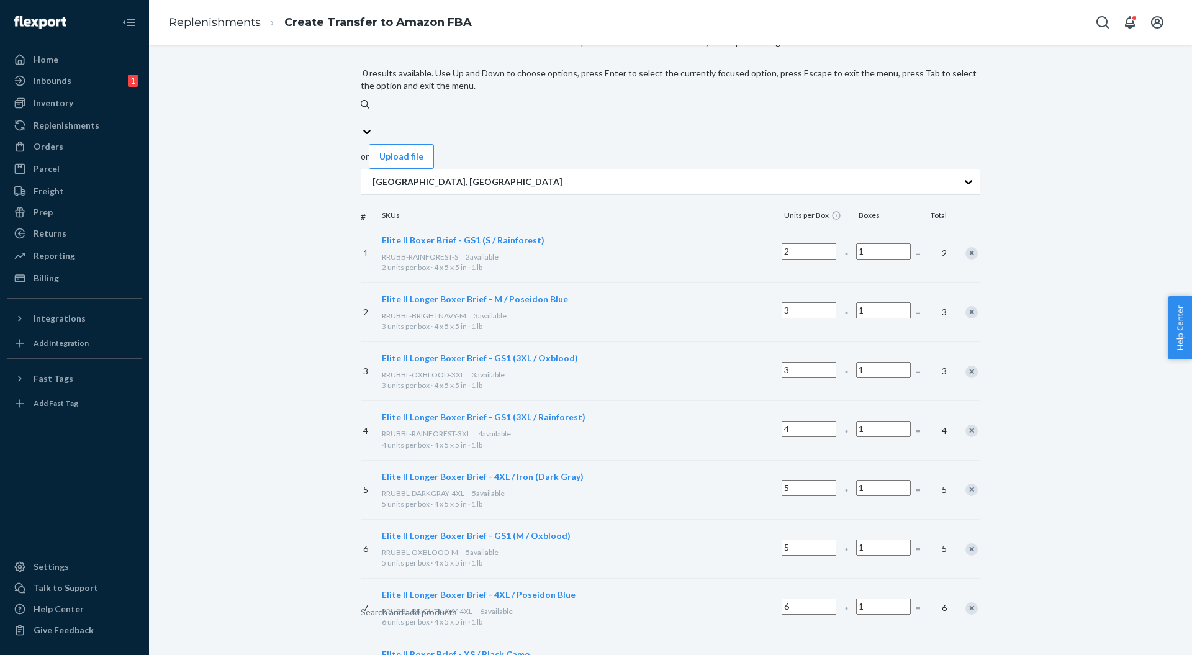
click at [457, 606] on div "Search and add products" at bounding box center [409, 612] width 96 height 12
click at [362, 112] on input "0 results available. Use Up and Down to choose options, press Enter to select t…" at bounding box center [361, 118] width 1 height 12
paste input "RRUBBL-RAINFOREST-XL"
type input "RRUBBL-RAINFOREST-XL"
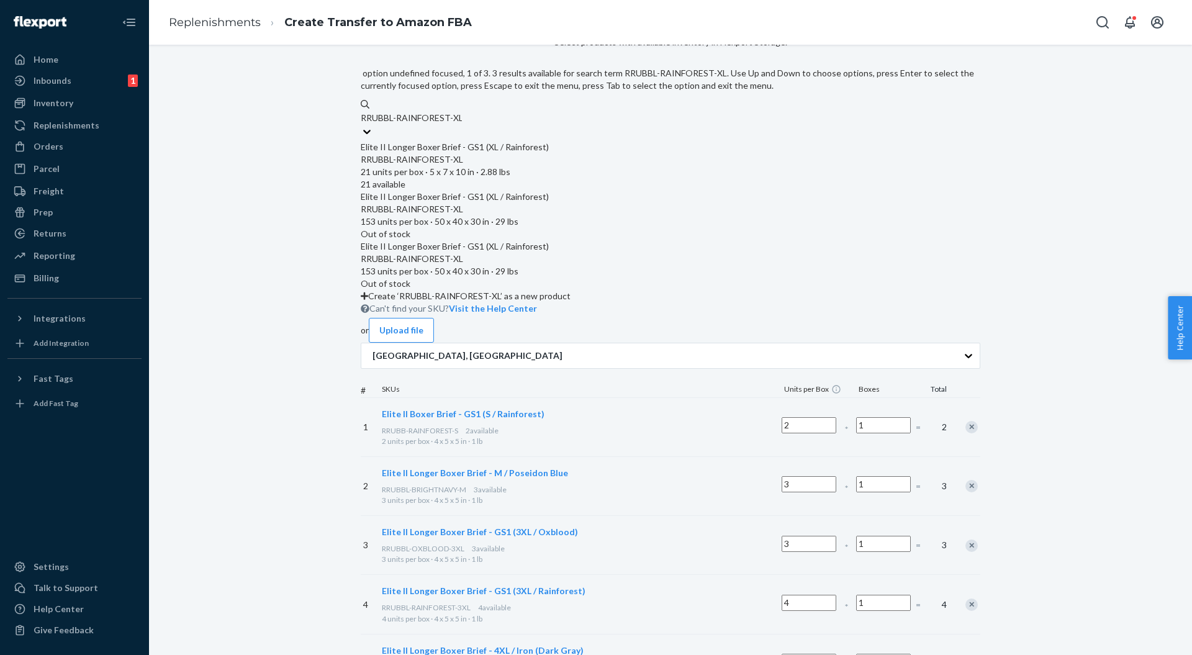
click at [505, 141] on div "Elite II Longer Boxer Brief - GS1 (XL / Rainforest)" at bounding box center [671, 147] width 620 height 12
click at [462, 124] on input "RRUBBL-RAINFOREST-XL" at bounding box center [411, 118] width 101 height 12
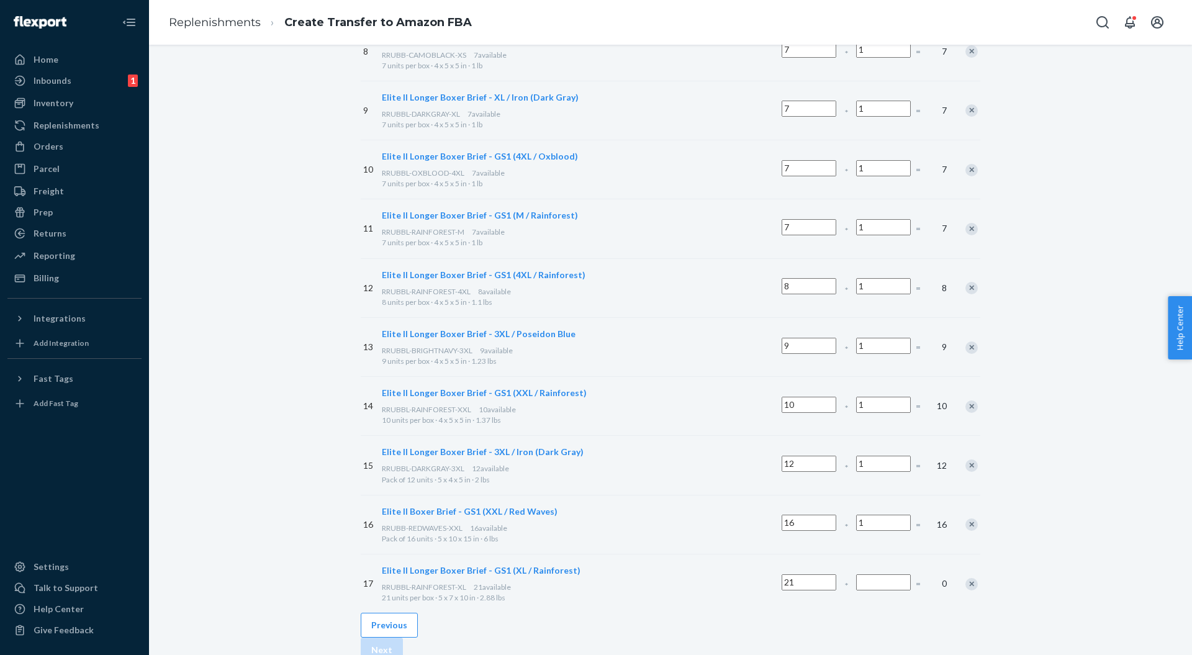
scroll to position [692, 0]
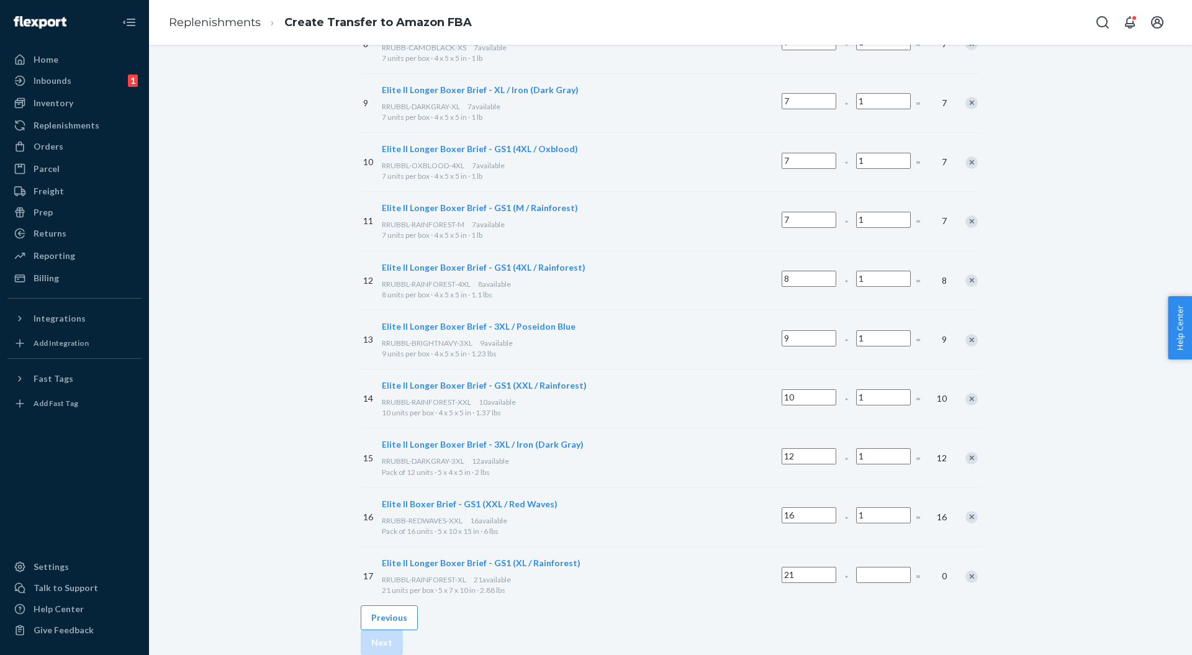
click at [856, 567] on input "Number of boxes" at bounding box center [883, 575] width 55 height 16
type input "1"
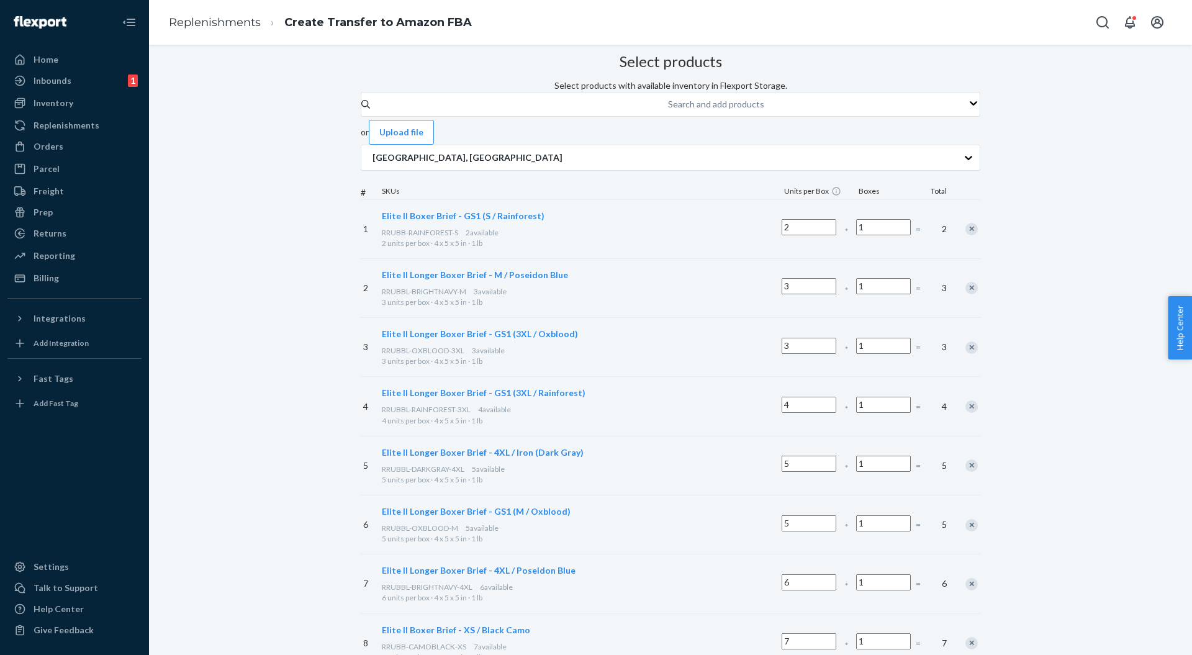
scroll to position [0, 0]
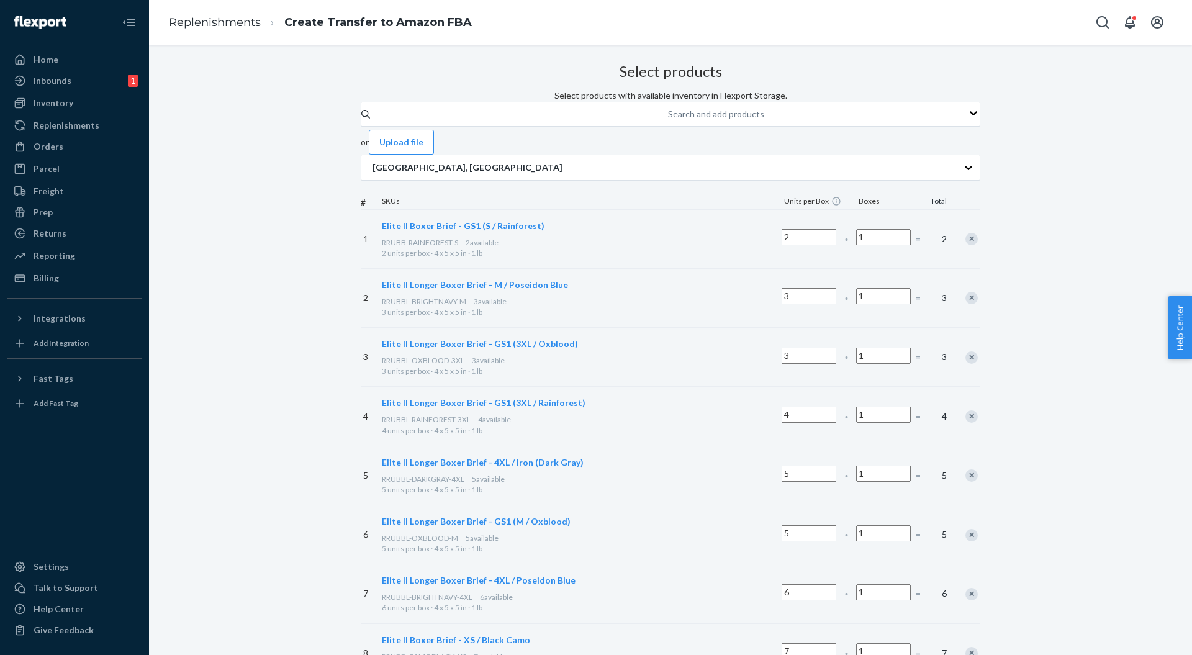
click at [484, 127] on div "Search and add products" at bounding box center [671, 114] width 620 height 25
click at [668, 120] on input "Search and add products" at bounding box center [668, 114] width 1 height 12
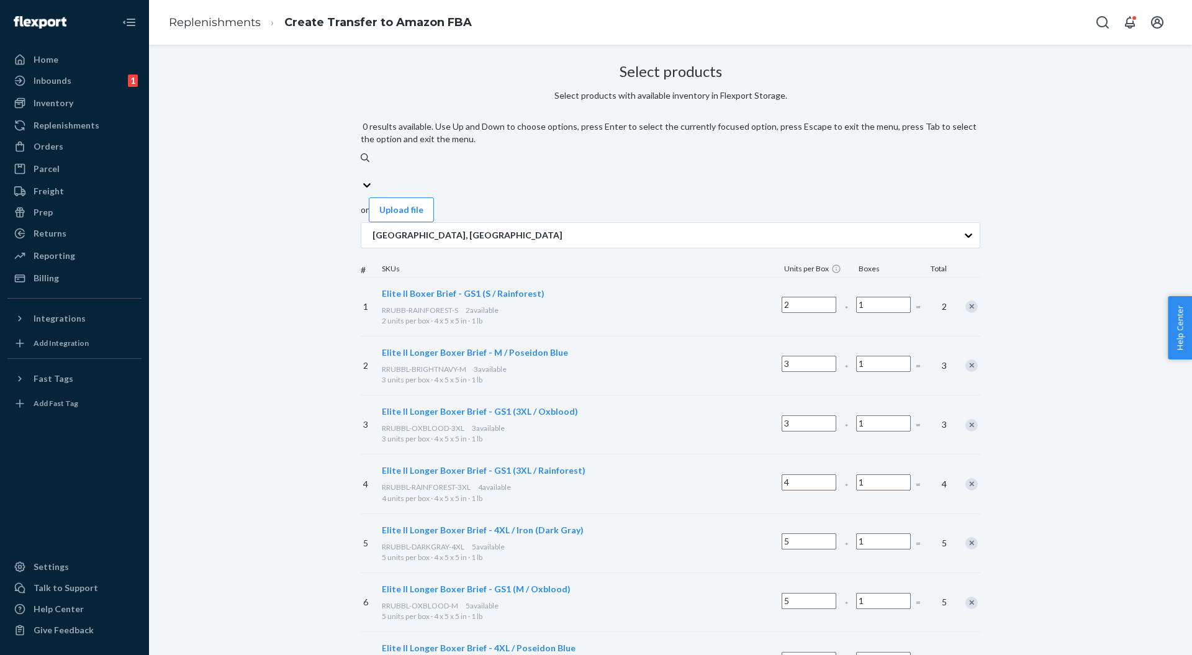
paste input "RRUBB-SKULL-OXBLD-S"
type input "RRUBB-SKULL-OXBLD-S"
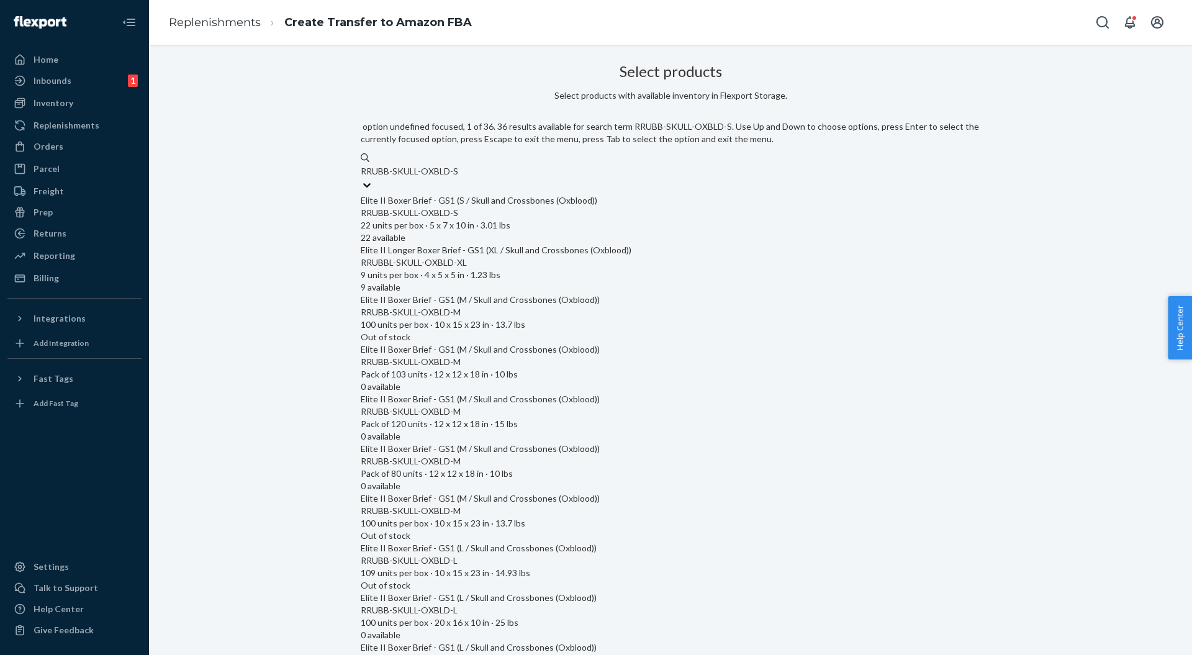
click at [552, 207] on div "RRUBB-SKULL-OXBLD-S" at bounding box center [671, 213] width 620 height 12
click at [458, 178] on input "RRUBB-SKULL-OXBLD-S" at bounding box center [410, 171] width 98 height 12
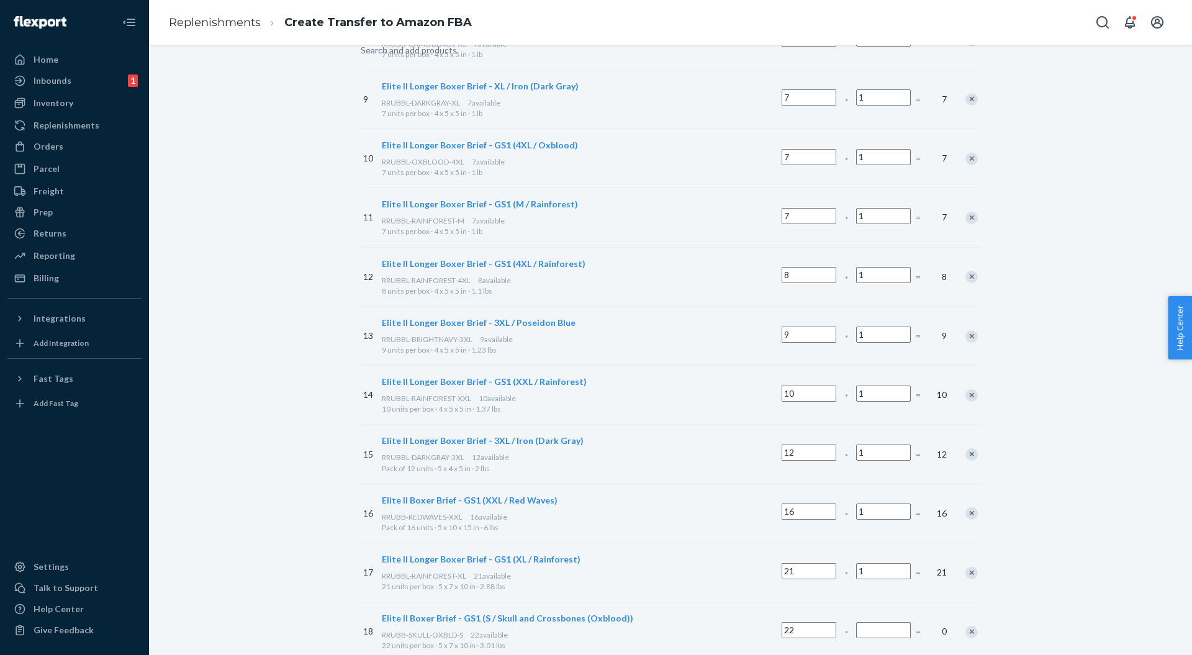
scroll to position [751, 0]
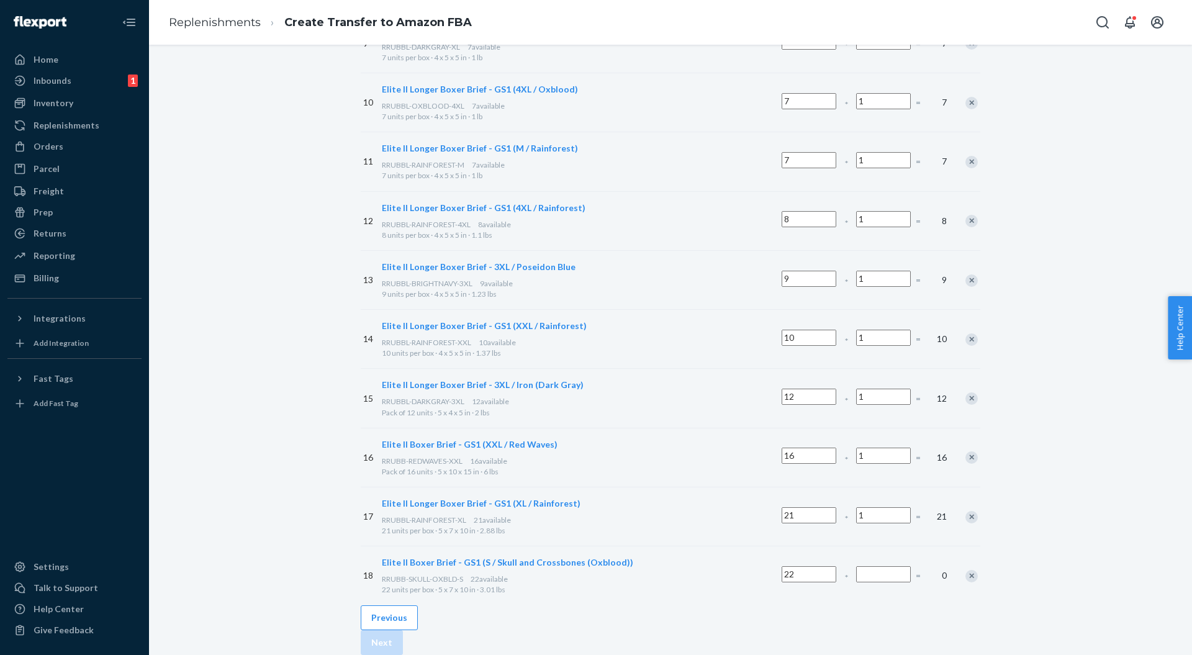
click at [856, 566] on input "Number of boxes" at bounding box center [883, 574] width 55 height 16
type input "1"
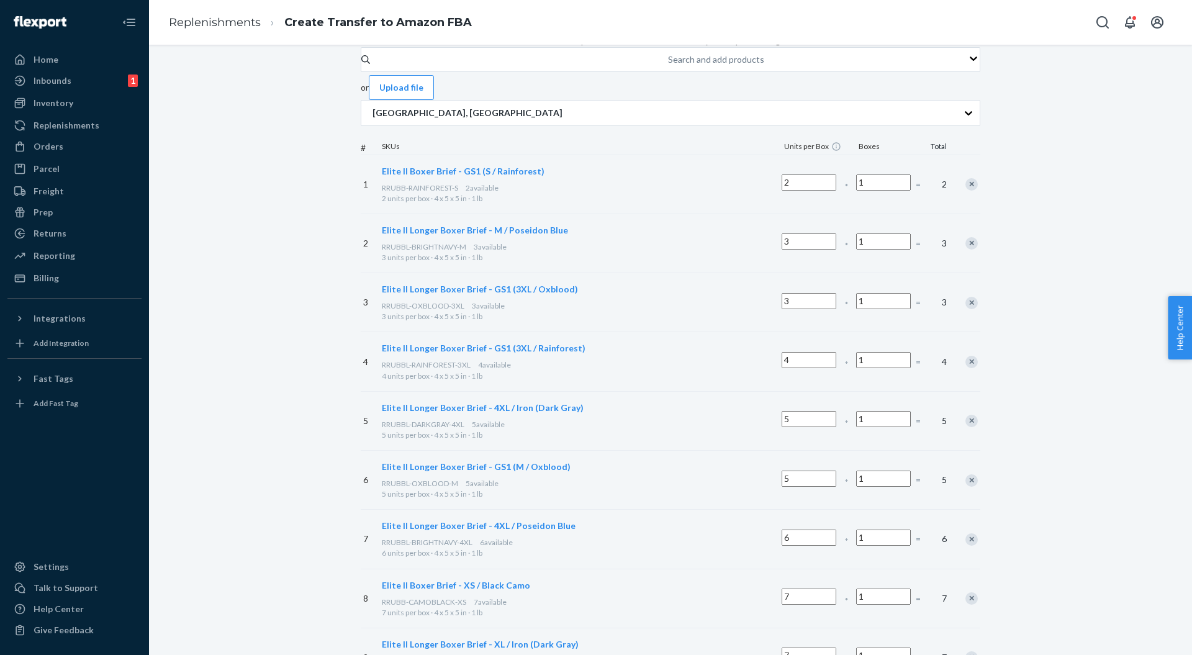
scroll to position [0, 0]
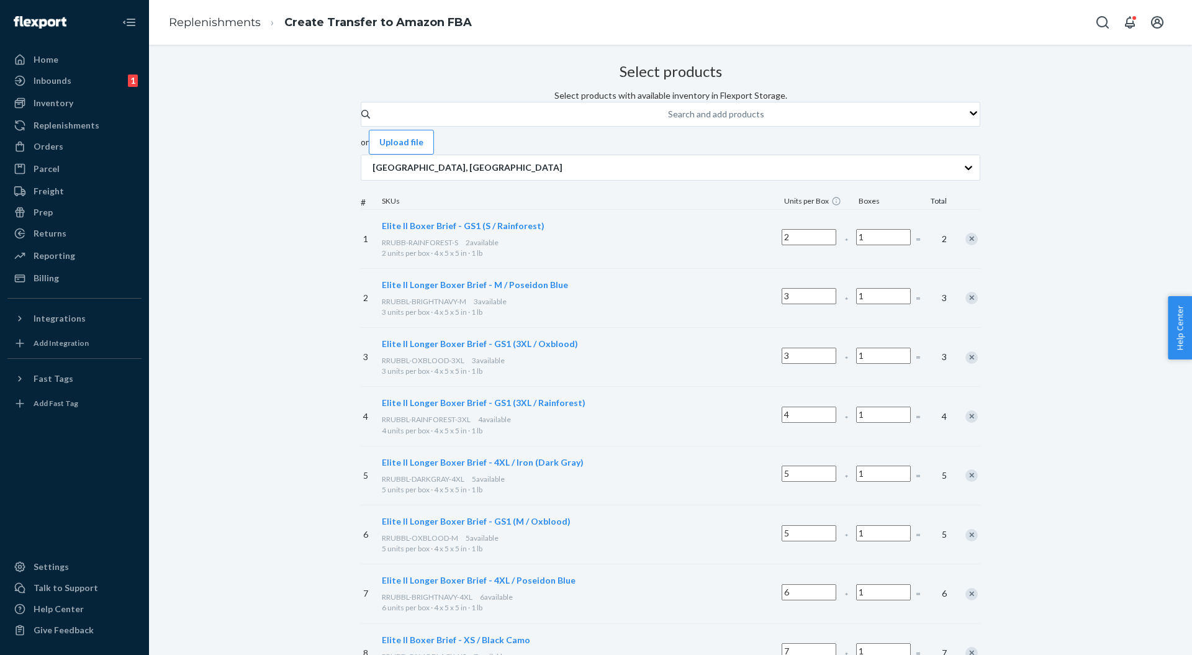
click at [668, 120] on div "Search and add products" at bounding box center [716, 114] width 96 height 12
click at [668, 120] on input "Search and add products" at bounding box center [668, 114] width 1 height 12
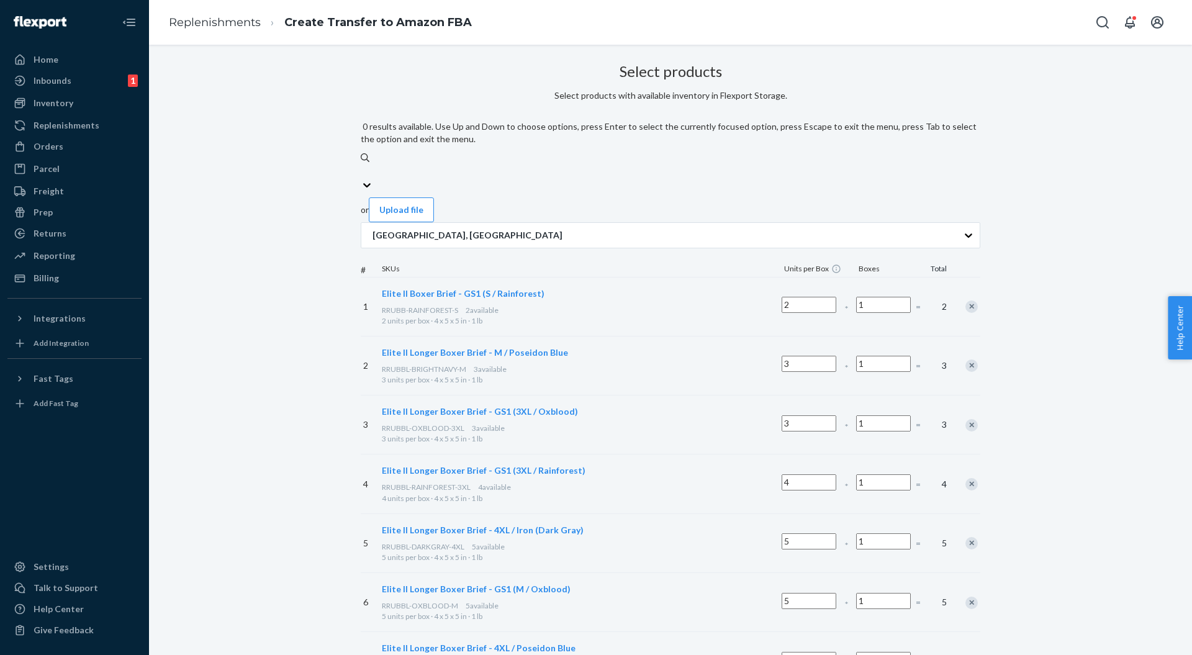
paste input "RRUBBL-BRIGHTNAVY-XL"
type input "RRUBBL-BRIGHTNAVY-XL"
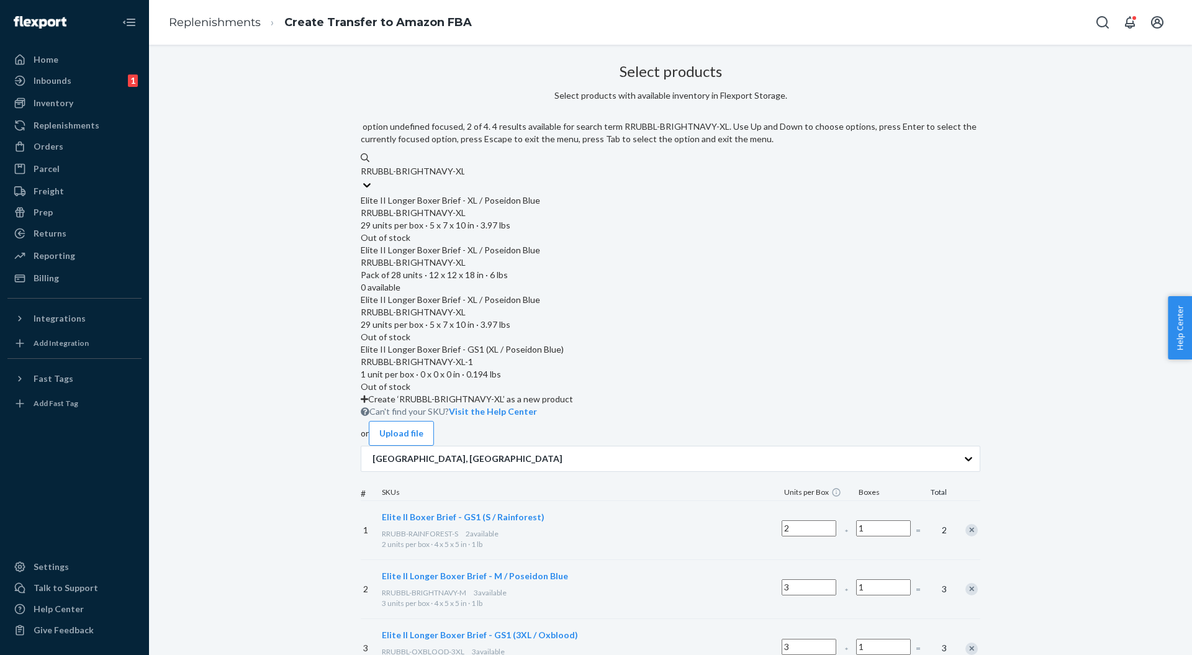
click at [570, 257] on div "RRUBBL-BRIGHTNAVY-XL Pack of 28 units · 12 x 12 x 18 in · 6 lbs" at bounding box center [671, 269] width 620 height 25
click at [465, 178] on input "RRUBBL-BRIGHTNAVY-XL" at bounding box center [413, 171] width 104 height 12
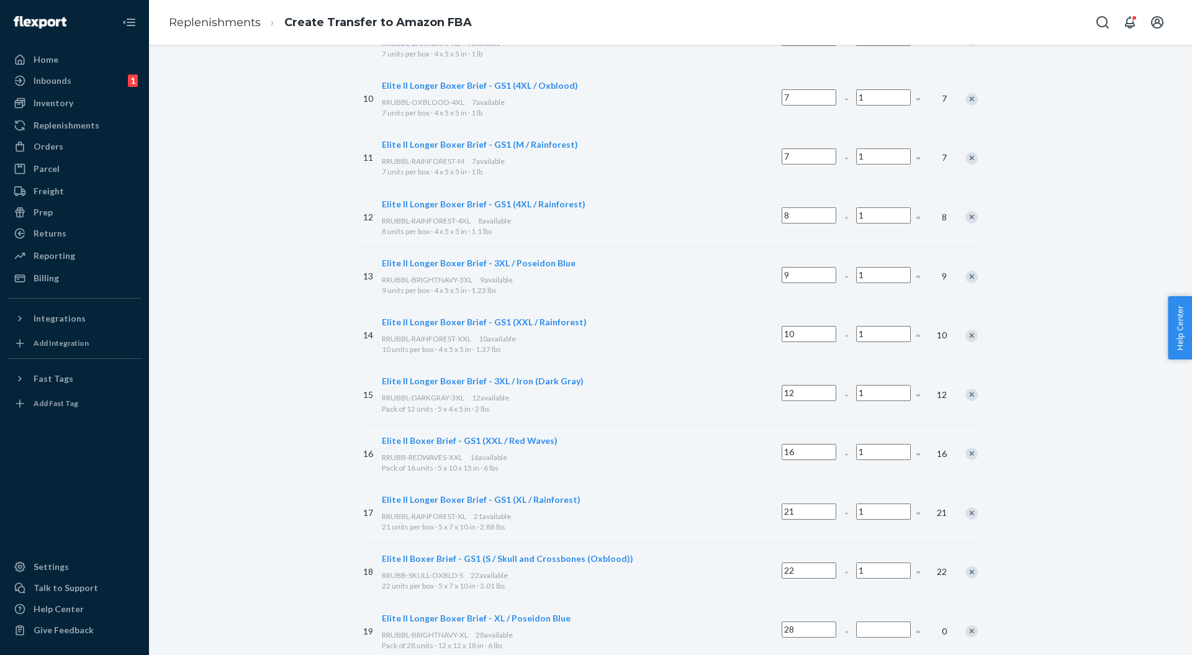
scroll to position [810, 0]
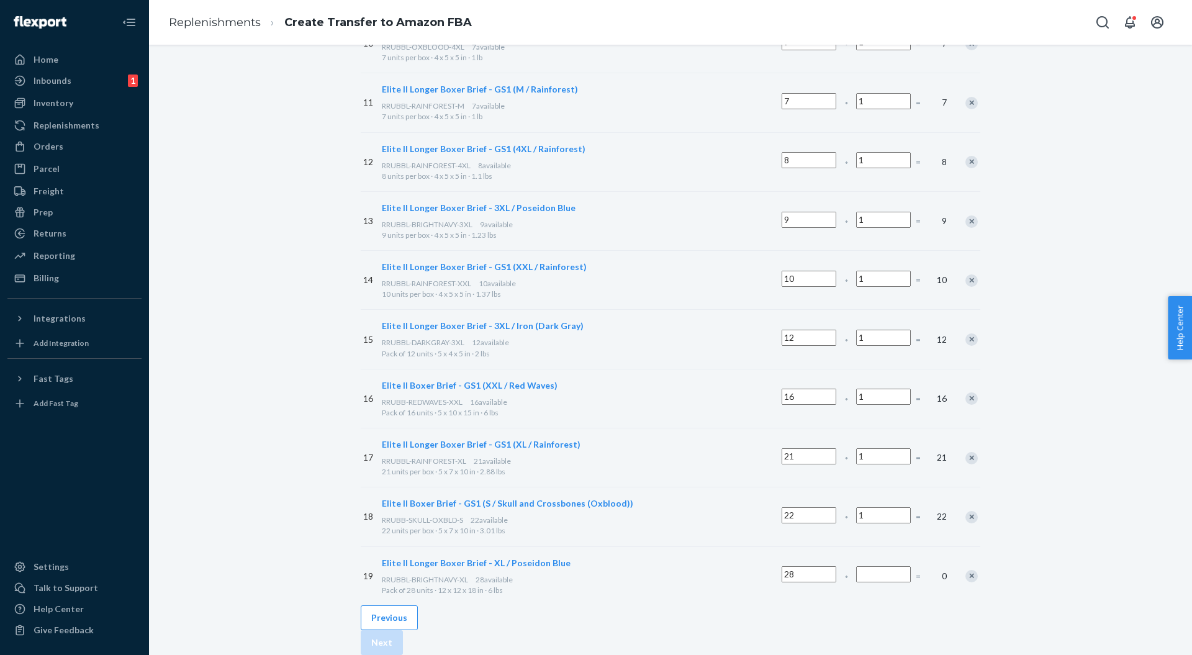
click at [856, 566] on input "Number of boxes" at bounding box center [883, 574] width 55 height 16
type input "1"
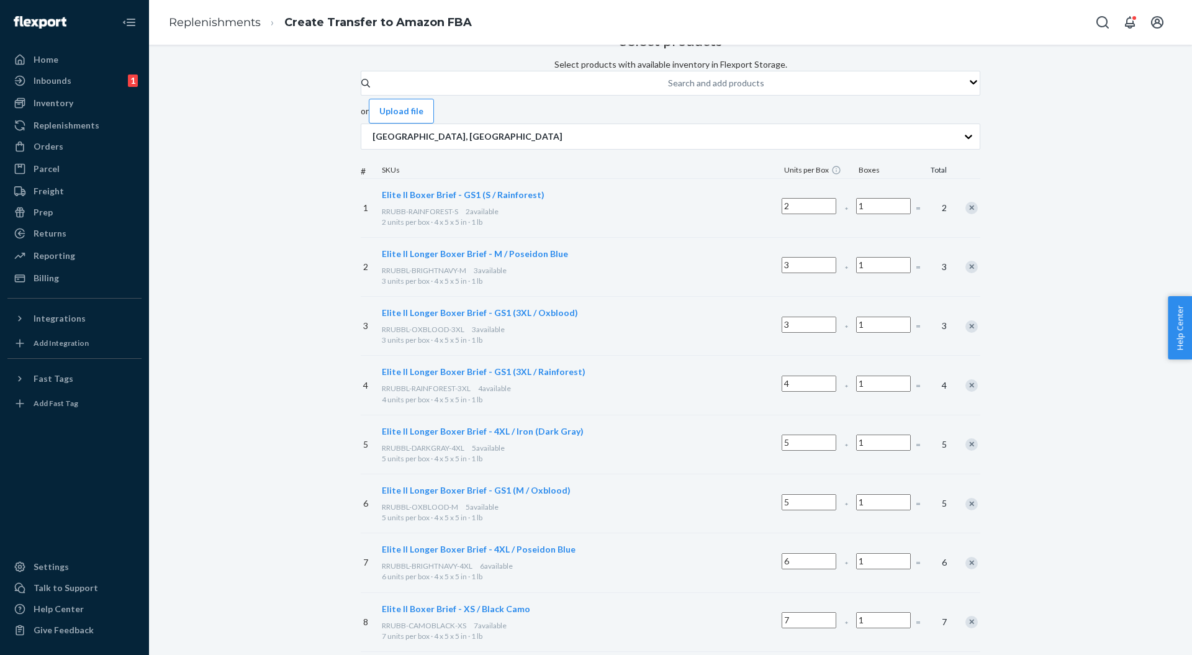
scroll to position [0, 0]
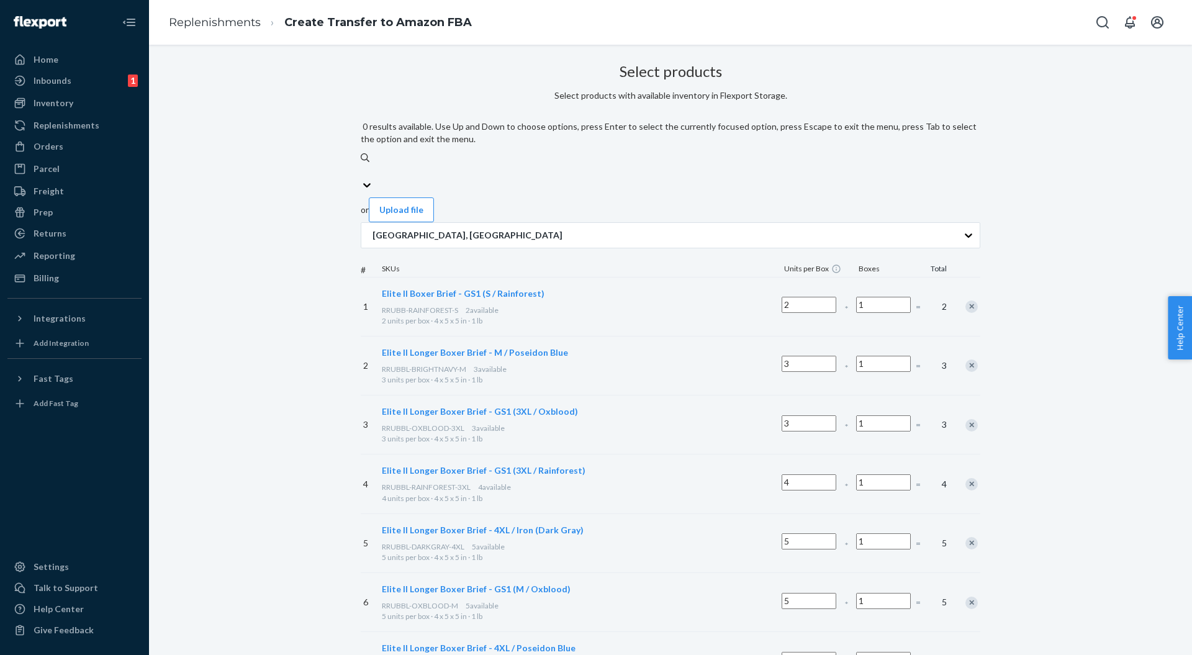
click at [362, 165] on input "0 results available. Use Up and Down to choose options, press Enter to select t…" at bounding box center [361, 171] width 1 height 12
paste input "RRUBBL-OXBLOOD-XXL"
type input "RRUBBL-OXBLOOD-XXL"
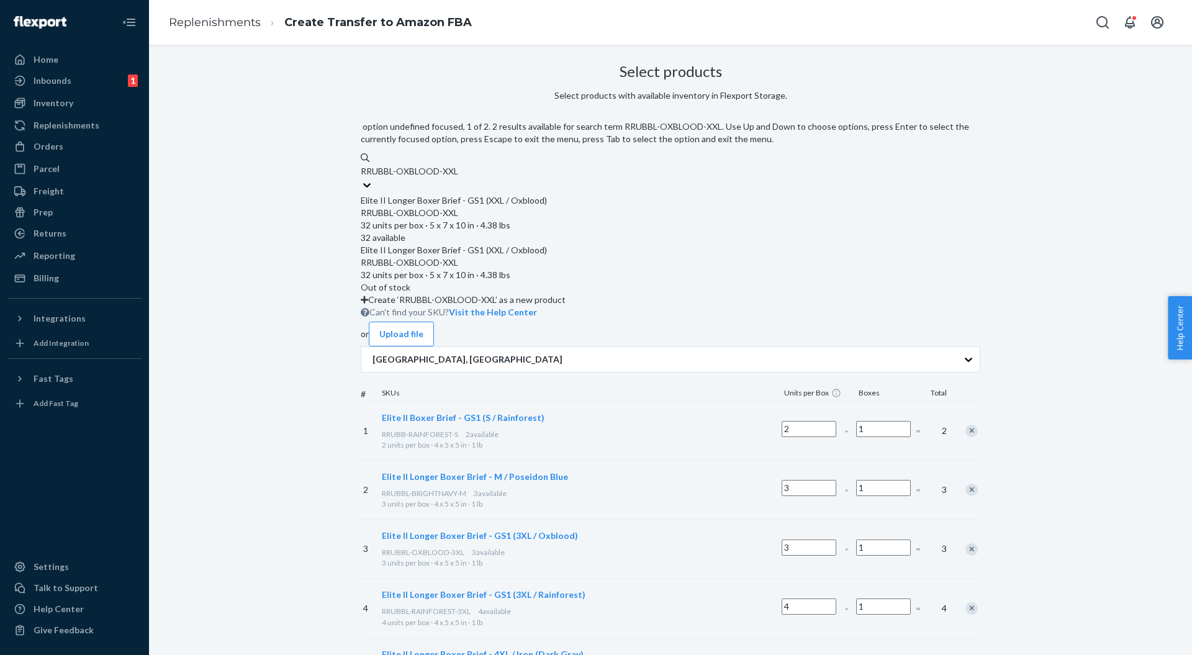
click at [494, 194] on div "Elite II Longer Boxer Brief - GS1 (XXL / Oxblood)" at bounding box center [671, 200] width 620 height 12
click at [458, 178] on input "RRUBBL-OXBLOOD-XXL" at bounding box center [410, 171] width 98 height 12
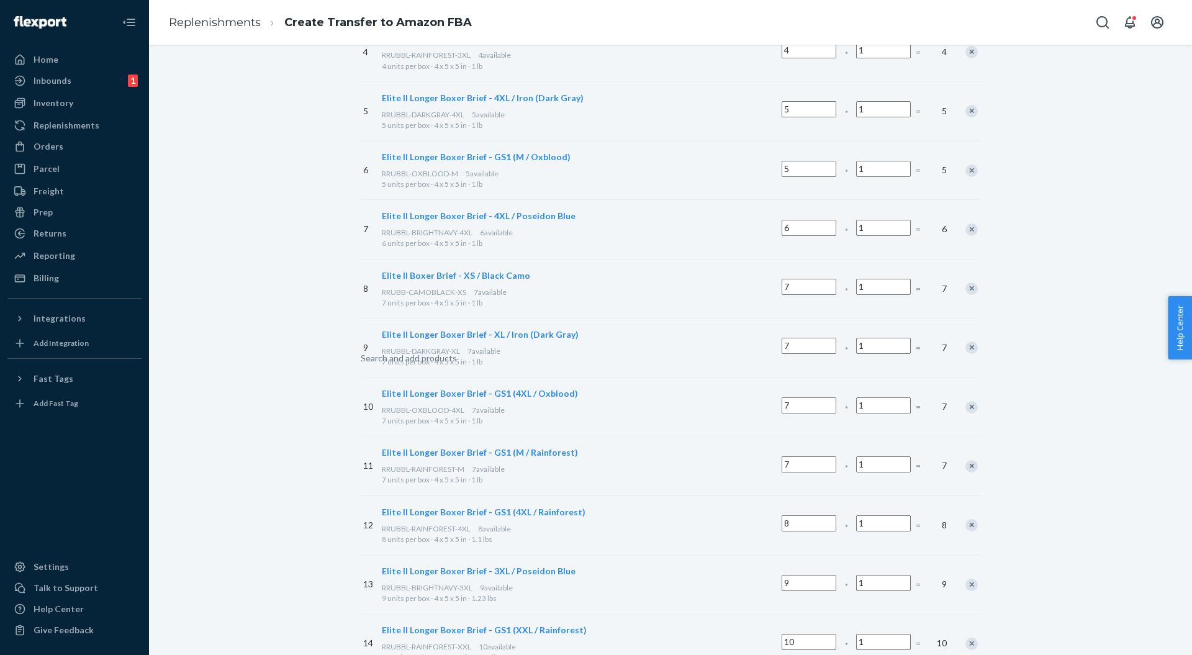
scroll to position [869, 0]
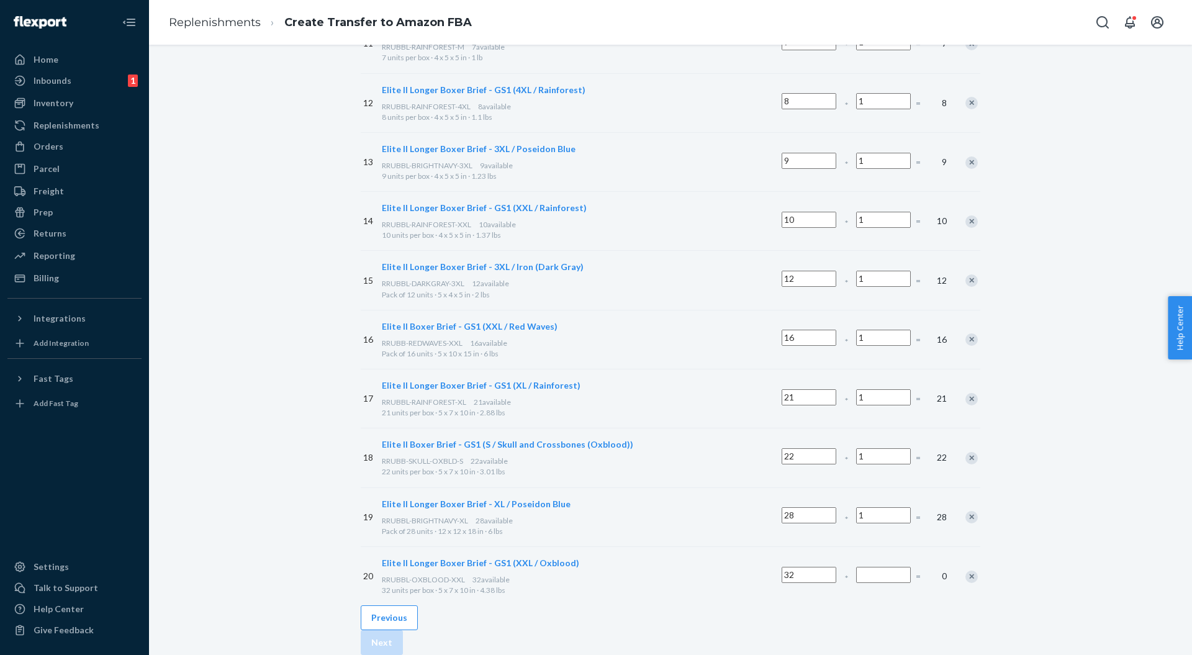
click at [856, 567] on input "Number of boxes" at bounding box center [883, 575] width 55 height 16
type input "1"
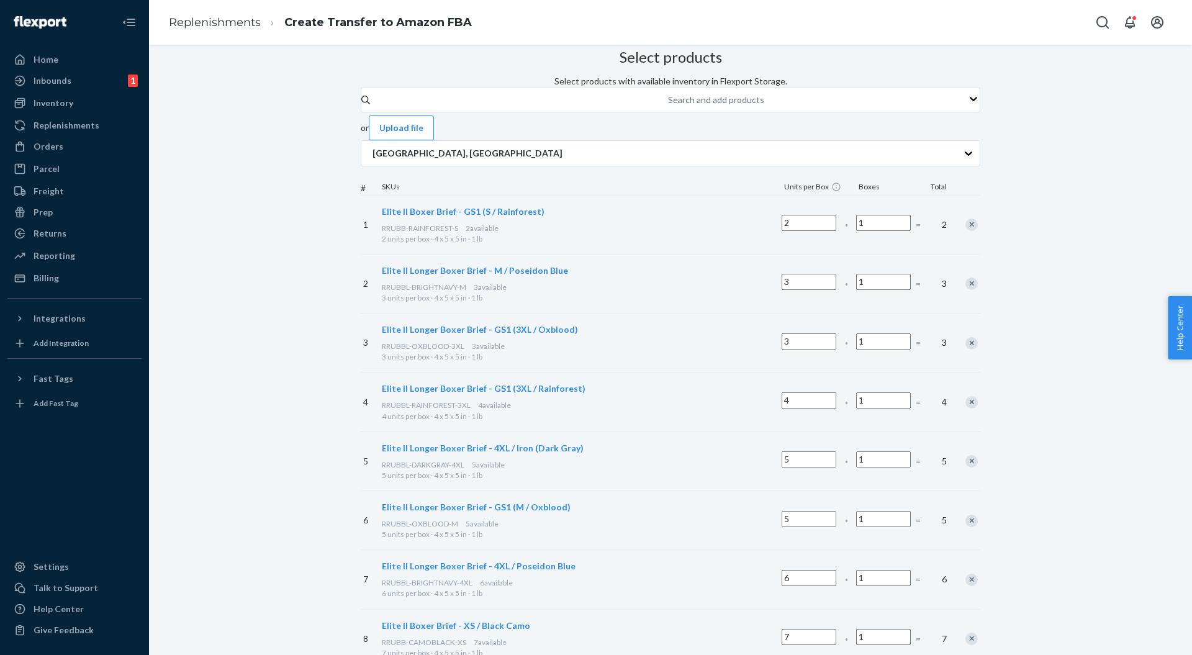
scroll to position [0, 0]
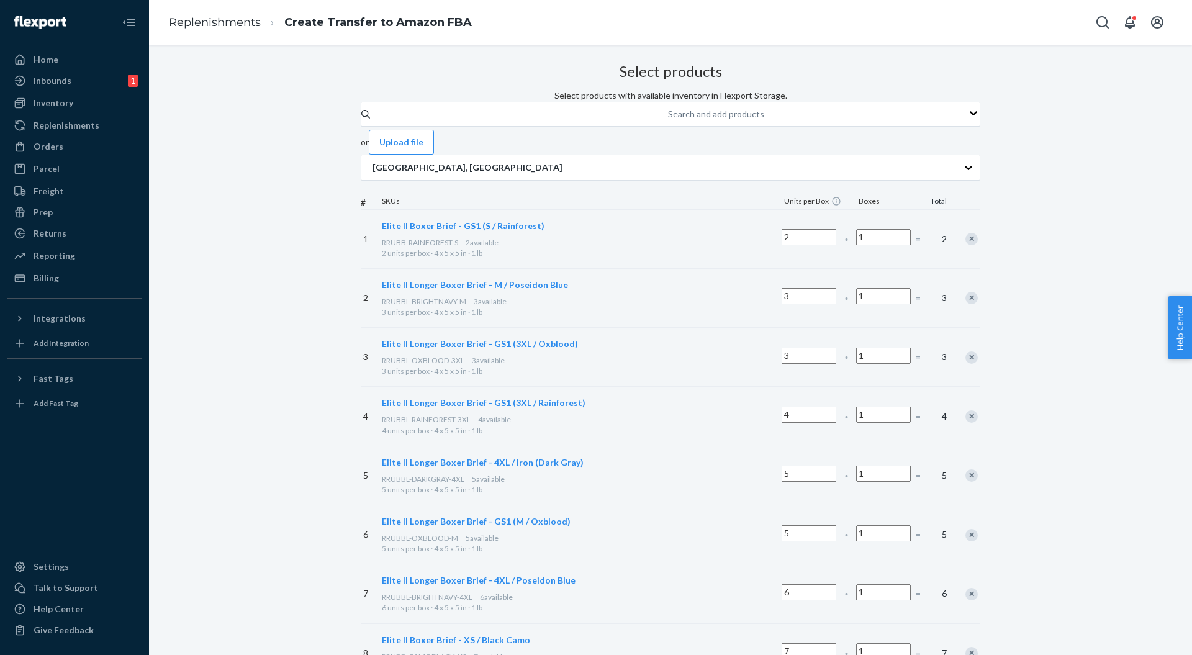
click at [668, 120] on div "Search and add products" at bounding box center [716, 114] width 96 height 12
click at [668, 120] on input "Search and add products" at bounding box center [668, 114] width 1 height 12
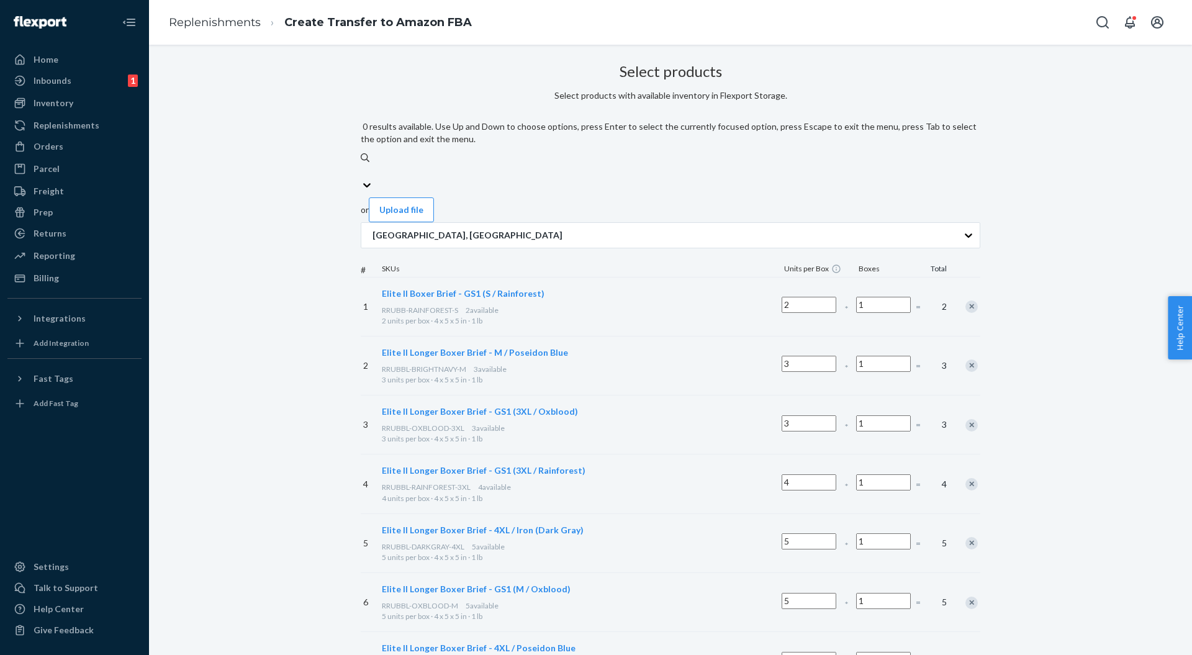
paste input "RRUBBL-RAINFOREST-L"
type input "RRUBBL-RAINFOREST-L"
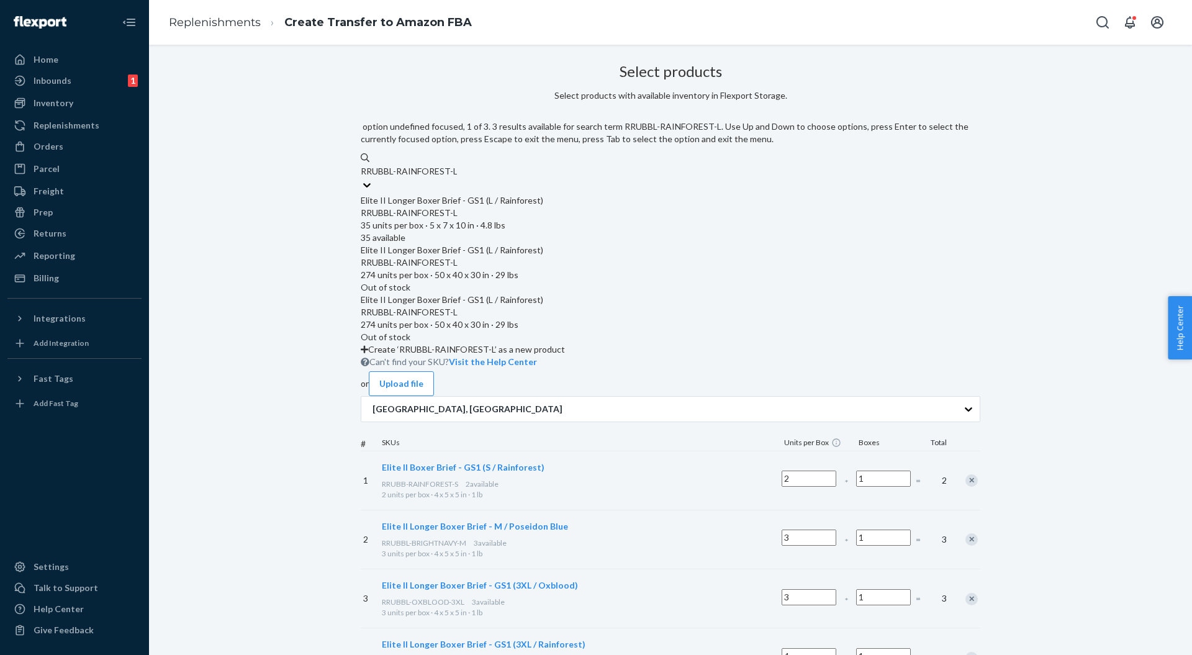
click at [494, 194] on div "Elite II Longer Boxer Brief - GS1 (L / Rainforest)" at bounding box center [671, 200] width 620 height 12
click at [457, 178] on input "RRUBBL-RAINFOREST-L" at bounding box center [409, 171] width 96 height 12
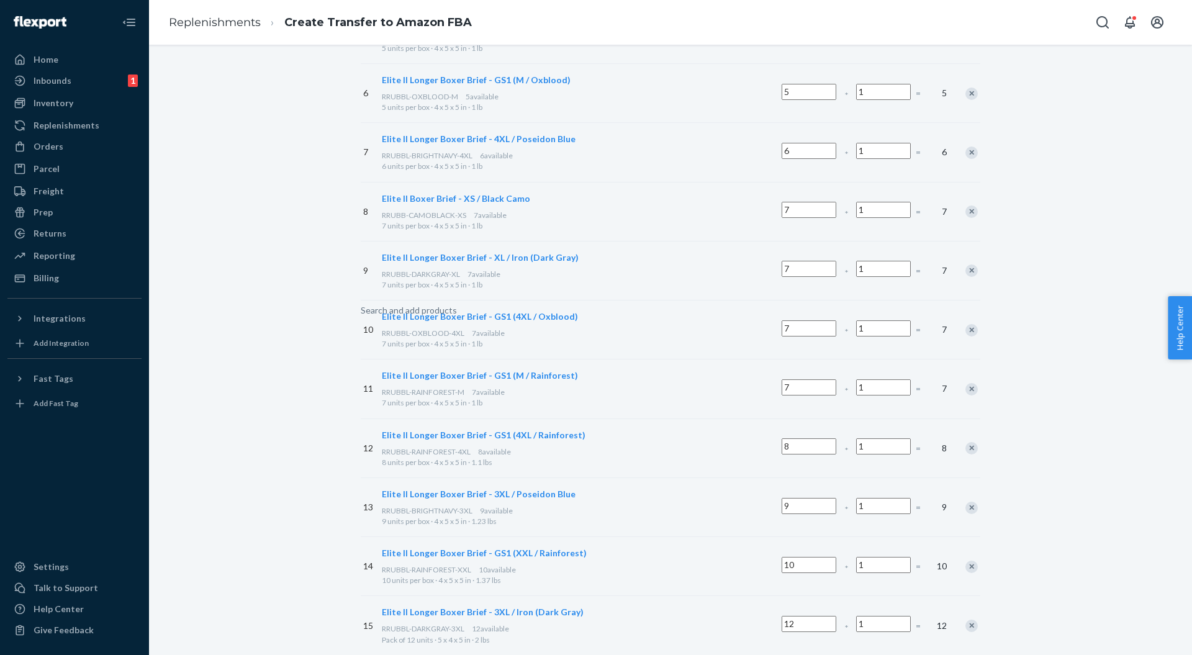
scroll to position [928, 0]
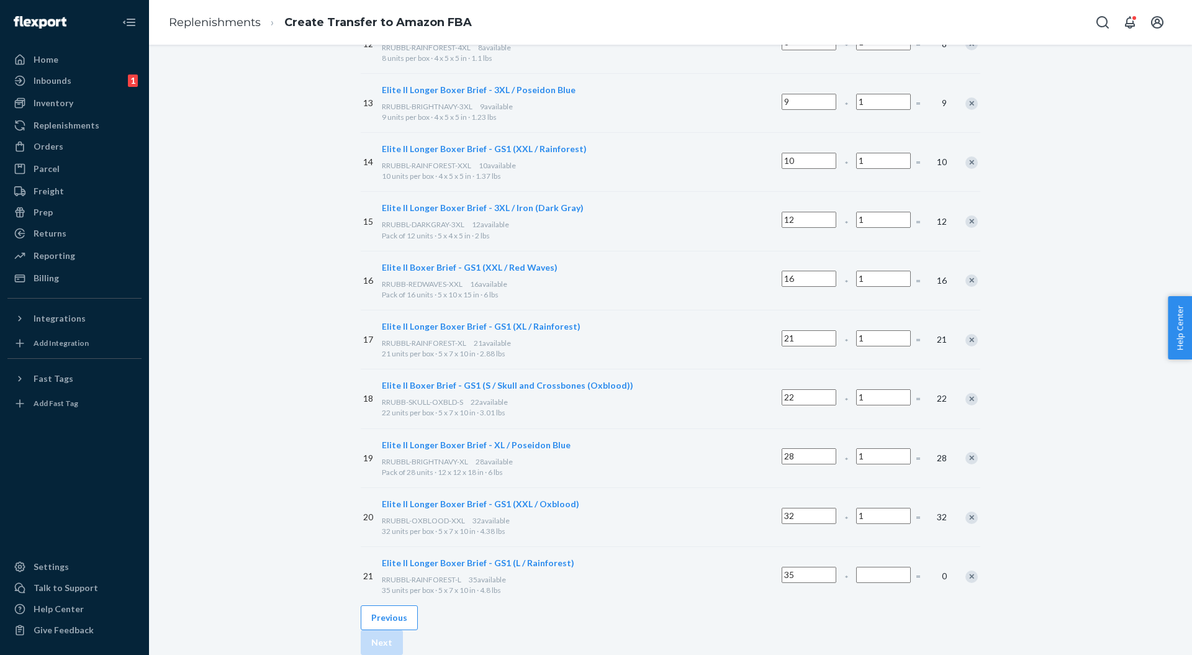
click at [856, 567] on input "Number of boxes" at bounding box center [883, 575] width 55 height 16
type input "1"
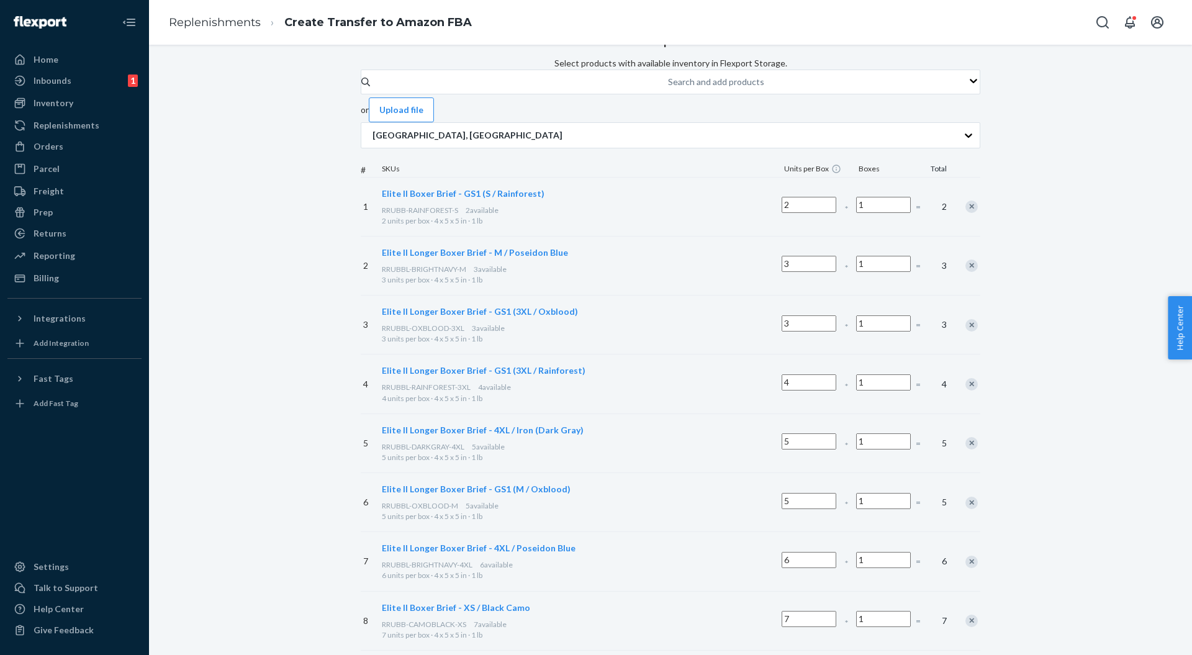
scroll to position [0, 0]
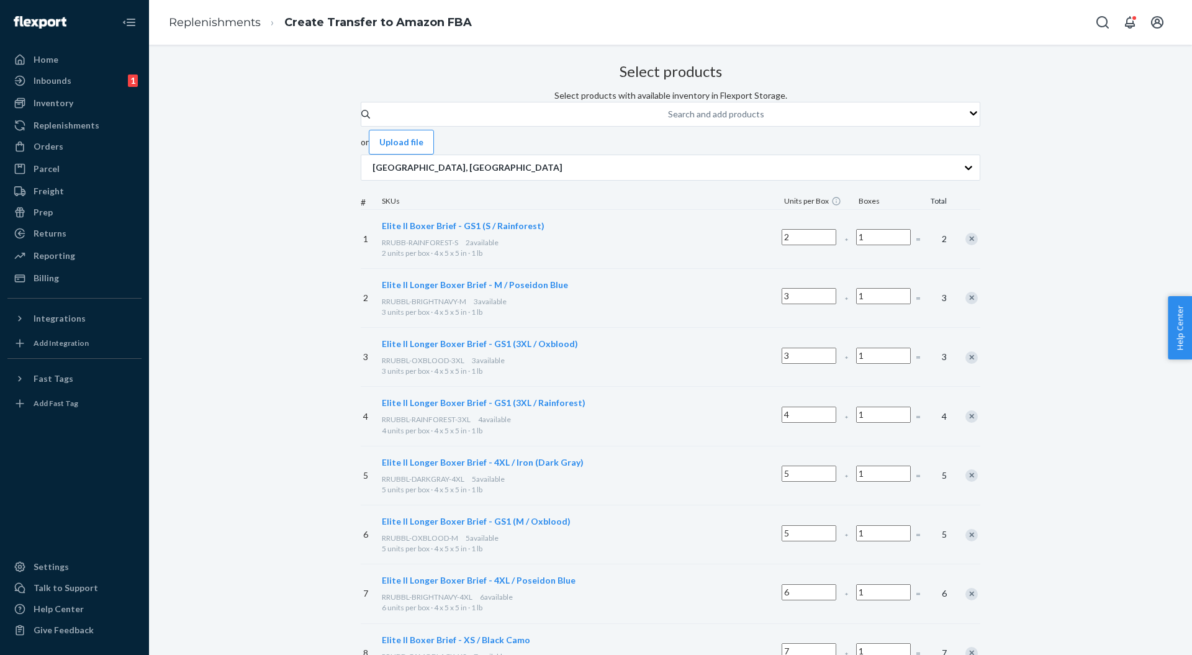
click at [668, 120] on div "Search and add products" at bounding box center [716, 114] width 96 height 12
click at [668, 120] on input "Search and add products" at bounding box center [668, 114] width 1 height 12
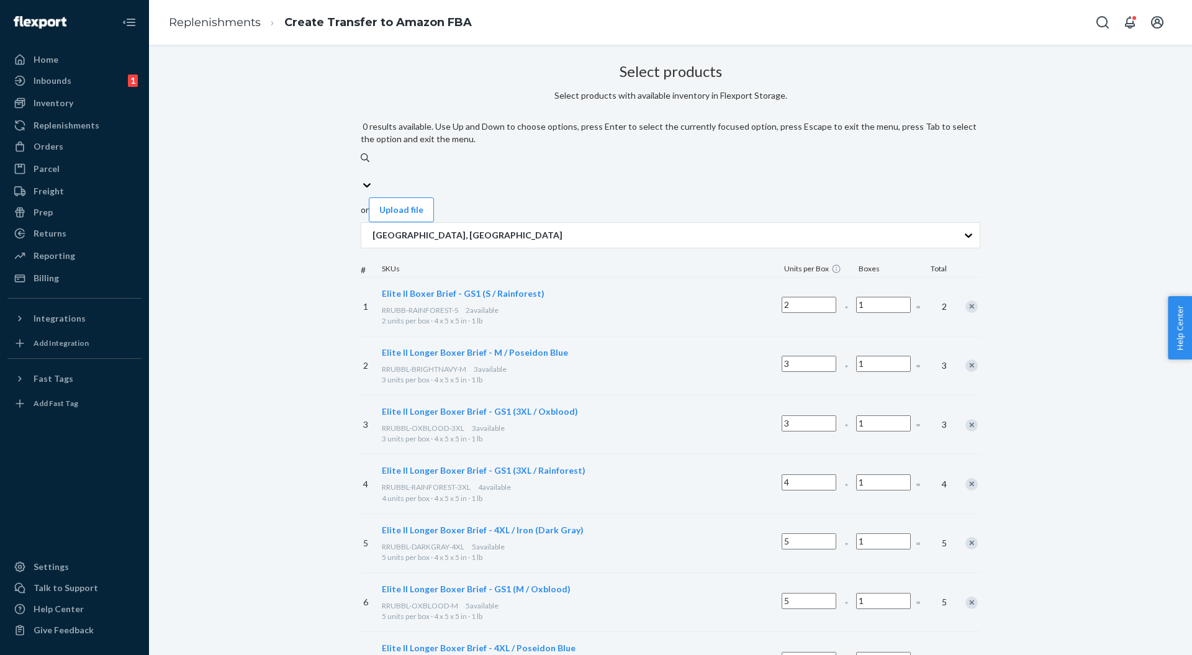
paste input "RRUBBL-OXBLOOD-XL"
type input "RRUBBL-OXBLOOD-XL"
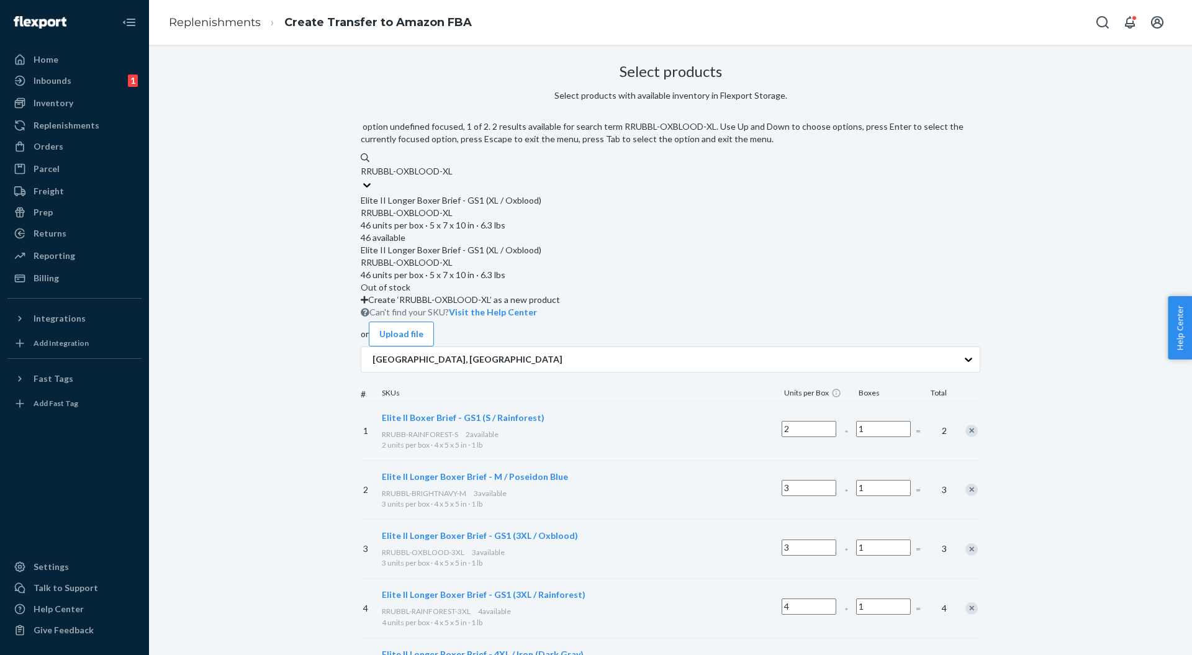
click at [551, 207] on div "RRUBBL-OXBLOOD-XL" at bounding box center [671, 213] width 620 height 12
click at [453, 178] on input "RRUBBL-OXBLOOD-XL" at bounding box center [407, 171] width 92 height 12
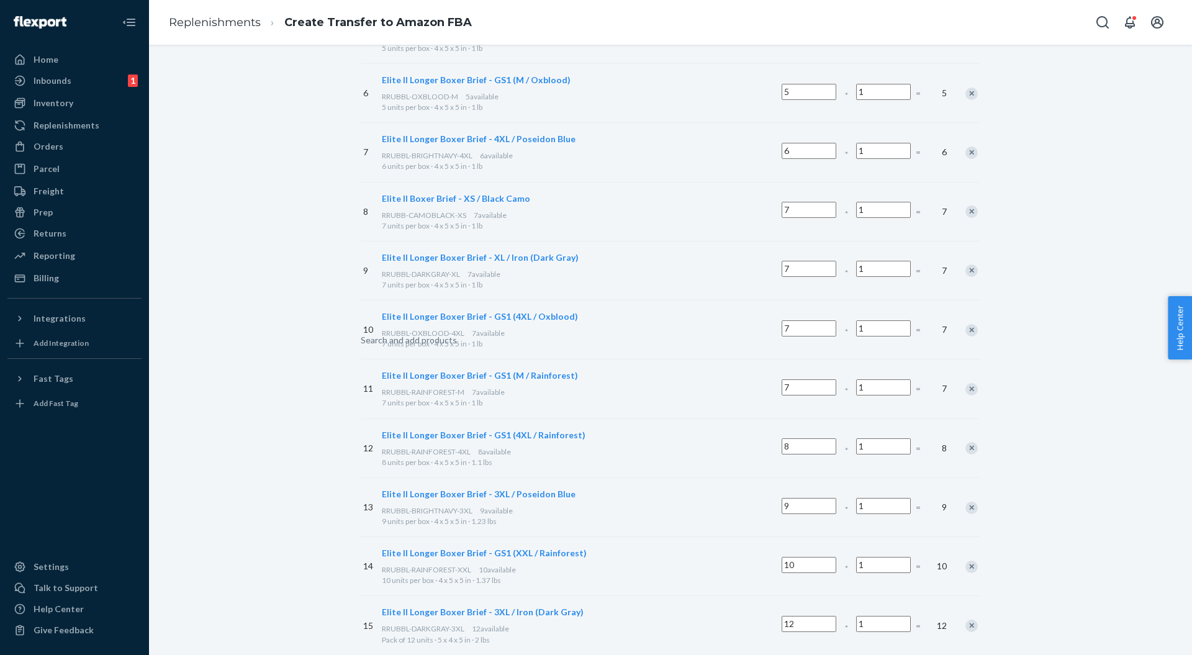
scroll to position [987, 0]
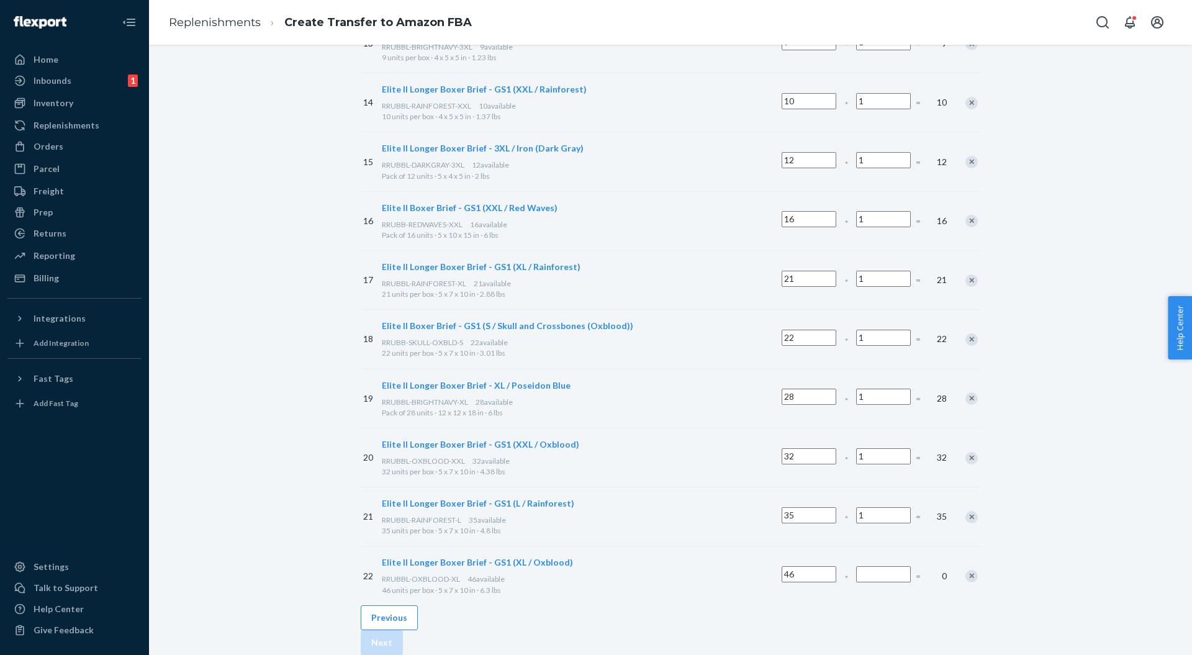
click at [856, 566] on input "Number of boxes" at bounding box center [883, 574] width 55 height 16
type input "1"
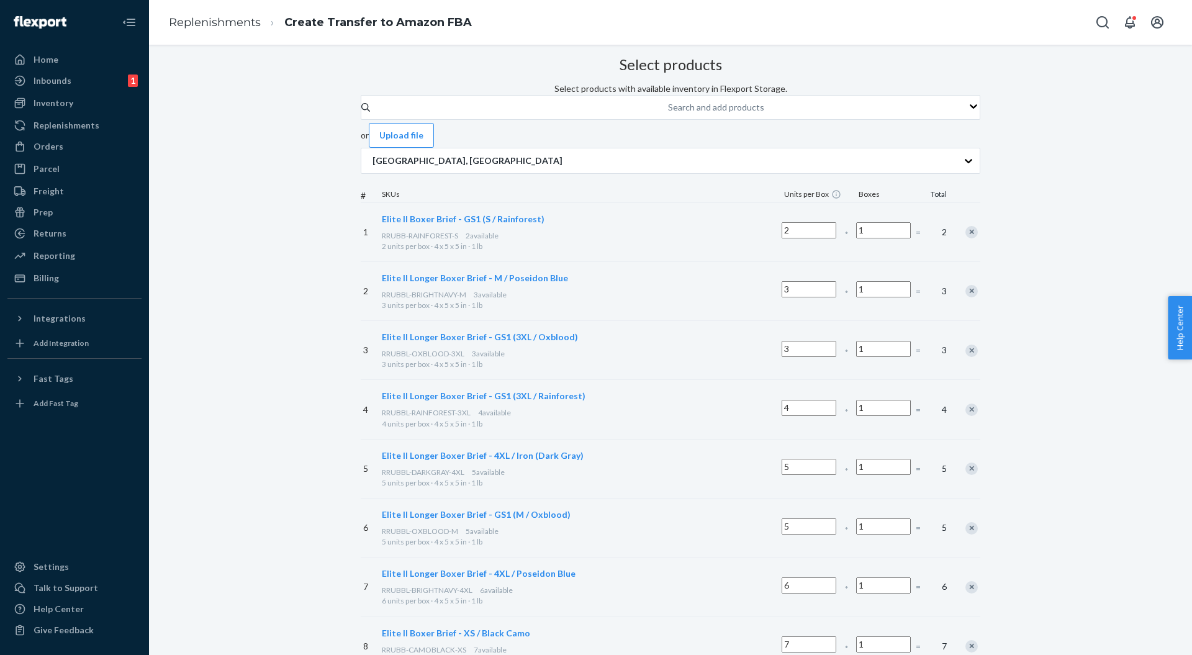
scroll to position [0, 0]
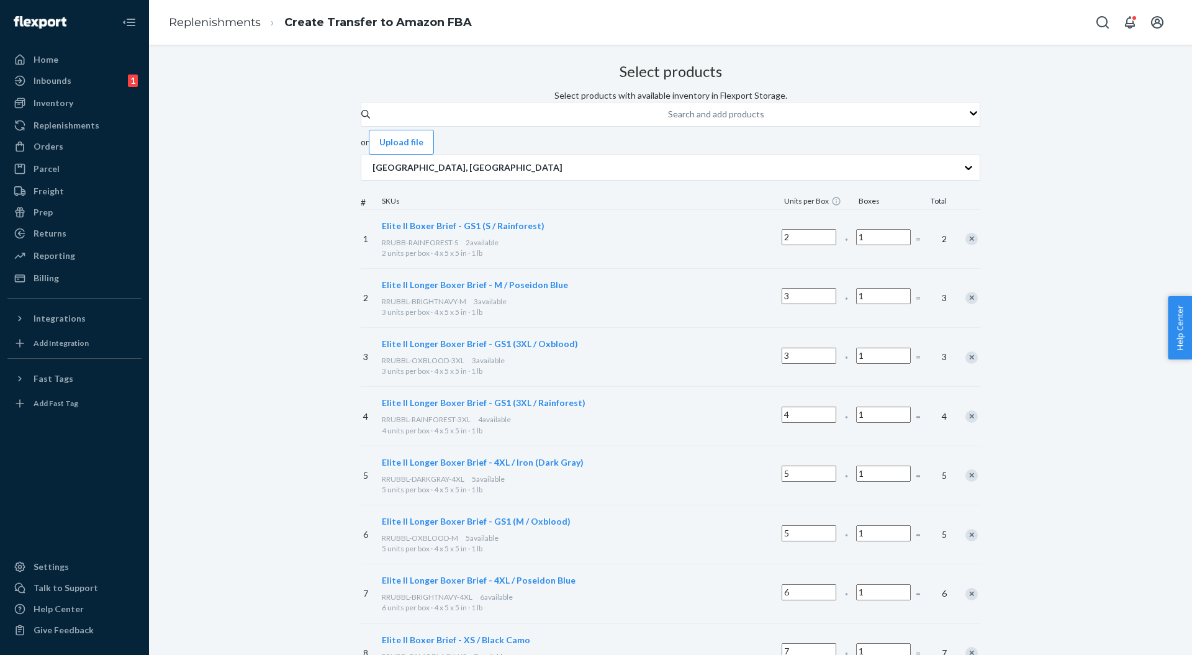
click at [668, 120] on div "Search and add products" at bounding box center [716, 114] width 96 height 12
click at [668, 120] on input "Search and add products" at bounding box center [668, 114] width 1 height 12
paste input "RRUBBL-DARKGRAY-L"
type input "RRUBBL-DARKGRAY-L"
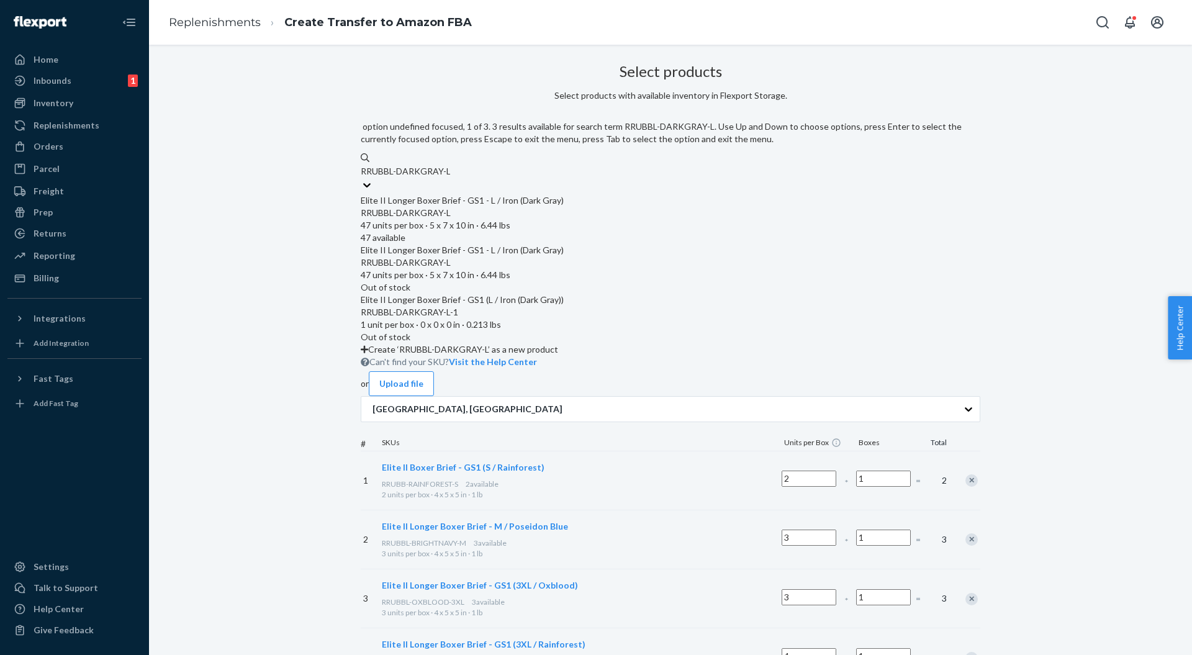
click at [503, 194] on div "Elite II Longer Boxer Brief - GS1 - L / Iron (Dark Gray)" at bounding box center [671, 200] width 620 height 12
click at [450, 178] on input "RRUBBL-DARKGRAY-L" at bounding box center [405, 171] width 89 height 12
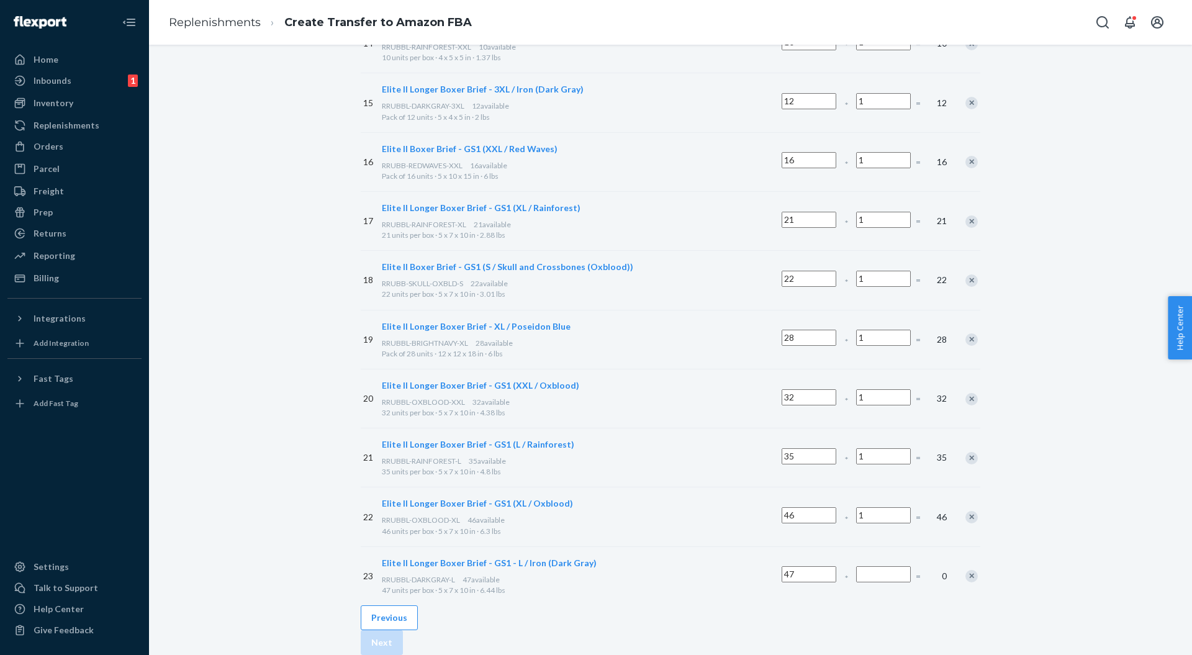
scroll to position [1046, 0]
click at [856, 566] on input "Number of boxes" at bounding box center [883, 574] width 55 height 16
type input "1"
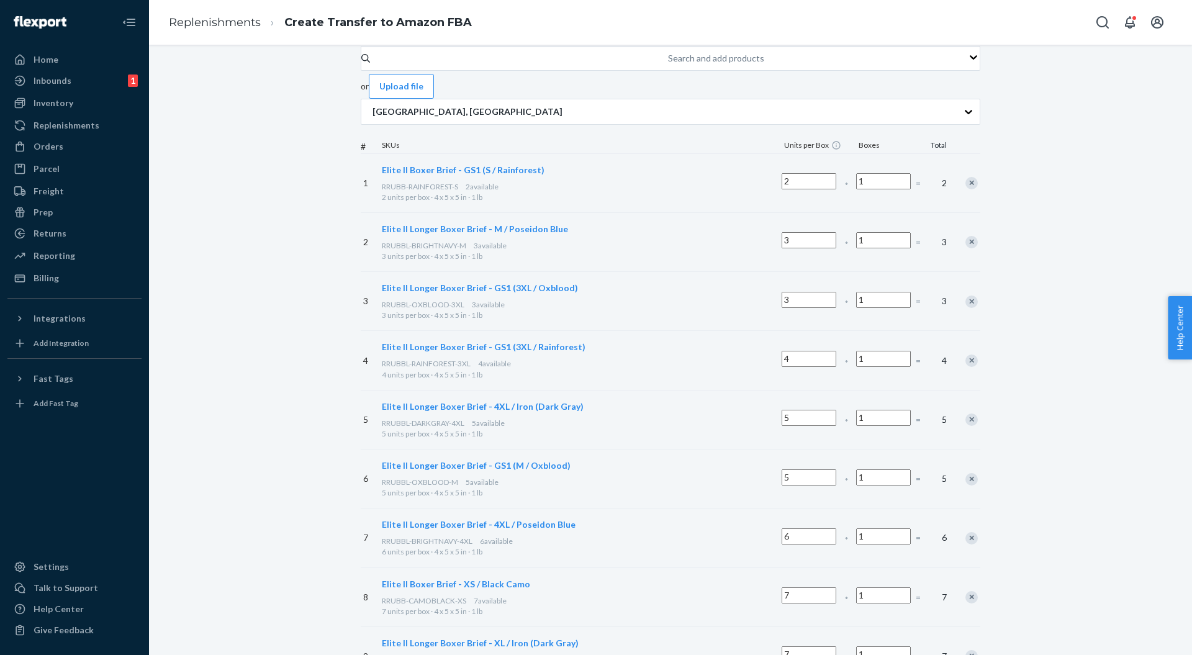
scroll to position [0, 0]
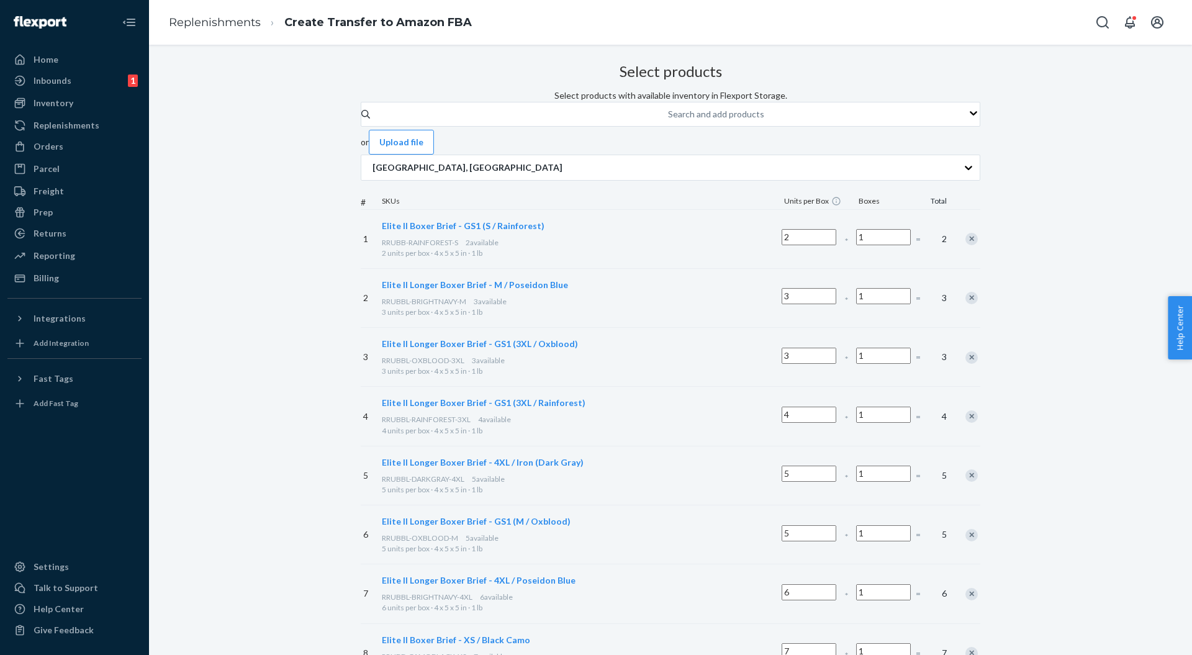
click at [668, 120] on div "Search and add products" at bounding box center [716, 114] width 96 height 12
click at [668, 120] on input "Search and add products" at bounding box center [668, 114] width 1 height 12
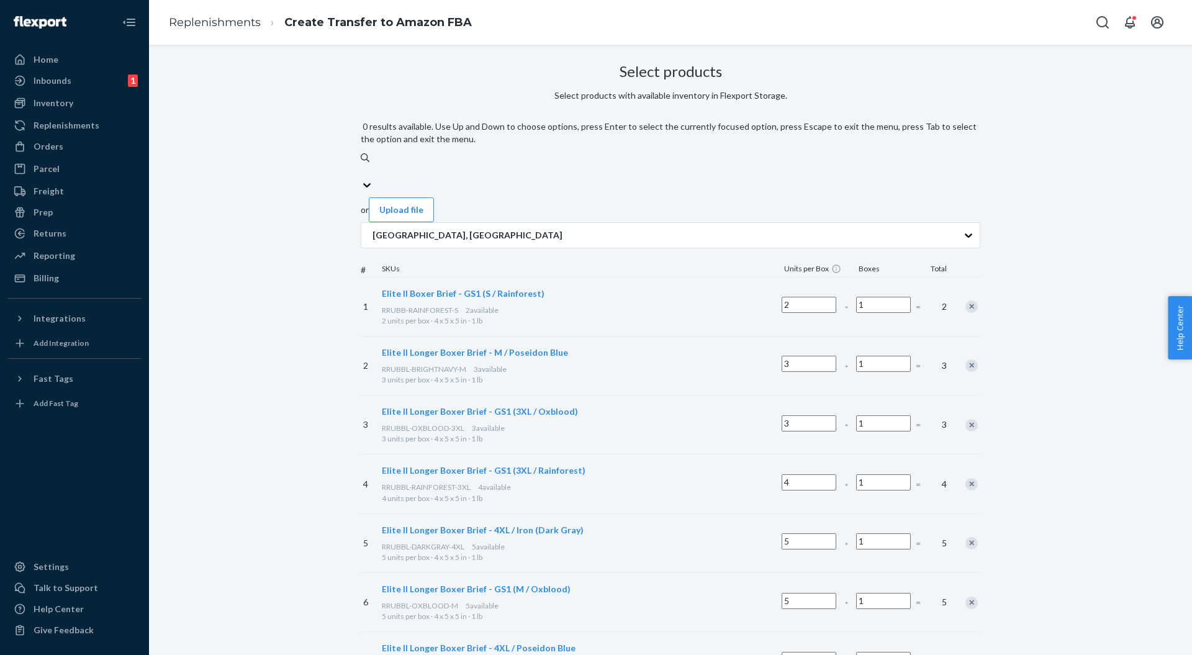
paste input "RRUBBL-OXBLOOD-L"
type input "RRUBBL-OXBLOOD-L"
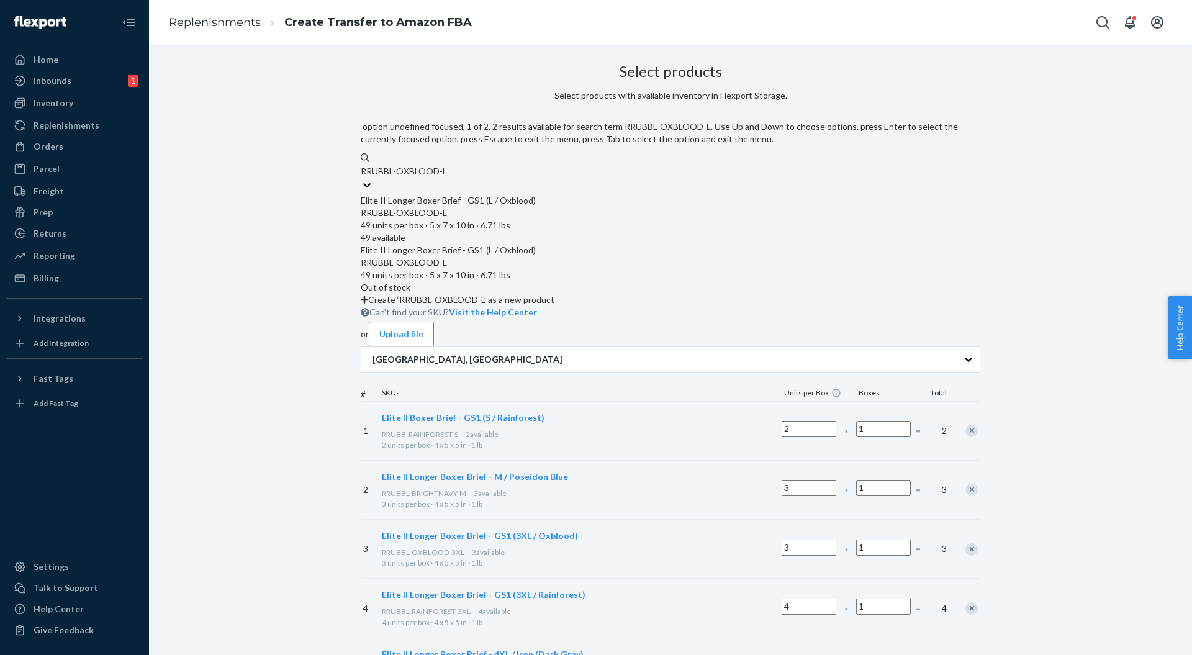
click at [553, 207] on div "RRUBBL-OXBLOOD-L" at bounding box center [671, 213] width 620 height 12
click at [447, 178] on input "RRUBBL-OXBLOOD-L" at bounding box center [404, 171] width 86 height 12
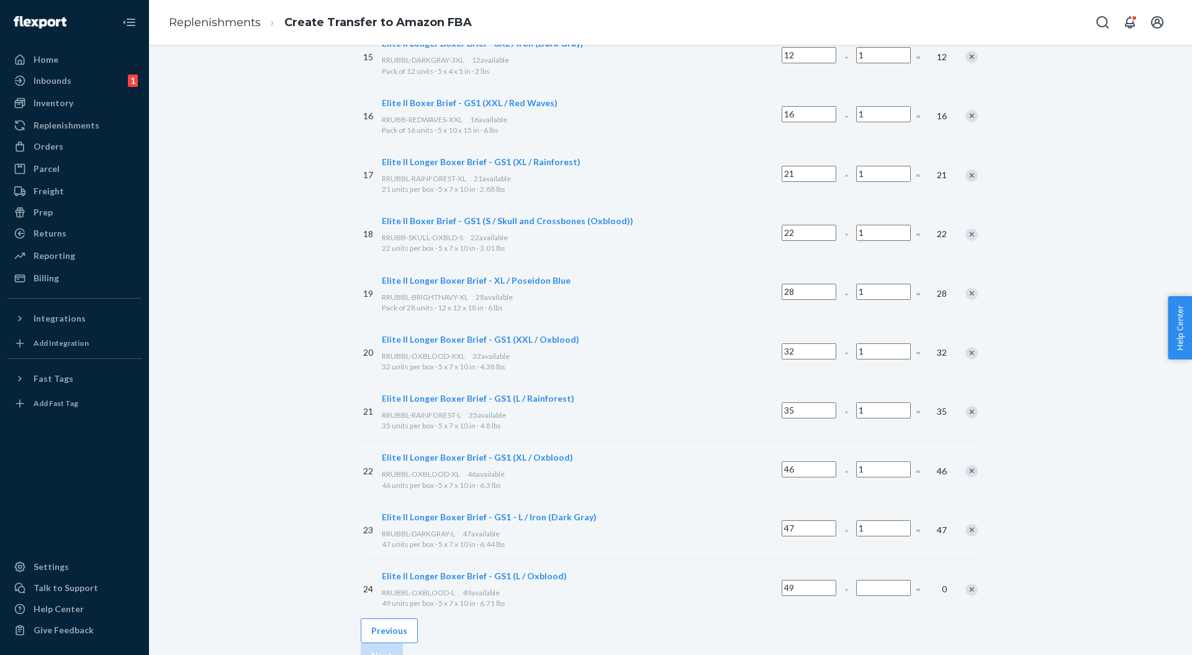
scroll to position [1104, 0]
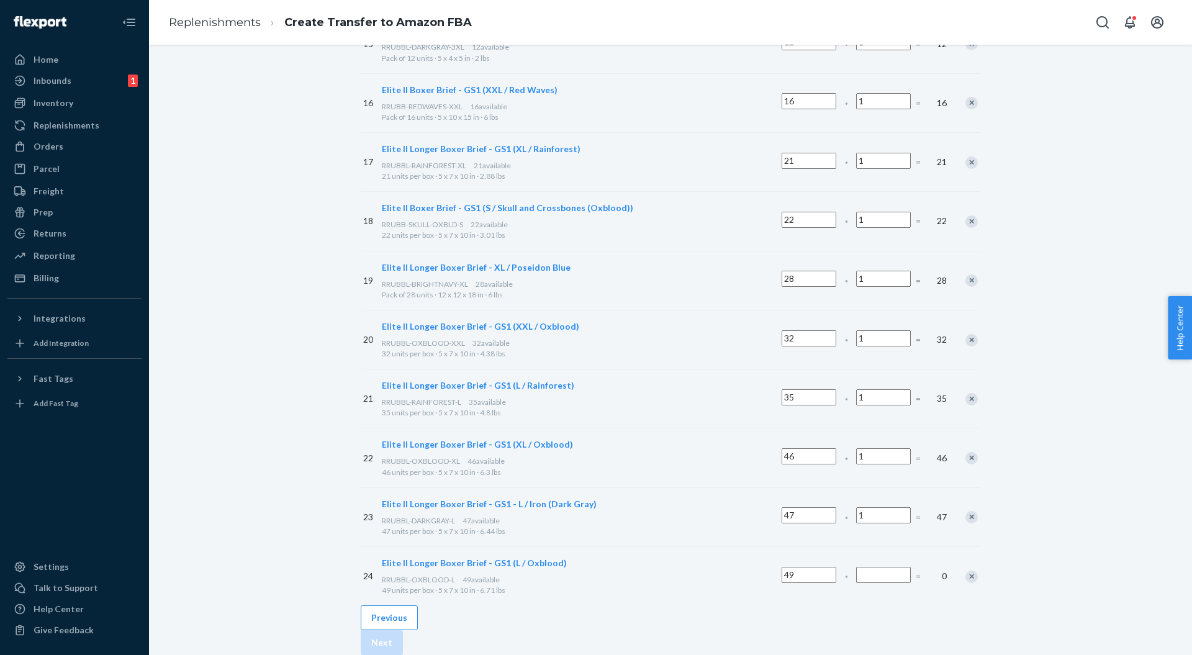
click at [856, 567] on input "Number of boxes" at bounding box center [883, 575] width 55 height 16
type input "1"
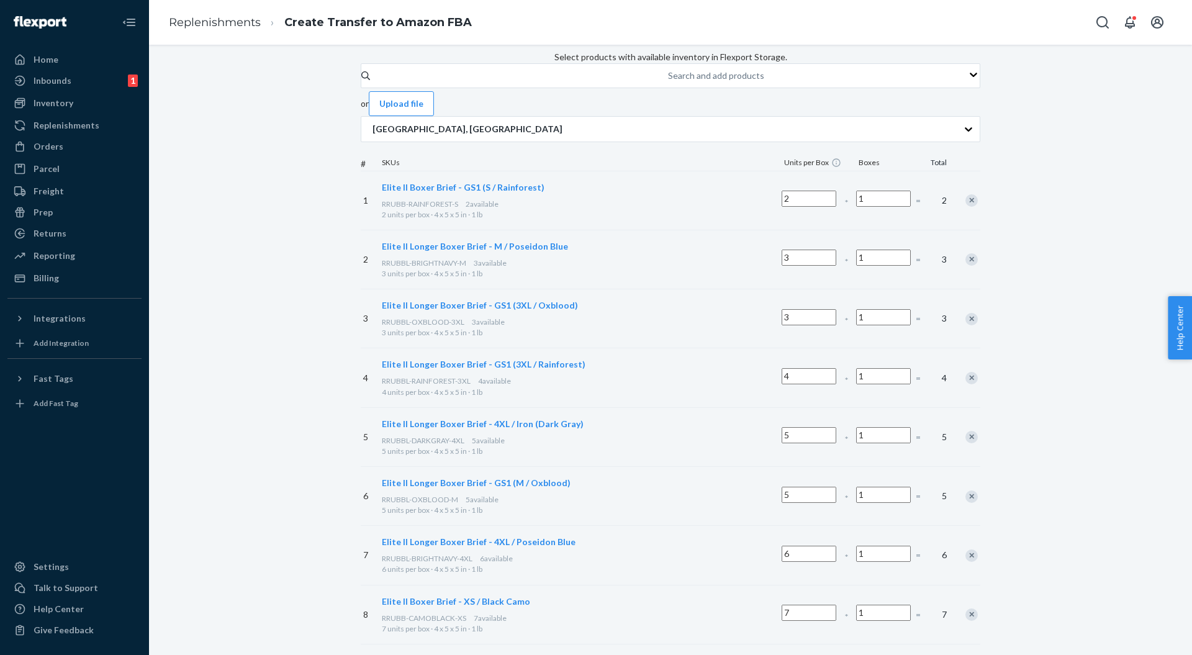
scroll to position [0, 0]
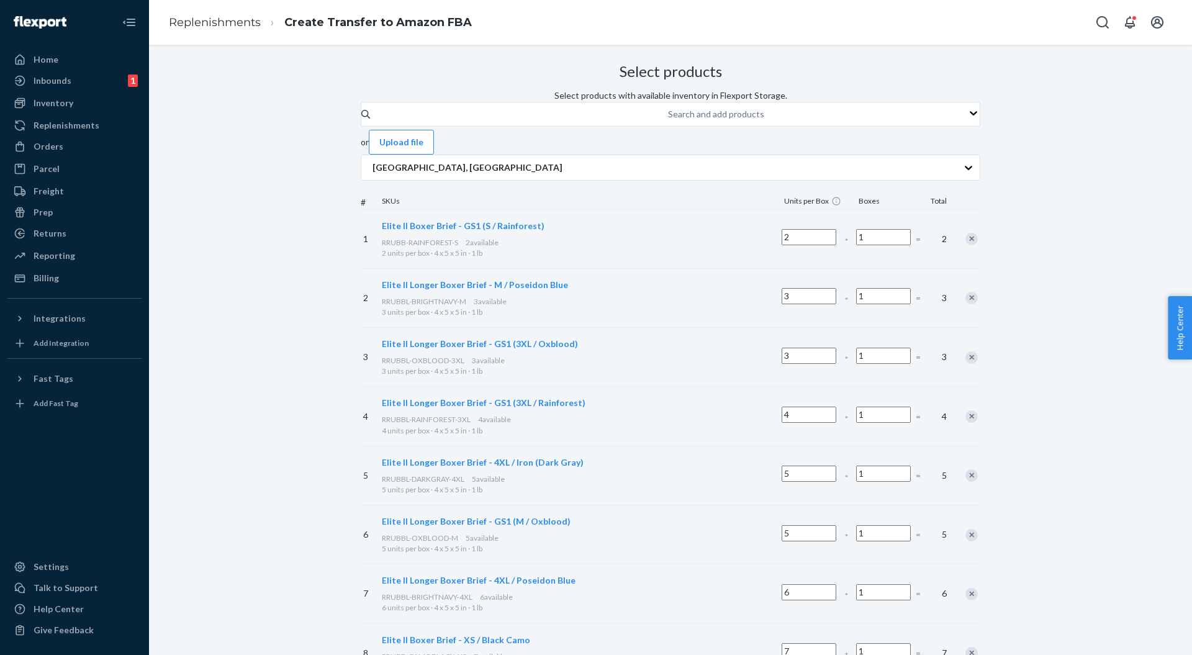
click at [668, 120] on div "Search and add products" at bounding box center [716, 114] width 96 height 12
click at [668, 120] on input "Search and add products" at bounding box center [668, 114] width 1 height 12
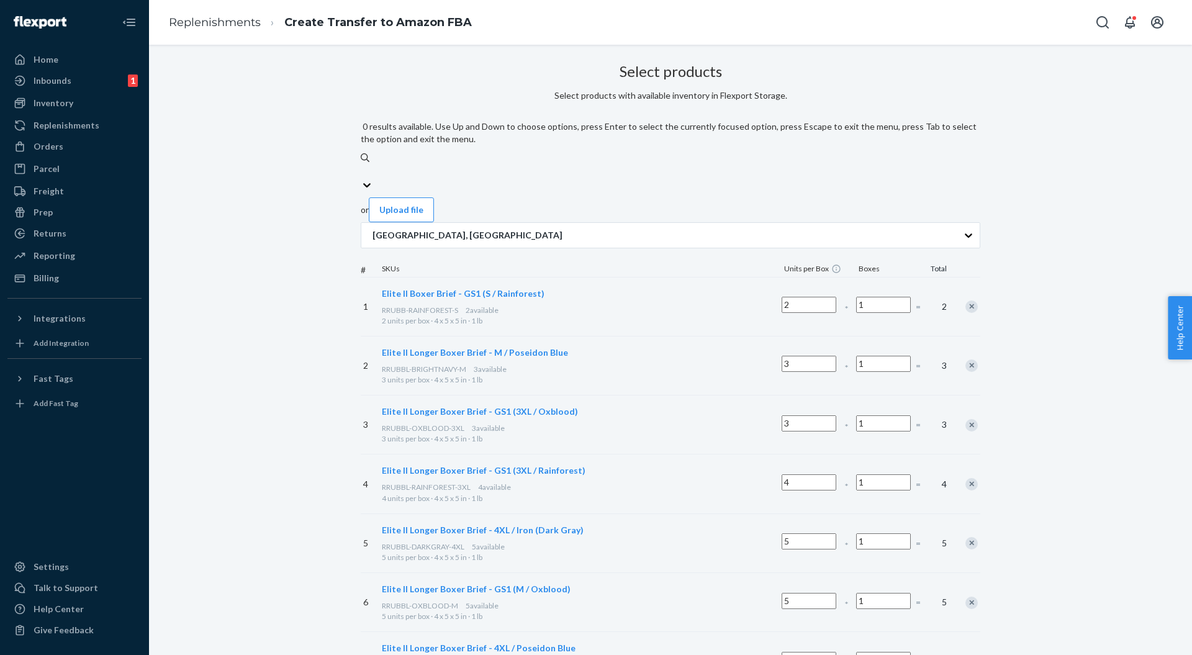
paste input "RRUBBL-BRIGHTNAVY-XXL"
type input "RRUBBL-BRIGHTNAVY-XXL"
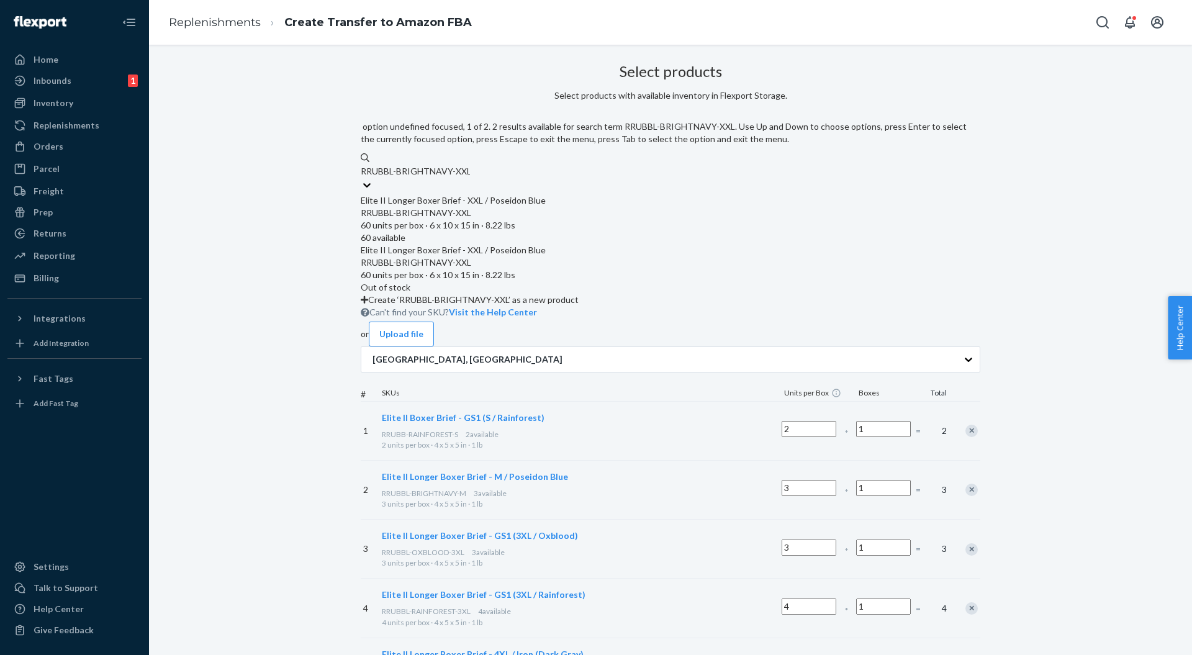
click at [555, 194] on div "Elite II Longer Boxer Brief - XXL / Poseidon Blue" at bounding box center [671, 200] width 620 height 12
click at [470, 178] on input "RRUBBL-BRIGHTNAVY-XXL" at bounding box center [415, 171] width 109 height 12
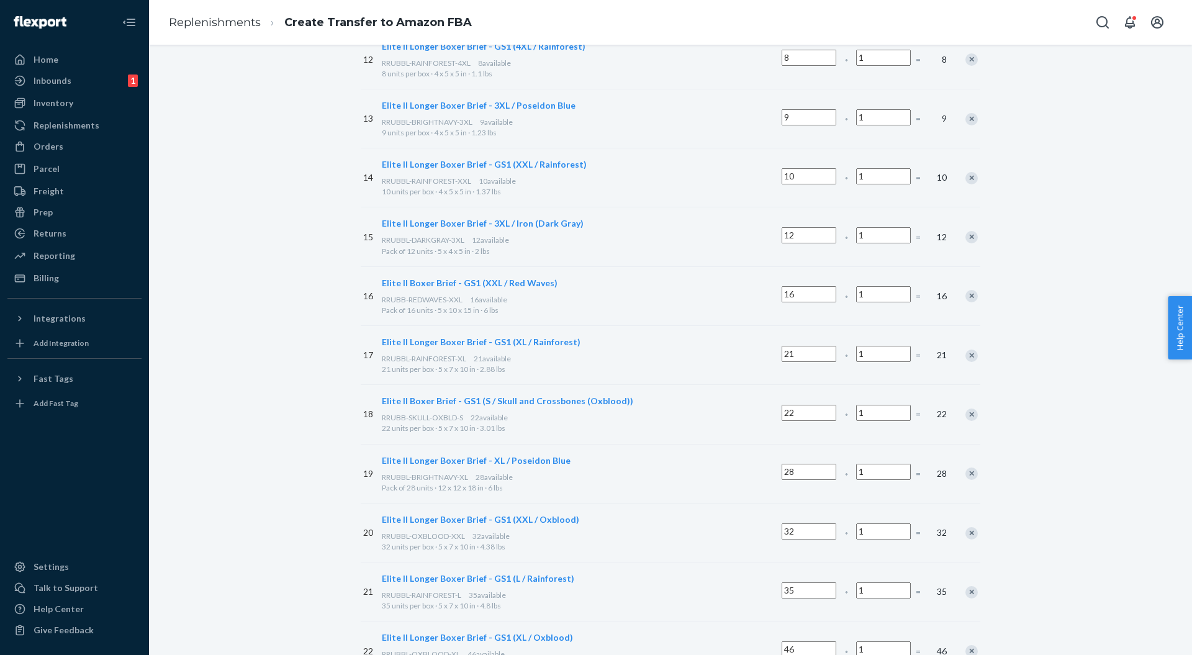
scroll to position [1076, 0]
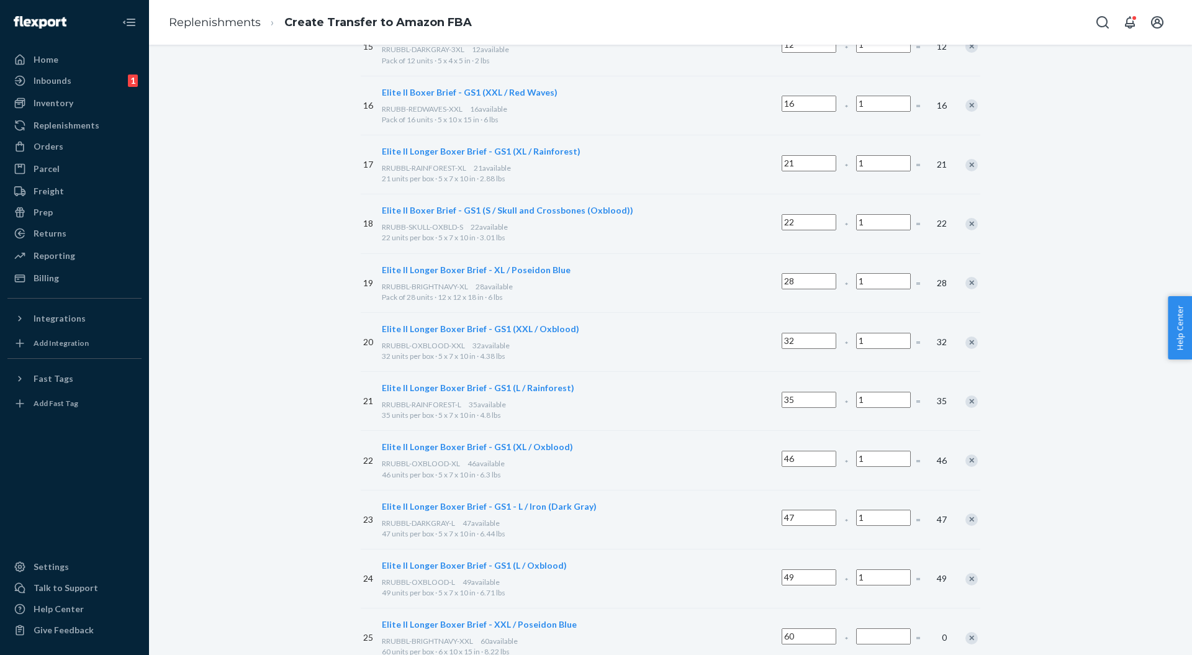
click at [856, 629] on input "Number of boxes" at bounding box center [883, 637] width 55 height 16
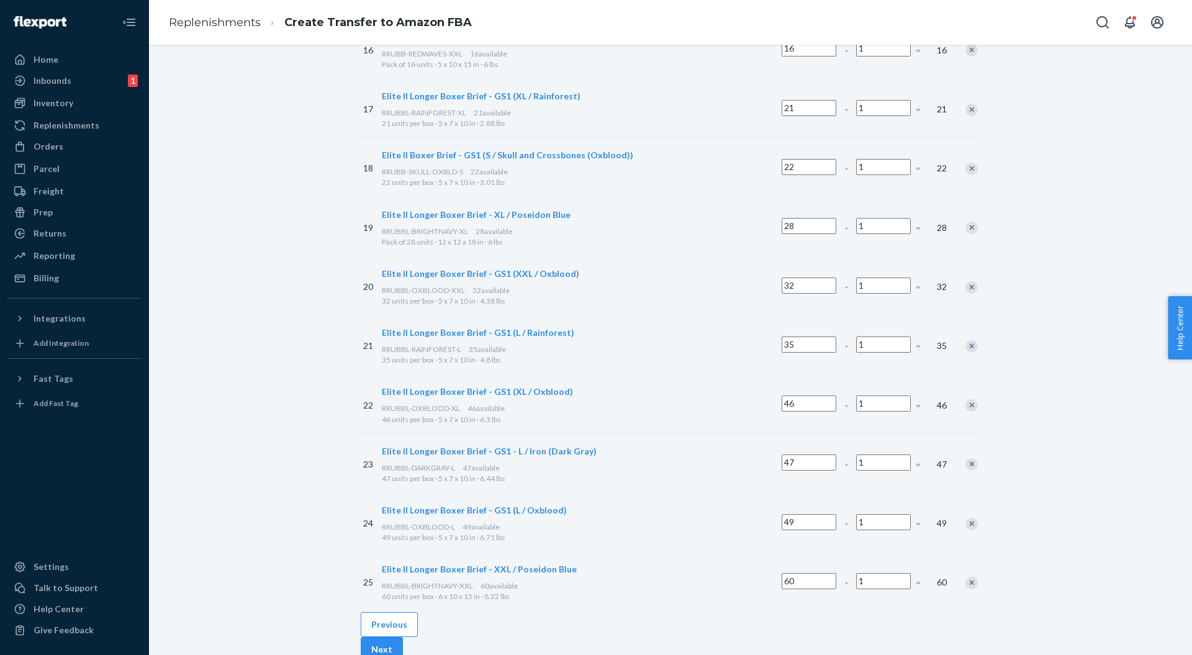
type input "1"
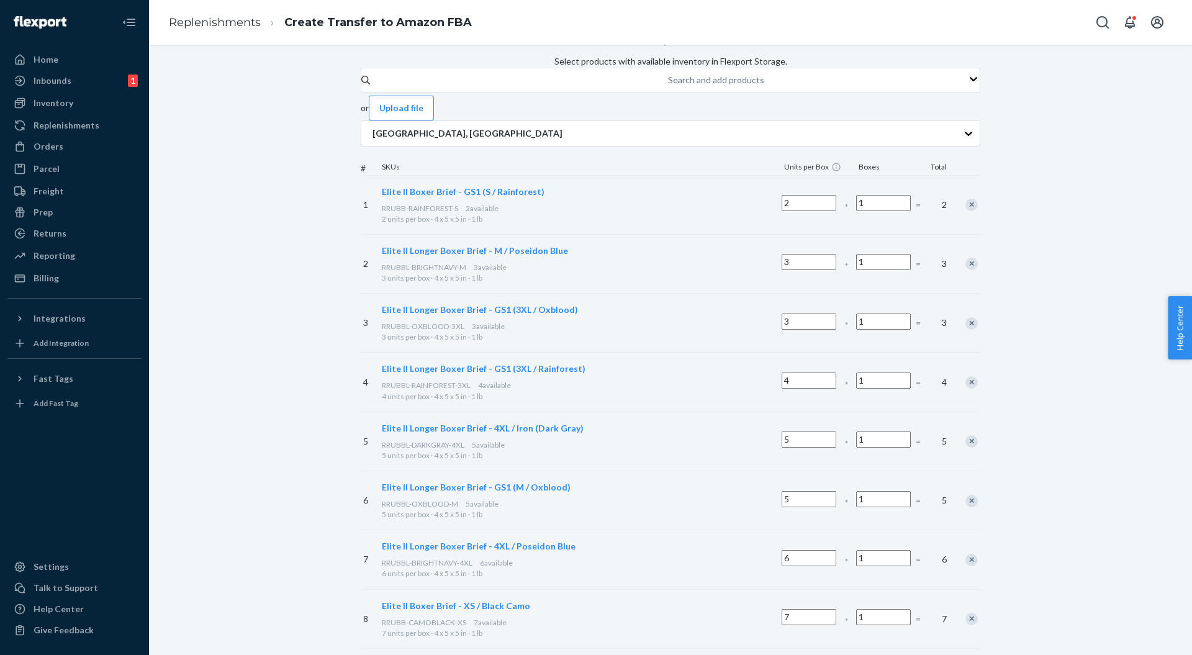
scroll to position [0, 0]
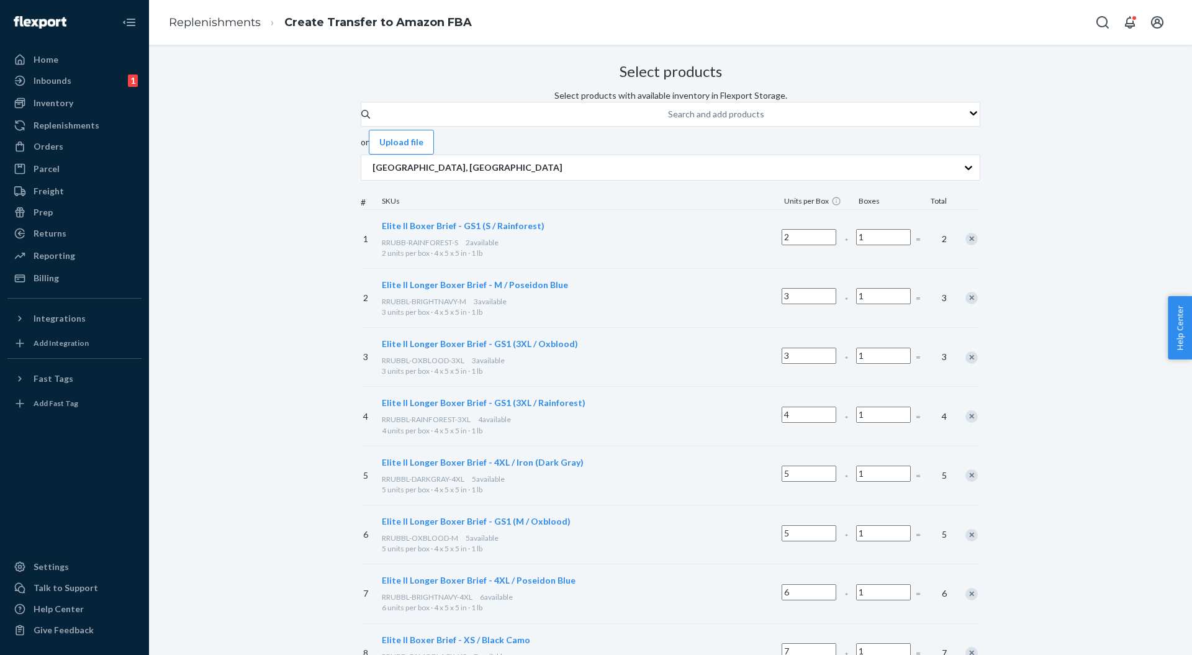
click at [668, 120] on div "Search and add products" at bounding box center [716, 114] width 96 height 12
click at [668, 120] on input "Search and add products" at bounding box center [668, 114] width 1 height 12
paste input "RRUBBL-BRIGHTNAVY-L"
type input "RRUBBL-BRIGHTNAVY-L"
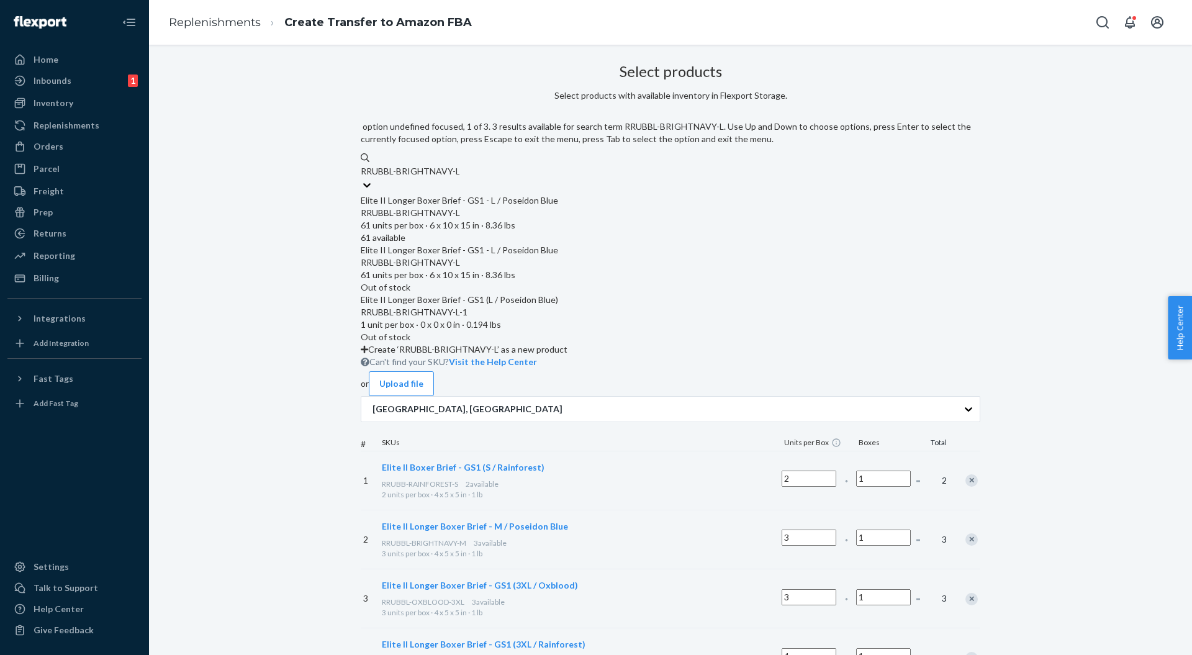
click at [487, 194] on div "Elite II Longer Boxer Brief - GS1 - L / Poseidon Blue" at bounding box center [671, 200] width 620 height 12
click at [460, 178] on input "RRUBBL-BRIGHTNAVY-L" at bounding box center [410, 171] width 99 height 12
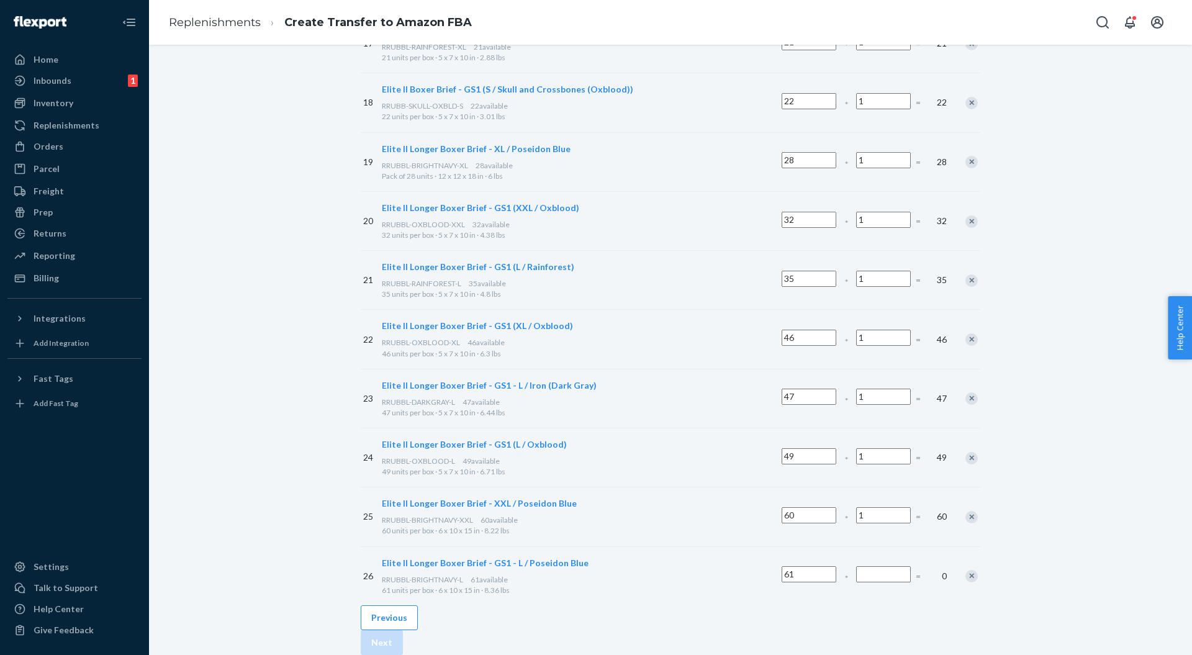
scroll to position [1222, 0]
click at [856, 566] on input "Number of boxes" at bounding box center [883, 574] width 55 height 16
type input "1"
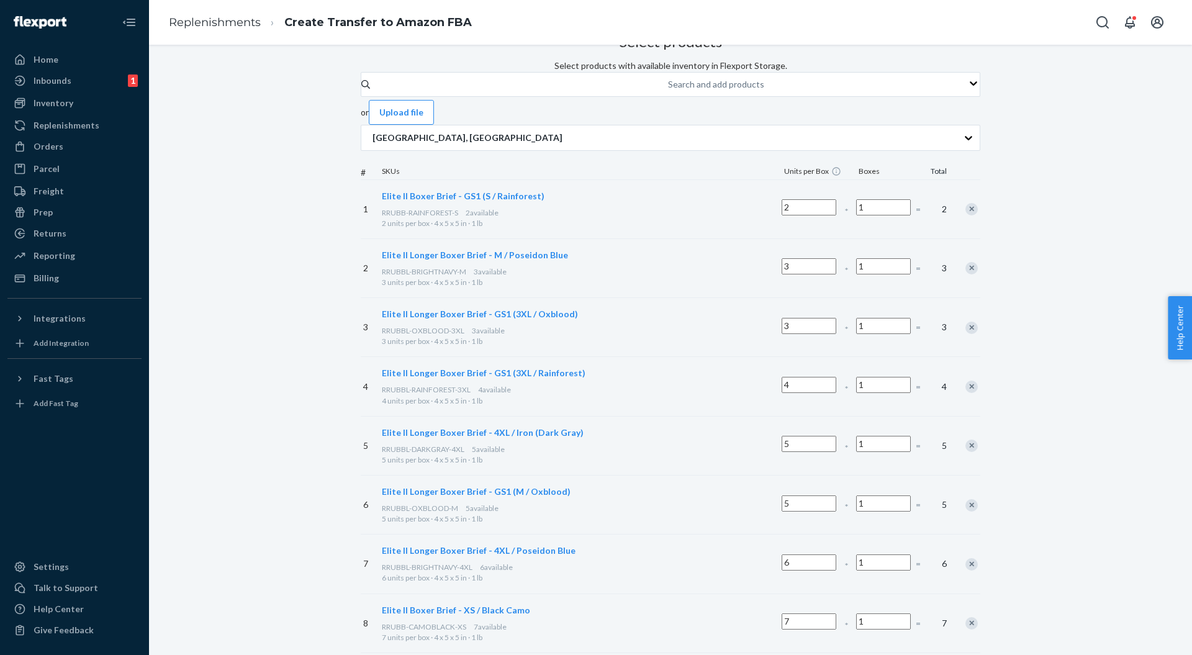
scroll to position [0, 0]
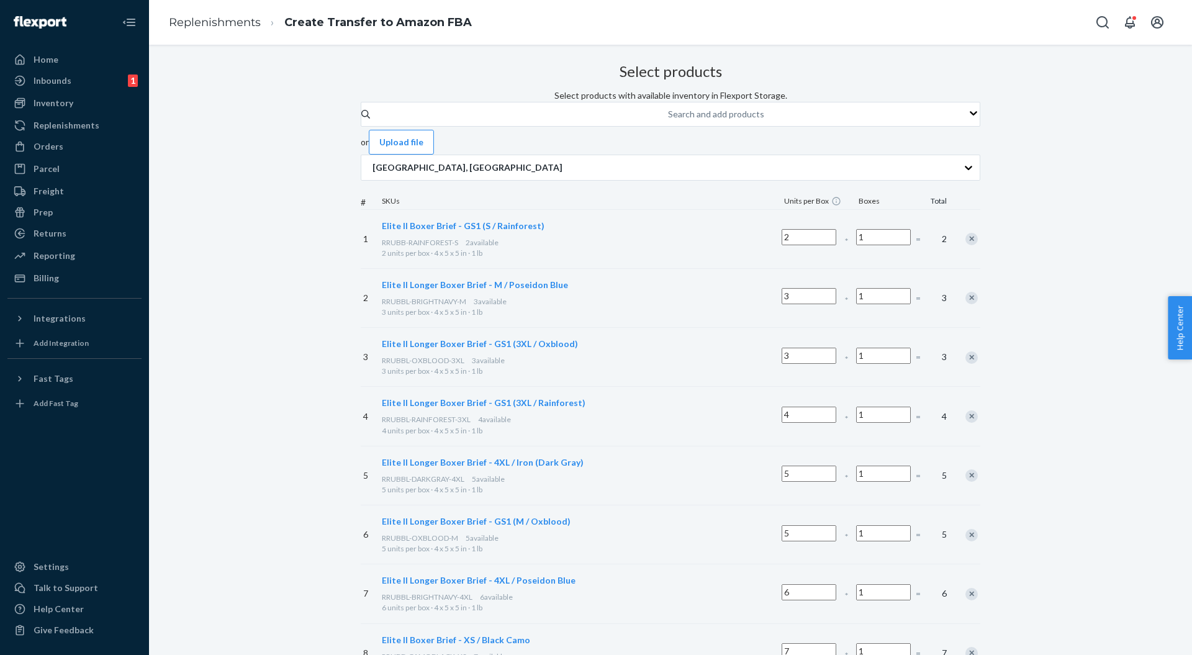
drag, startPoint x: 468, startPoint y: 154, endPoint x: 529, endPoint y: 175, distance: 64.2
click at [668, 120] on div "Search and add products" at bounding box center [716, 114] width 96 height 12
click at [668, 120] on input "Search and add products" at bounding box center [668, 114] width 1 height 12
paste input "RRUBBL-BLACK-XL"
type input "RRUBBL-BLACK-XL"
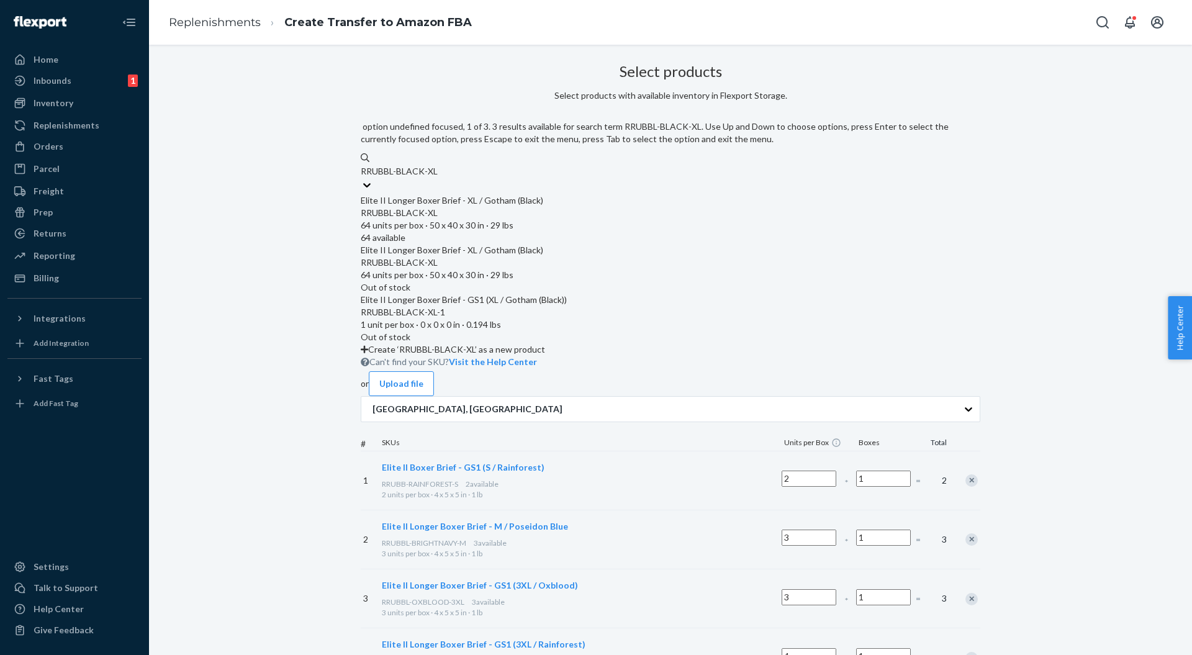
click at [489, 194] on div "Elite II Longer Boxer Brief - XL / Gotham (Black)" at bounding box center [671, 200] width 620 height 12
click at [438, 178] on input "RRUBBL-BLACK-XL" at bounding box center [399, 171] width 77 height 12
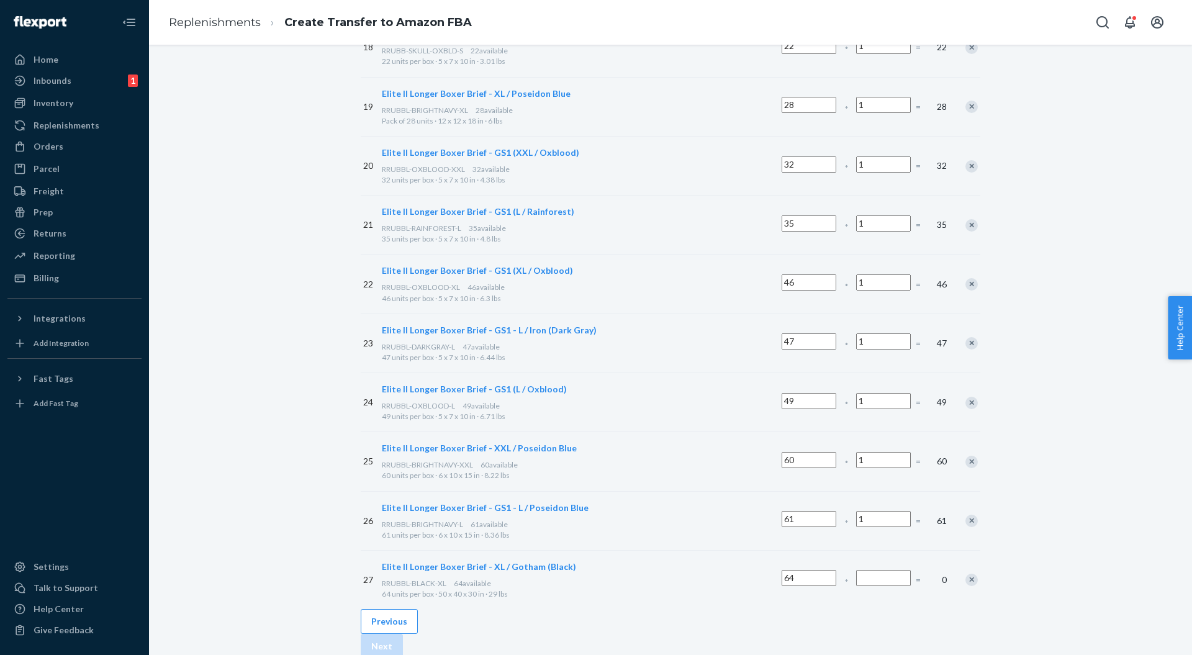
scroll to position [1282, 0]
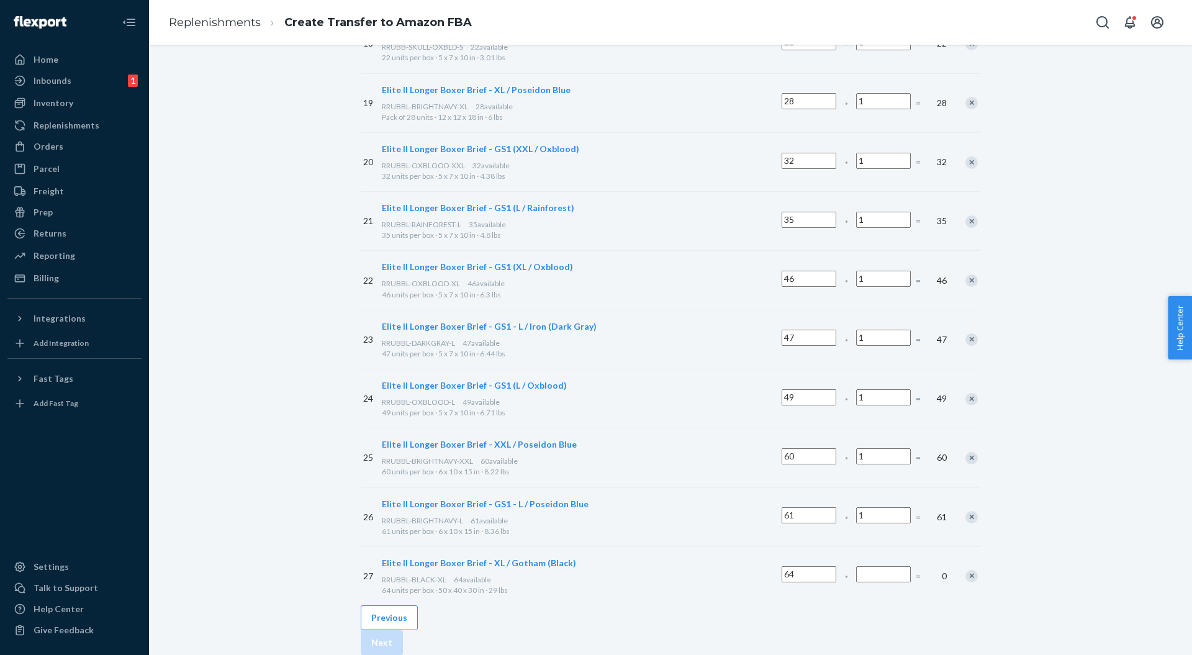
click at [856, 566] on input "Number of boxes" at bounding box center [883, 574] width 55 height 16
type input "1"
click at [403, 630] on button "Next" at bounding box center [382, 642] width 42 height 25
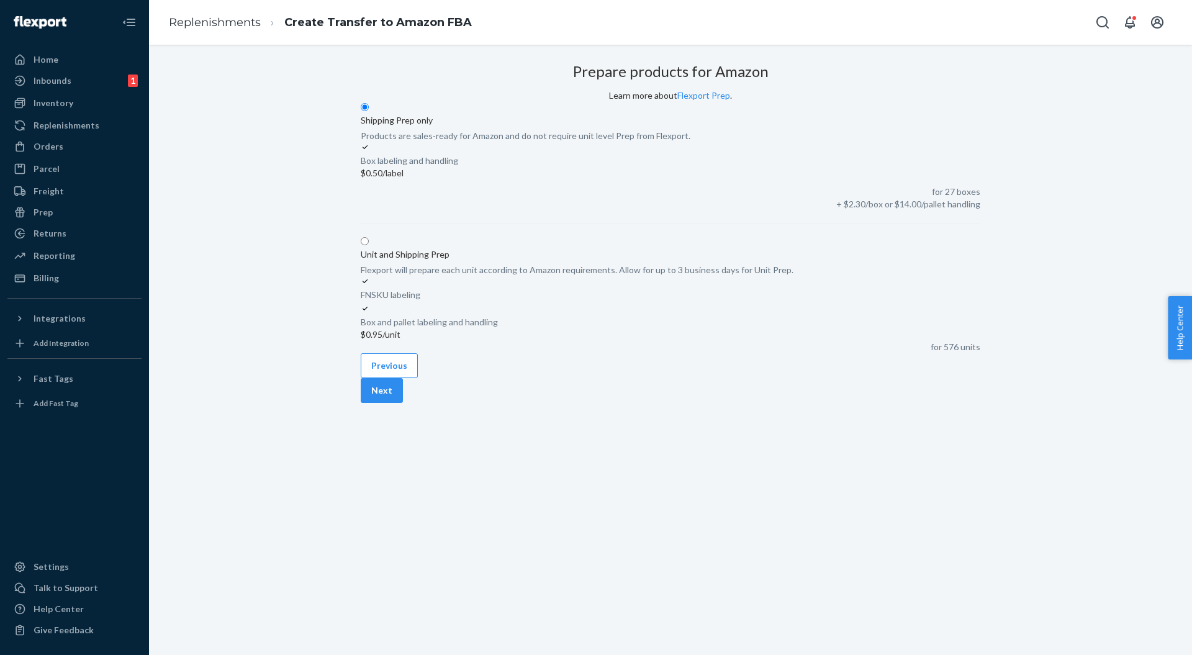
scroll to position [0, 0]
click at [403, 403] on button "Next" at bounding box center [382, 390] width 42 height 25
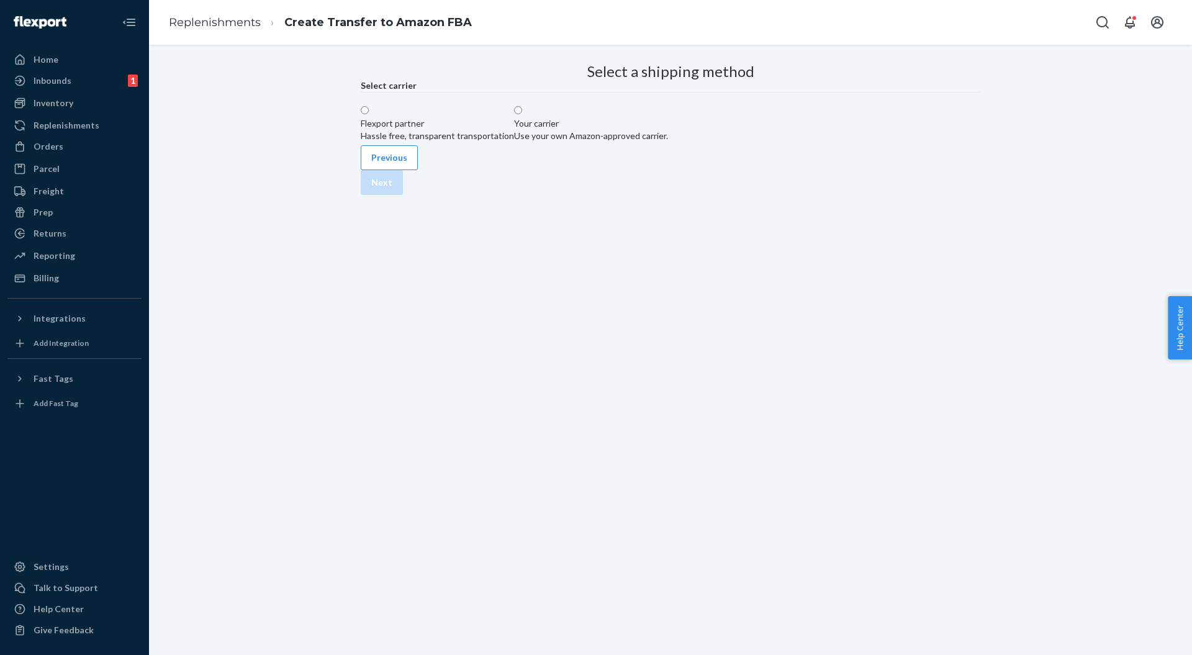
click at [668, 130] on div "Your carrier" at bounding box center [591, 123] width 154 height 12
click at [522, 114] on input "Your carrier Use your own Amazon-approved carrier." at bounding box center [518, 110] width 8 height 8
radio input "true"
drag, startPoint x: 741, startPoint y: 285, endPoint x: 740, endPoint y: 291, distance: 6.3
click at [484, 196] on div at bounding box center [461, 196] width 46 height 0
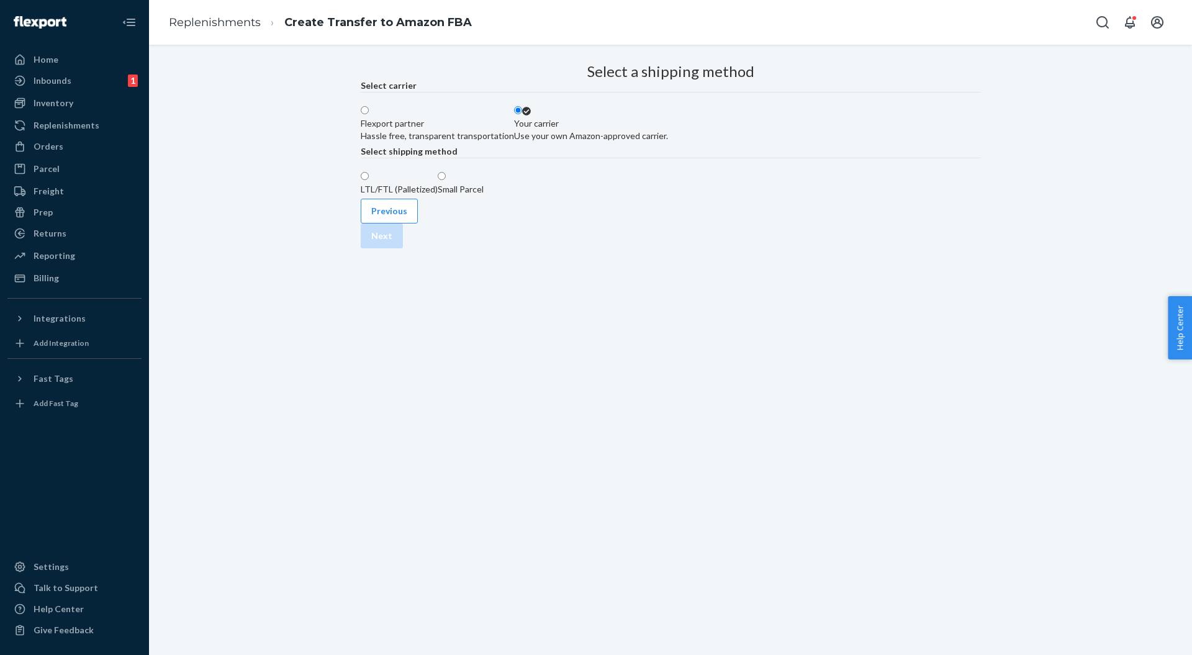
click at [446, 180] on input "Small Parcel" at bounding box center [442, 176] width 8 height 8
radio input "true"
click at [955, 248] on div "Previous Next" at bounding box center [671, 224] width 620 height 50
click at [403, 248] on button "Next" at bounding box center [382, 236] width 42 height 25
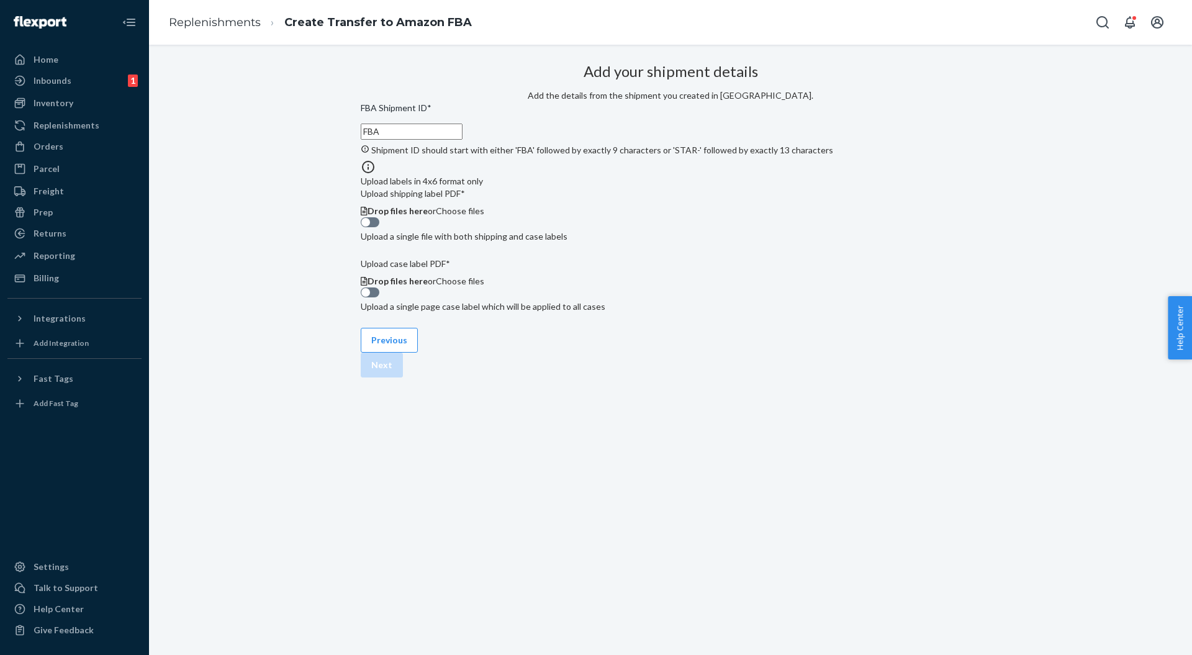
click at [463, 140] on input "FBA" at bounding box center [412, 132] width 102 height 16
drag, startPoint x: 402, startPoint y: 181, endPoint x: 470, endPoint y: 189, distance: 67.6
click at [371, 181] on div "Add your shipment details Add the details from the shipment you created in Sell…" at bounding box center [671, 185] width 620 height 255
paste input "191NGYC33"
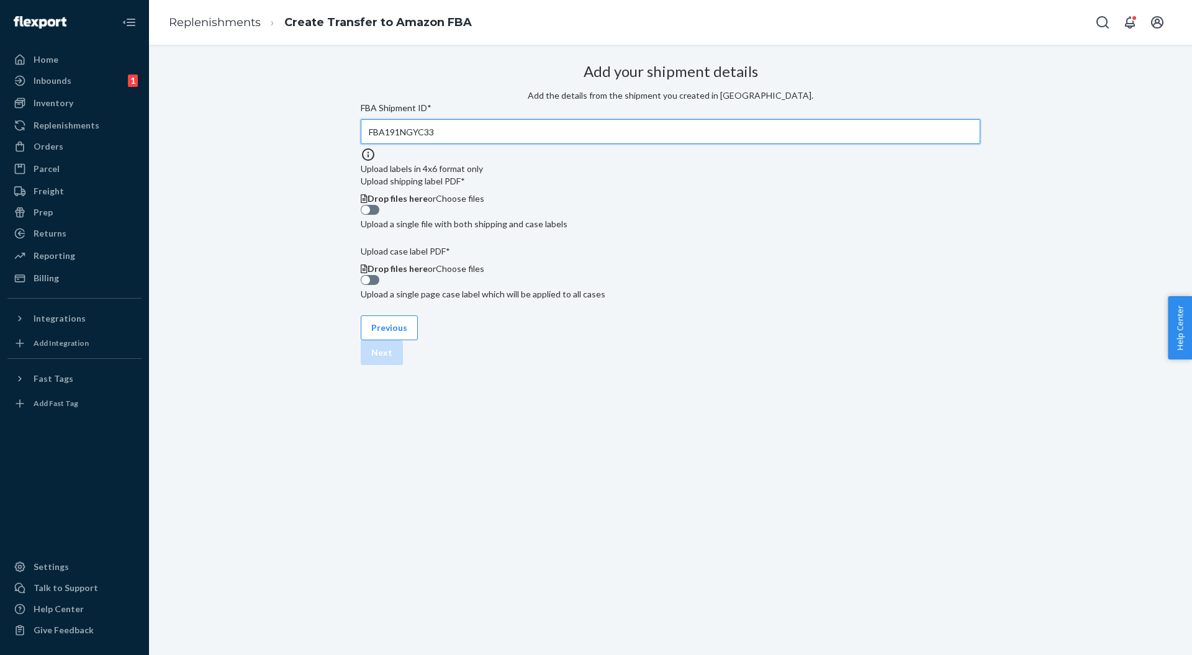
type input "FBA191NGYC33"
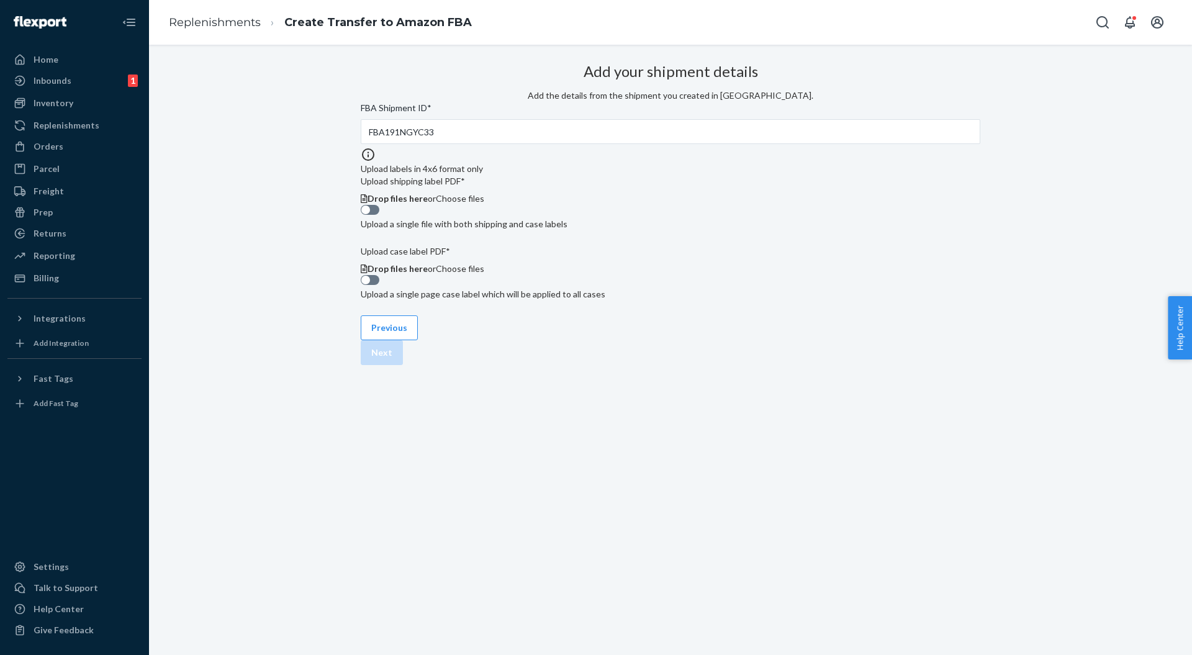
click at [913, 231] on div "Add your shipment details Add the details from the shipment you created in Sell…" at bounding box center [671, 179] width 620 height 242
click at [379, 215] on div at bounding box center [370, 210] width 19 height 10
checkbox input "true"
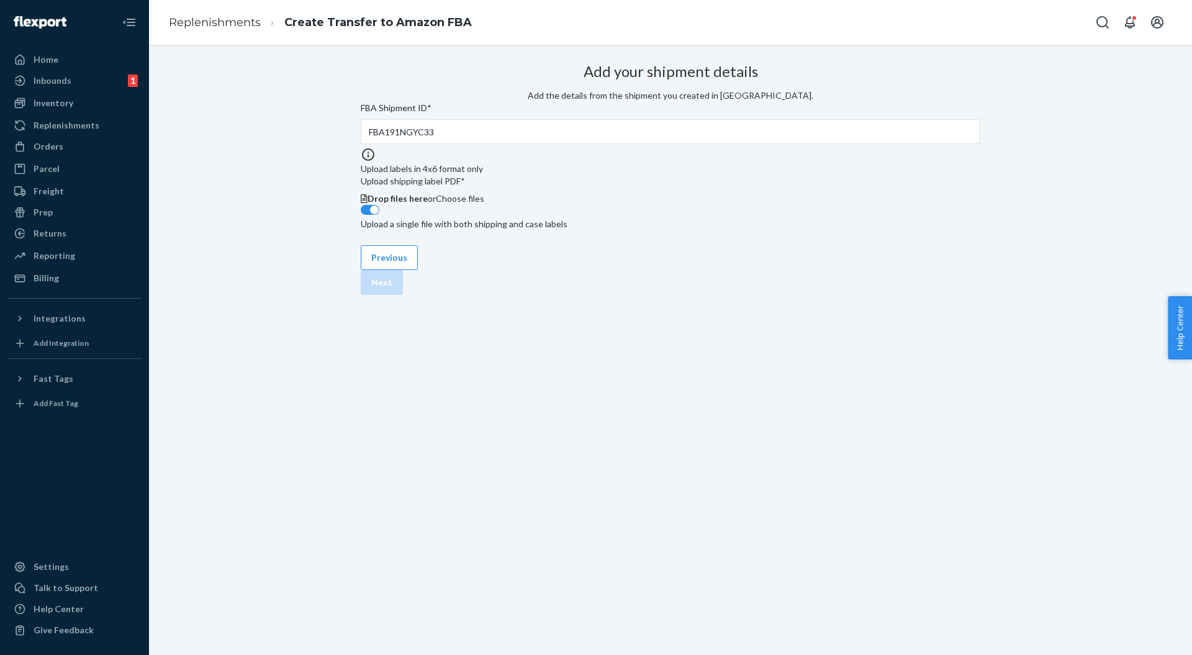
click at [484, 204] on span "Choose files" at bounding box center [460, 198] width 48 height 11
click at [403, 321] on button "Next" at bounding box center [382, 308] width 42 height 25
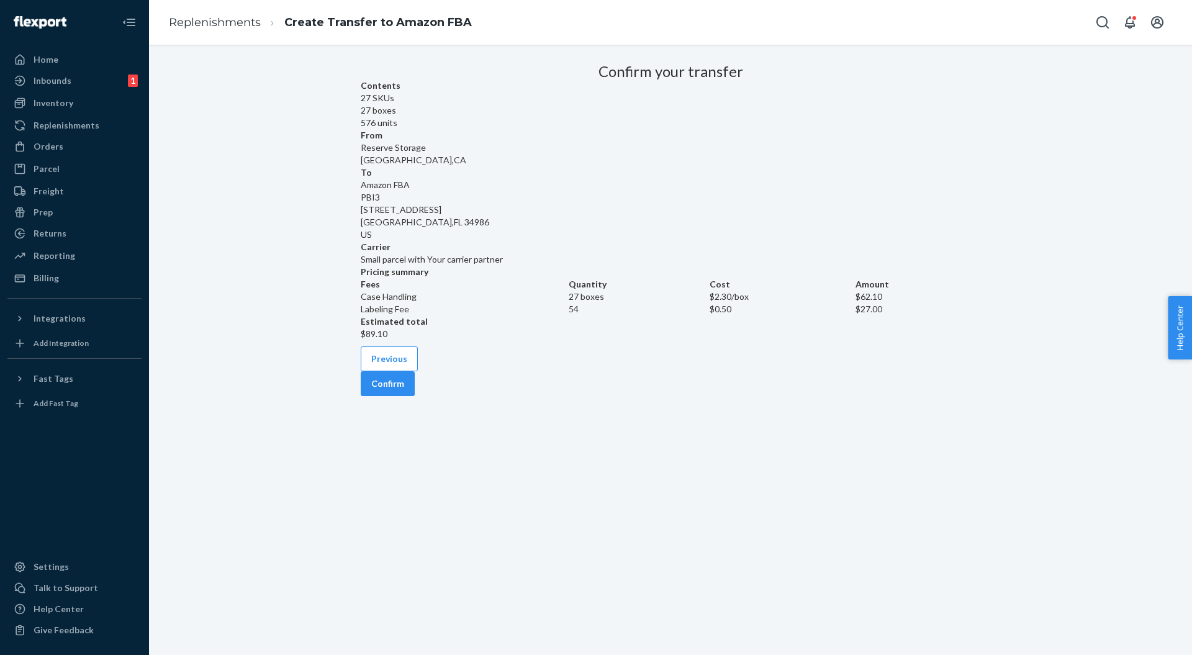
click at [415, 396] on button "Confirm" at bounding box center [388, 383] width 54 height 25
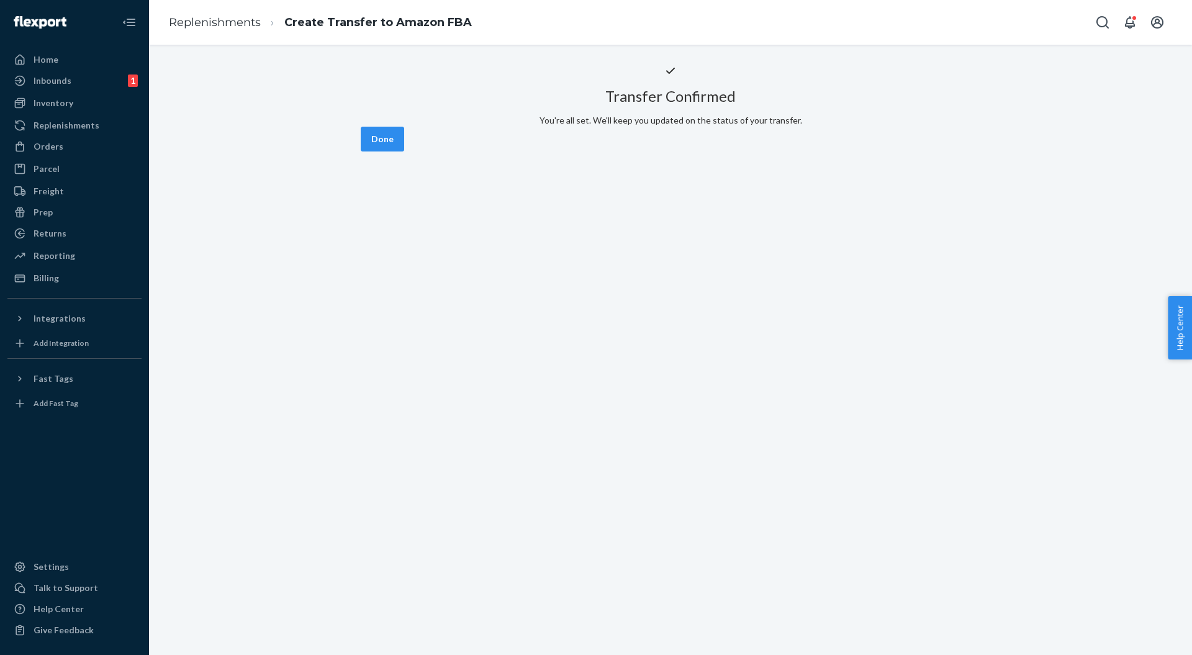
click at [404, 152] on button "Done" at bounding box center [382, 139] width 43 height 25
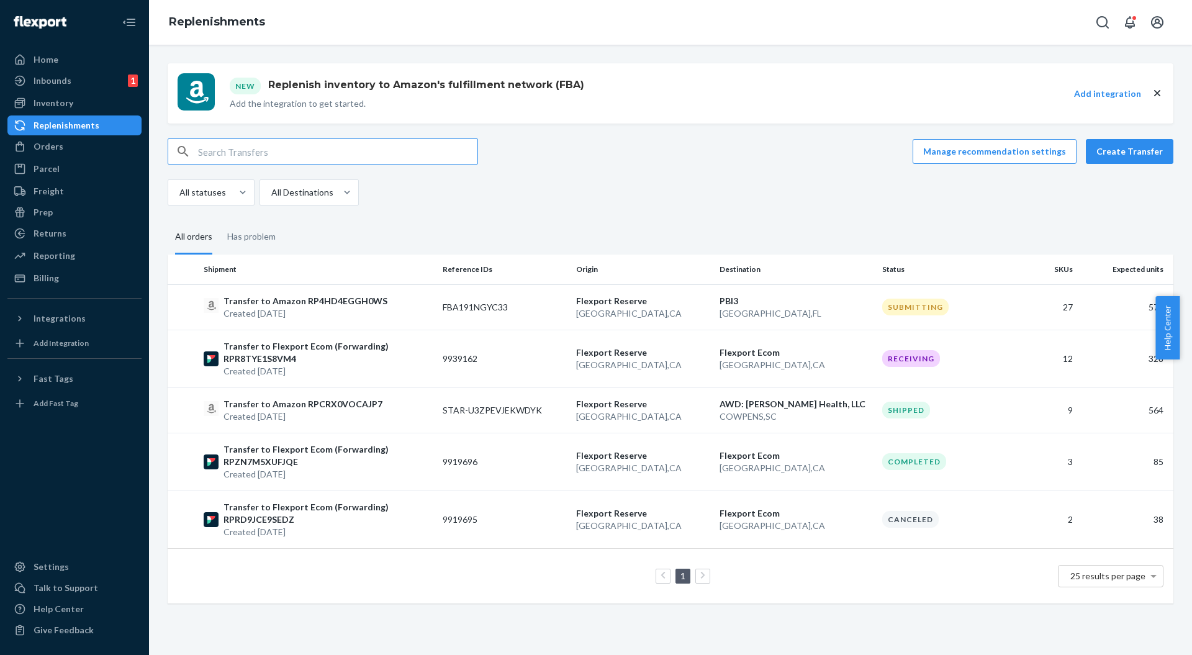
click at [729, 174] on div "Manage recommendation settings Create Transfer All statuses All Destinations" at bounding box center [671, 172] width 1006 height 67
click at [1117, 148] on button "Create Transfer" at bounding box center [1130, 151] width 88 height 25
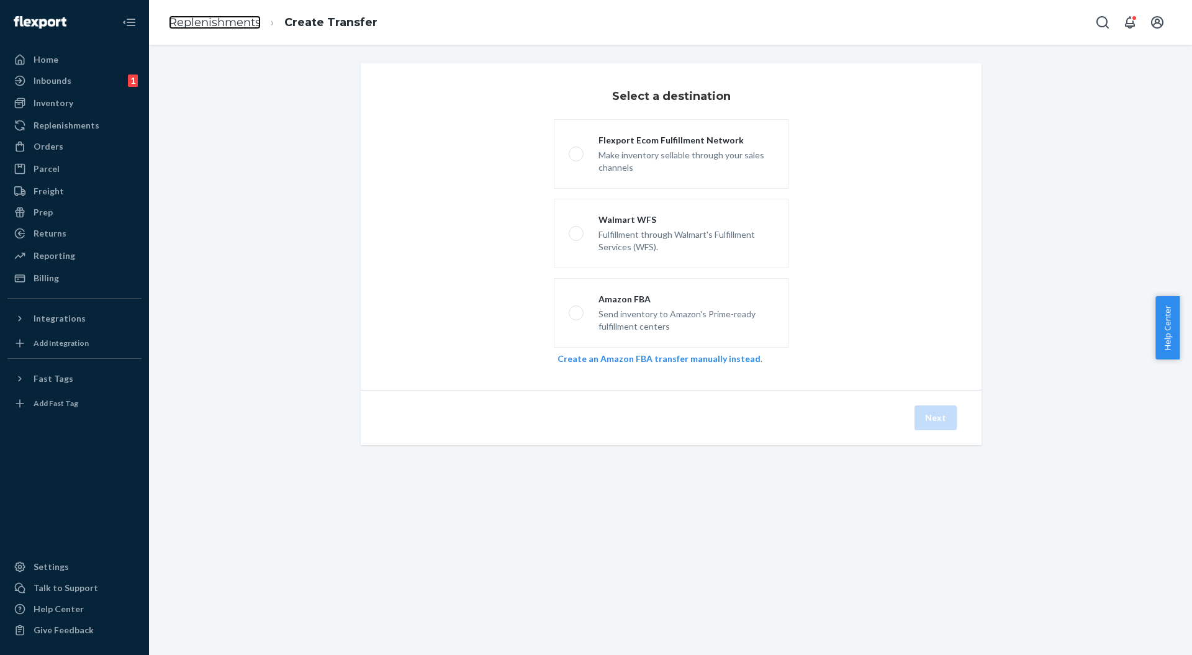
click at [206, 25] on link "Replenishments" at bounding box center [215, 23] width 92 height 14
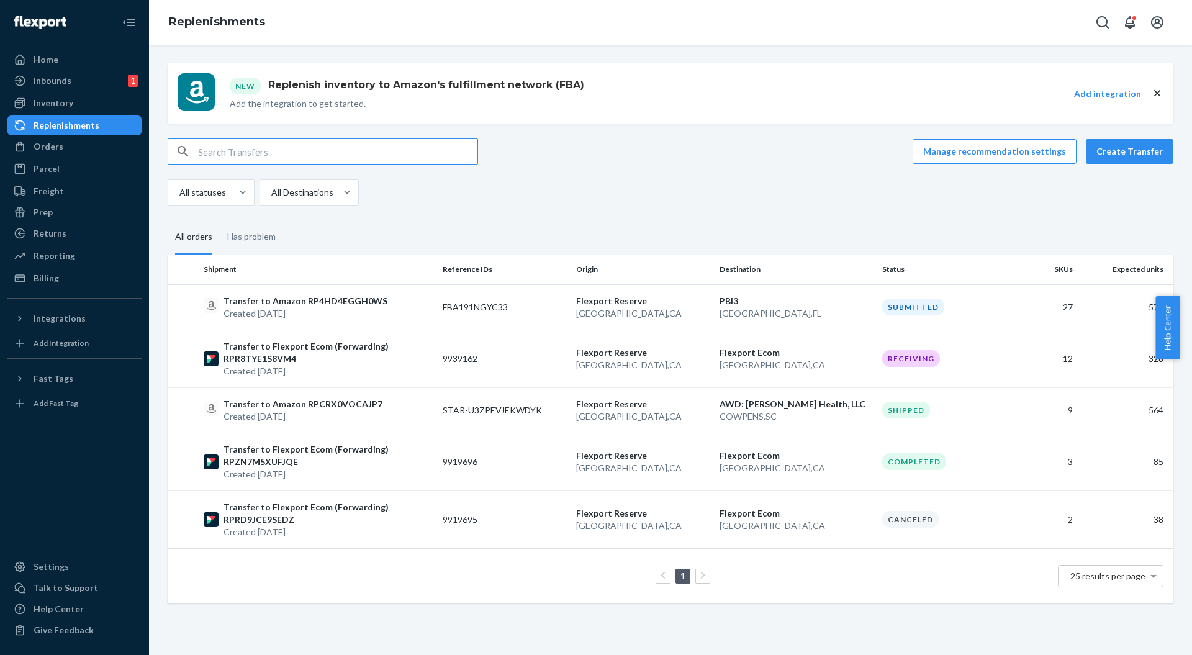
click at [534, 207] on div "New Replenish inventory to Amazon's fulfillment network (FBA) Add the integrati…" at bounding box center [670, 333] width 1025 height 540
click at [575, 165] on div "Manage recommendation settings Create Transfer All statuses All Destinations" at bounding box center [671, 172] width 1006 height 67
click at [62, 81] on div "Inbounds" at bounding box center [53, 81] width 38 height 12
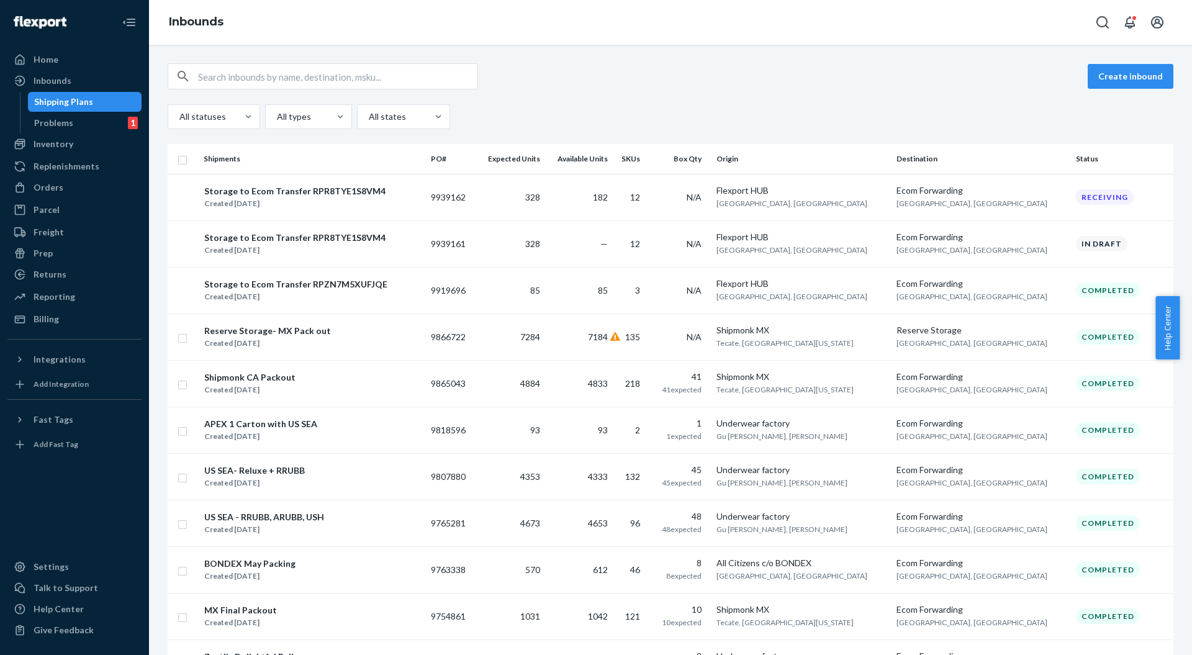
click at [52, 62] on div "Home" at bounding box center [46, 59] width 25 height 12
